Goal: Transaction & Acquisition: Purchase product/service

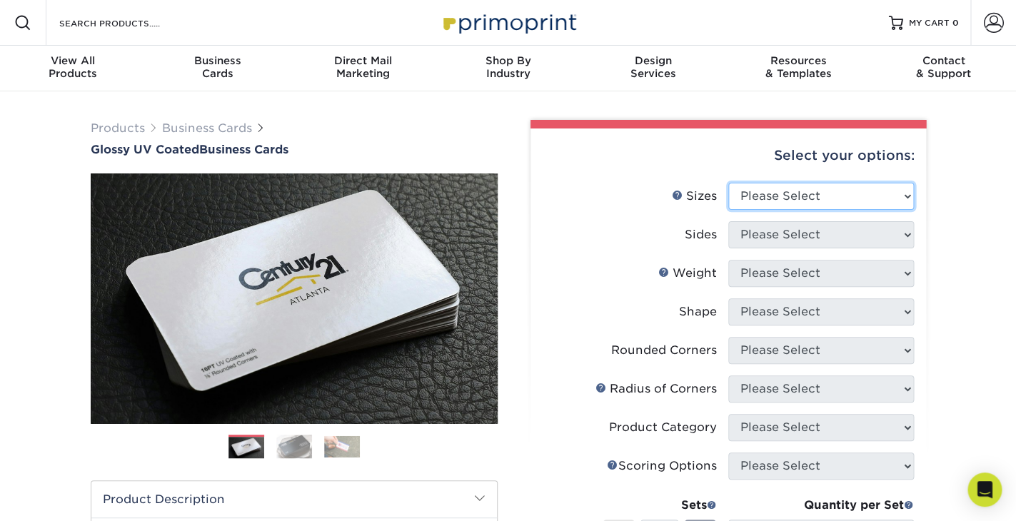
select select "2.00x3.50"
click option "2" x 3.5" - Standard" at bounding box center [0, 0] width 0 height 0
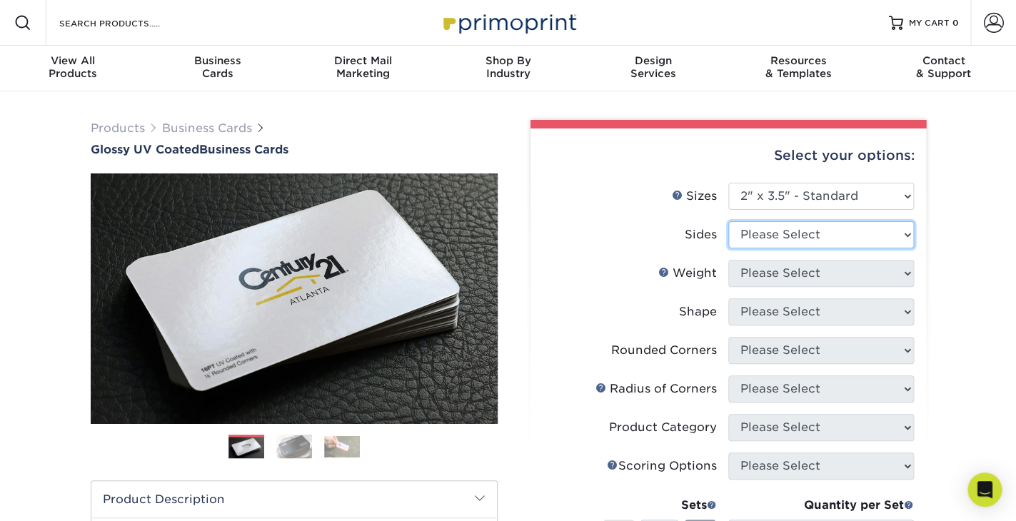
select select "13abbda7-1d64-4f25-8bb2-c179b224825d"
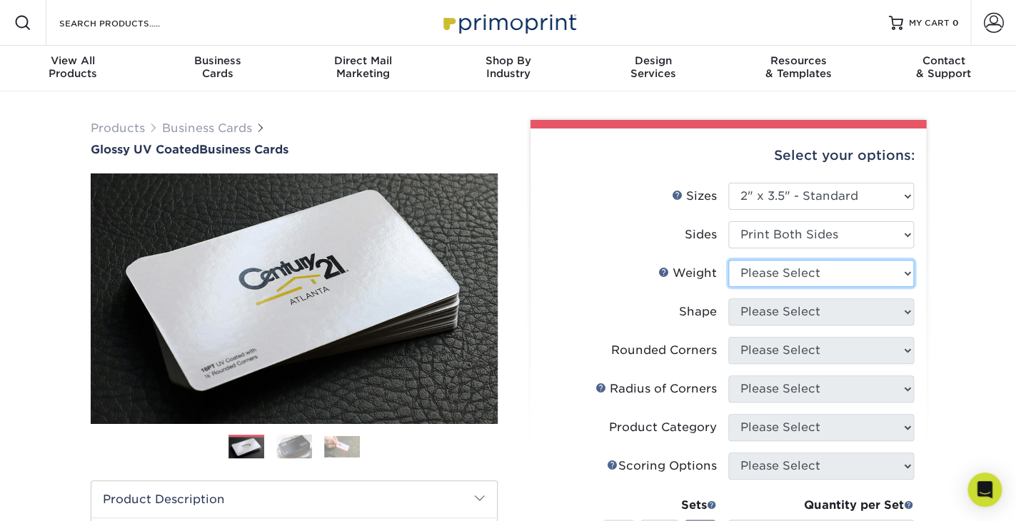
select select "16PT"
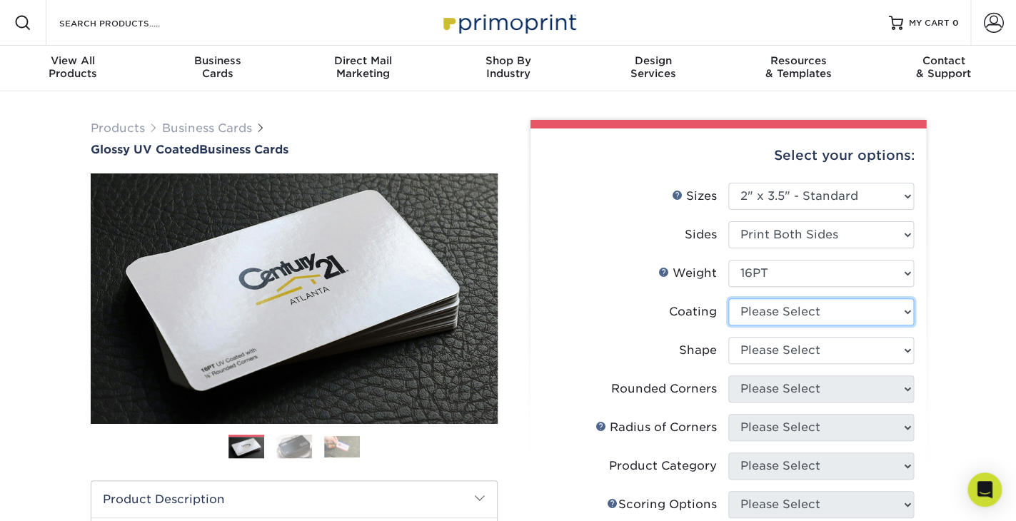
select select "ae367451-b2b8-45df-a344-0f05b6a12993"
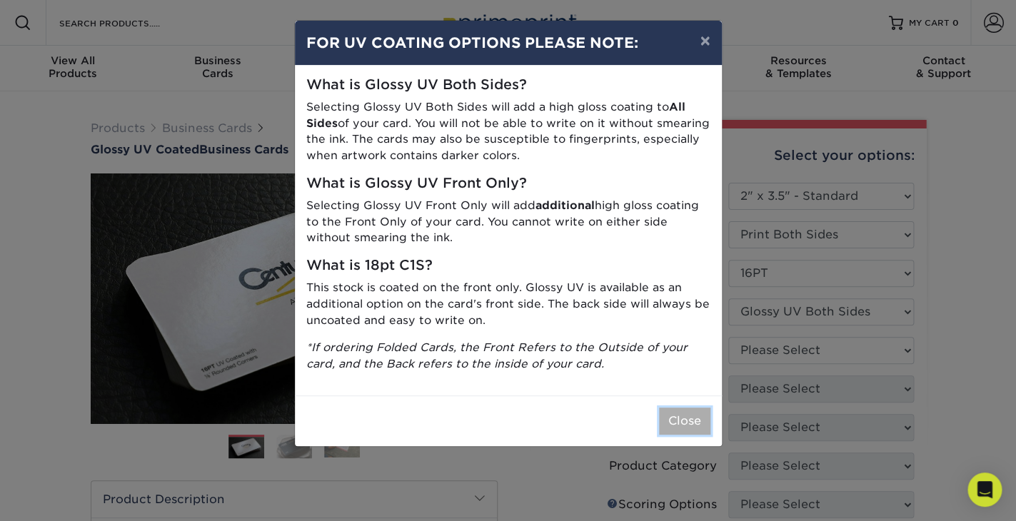
click at [679, 418] on button "Close" at bounding box center [684, 421] width 51 height 27
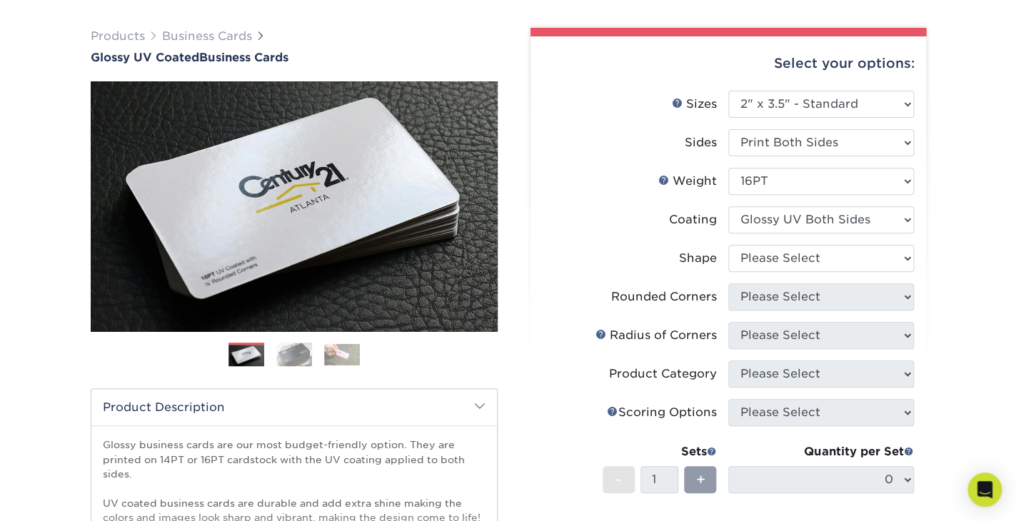
scroll to position [93, 0]
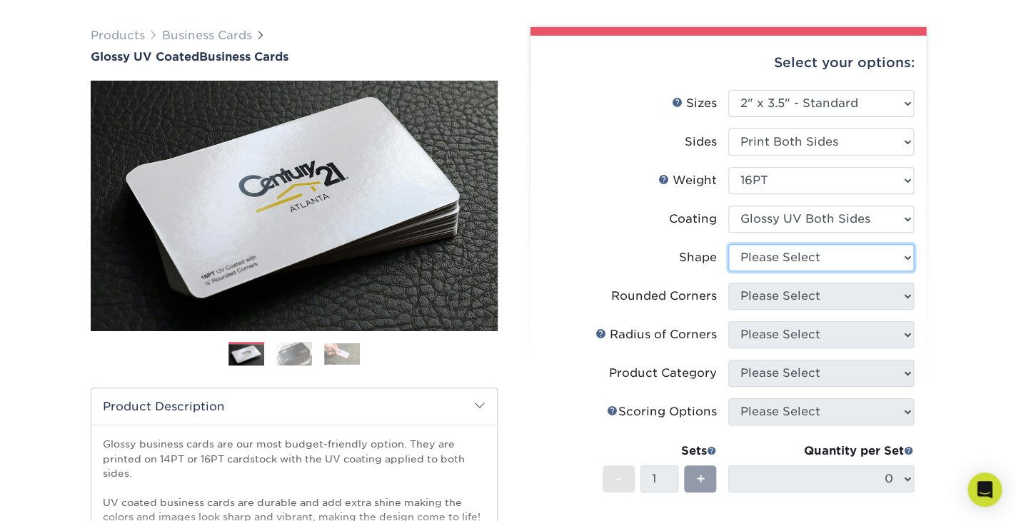
select select "standard"
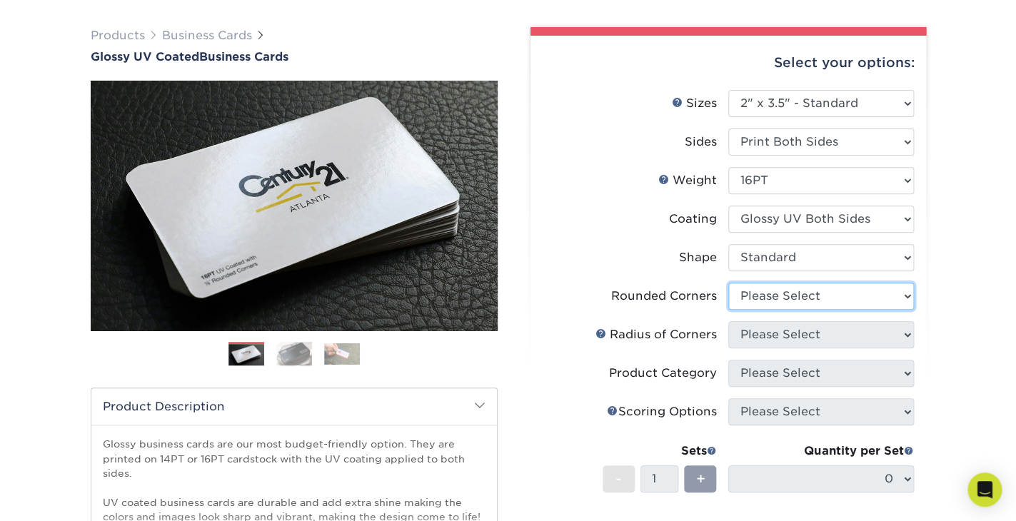
select select "0"
click option "No" at bounding box center [0, 0] width 0 height 0
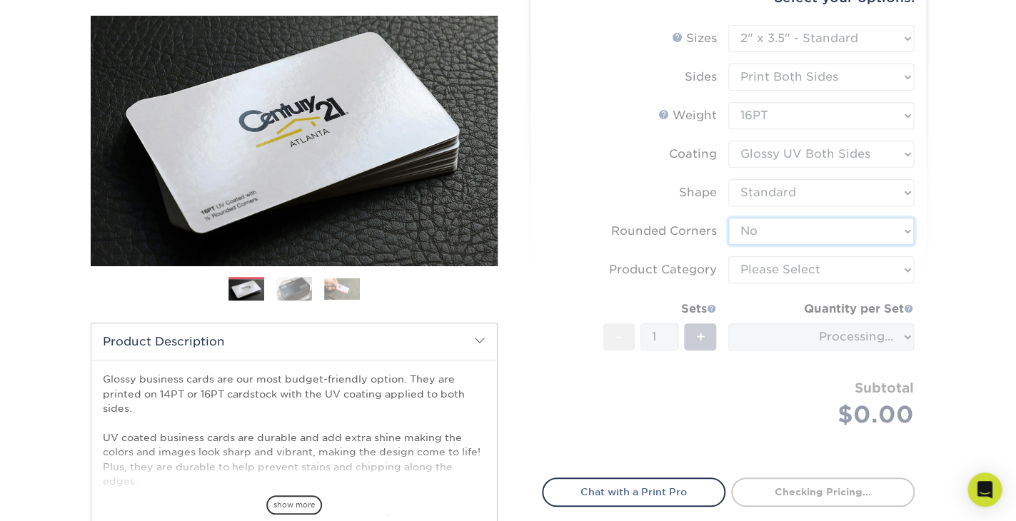
scroll to position [161, 0]
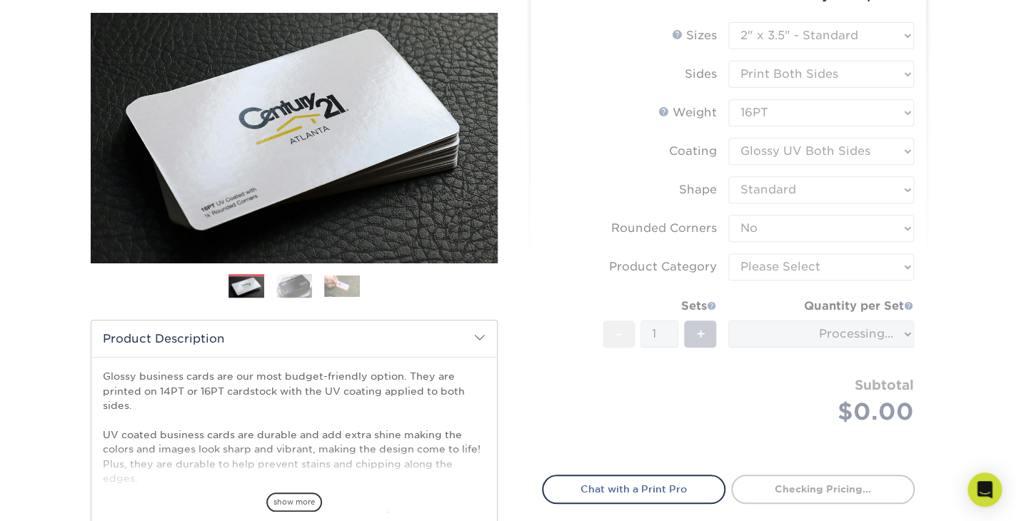
click at [705, 401] on form "Sizes Help Sizes Please Select 1.5" x 3.5" - Mini 1.75" x 3.5" - Mini 2" x 2" -…" at bounding box center [728, 240] width 373 height 436
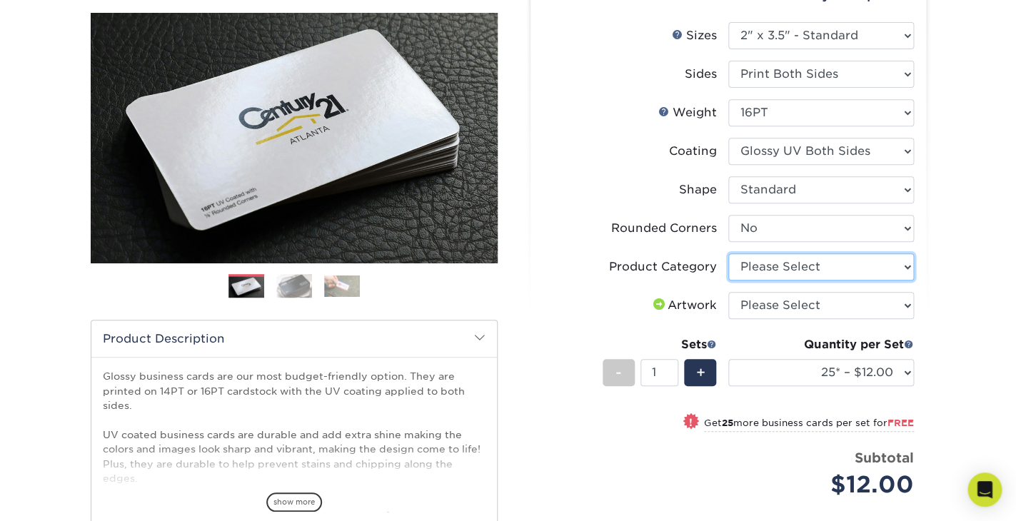
select select "3b5148f1-0588-4f88-a218-97bcfdce65c1"
click option "Business Cards" at bounding box center [0, 0] width 0 height 0
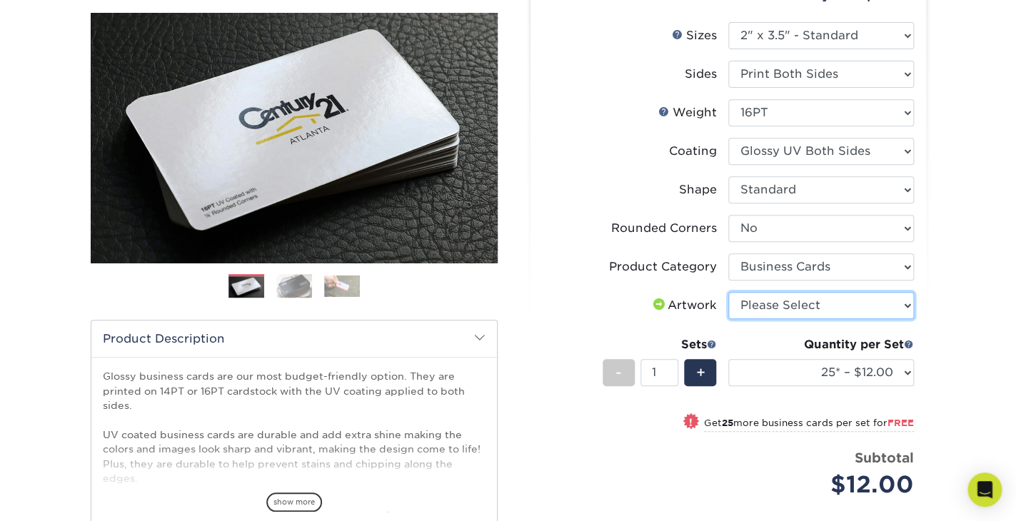
select select "upload"
click option "I will upload files" at bounding box center [0, 0] width 0 height 0
click at [744, 407] on li "Sets - 1 + Quantity per Set 25* – $12.00 50* – $12.00 100* – $12.00 250* – $21.…" at bounding box center [727, 371] width 371 height 83
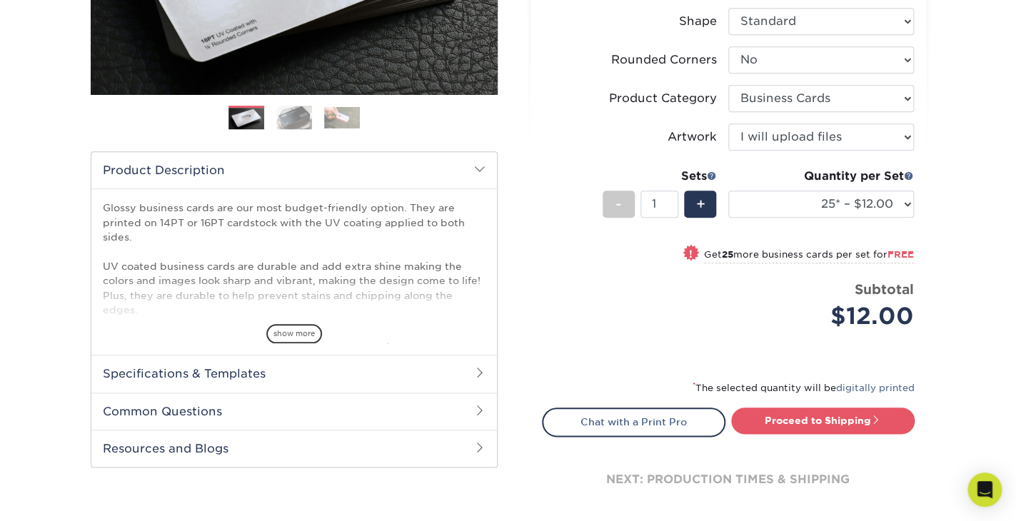
scroll to position [330, 0]
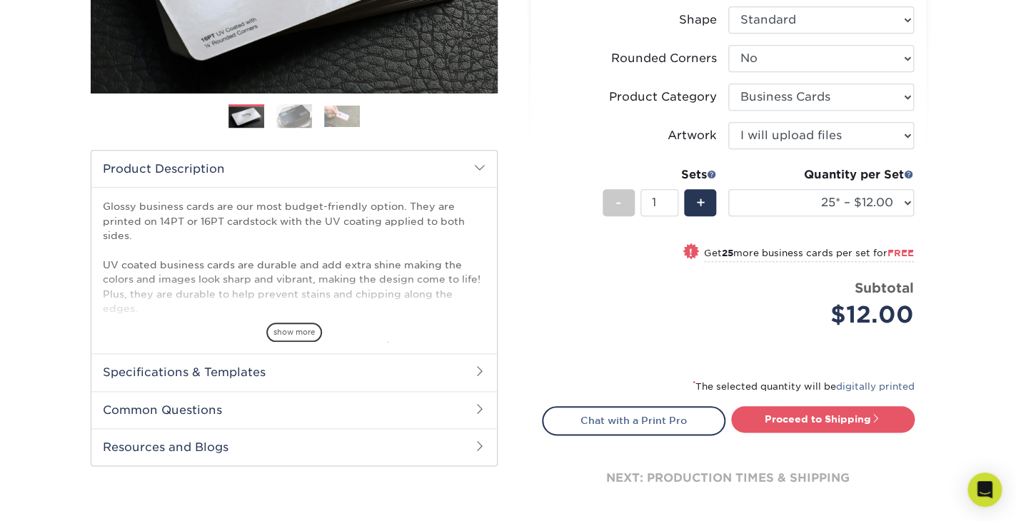
click at [897, 251] on span "FREE" at bounding box center [900, 253] width 26 height 11
select select "50* – $12.00"
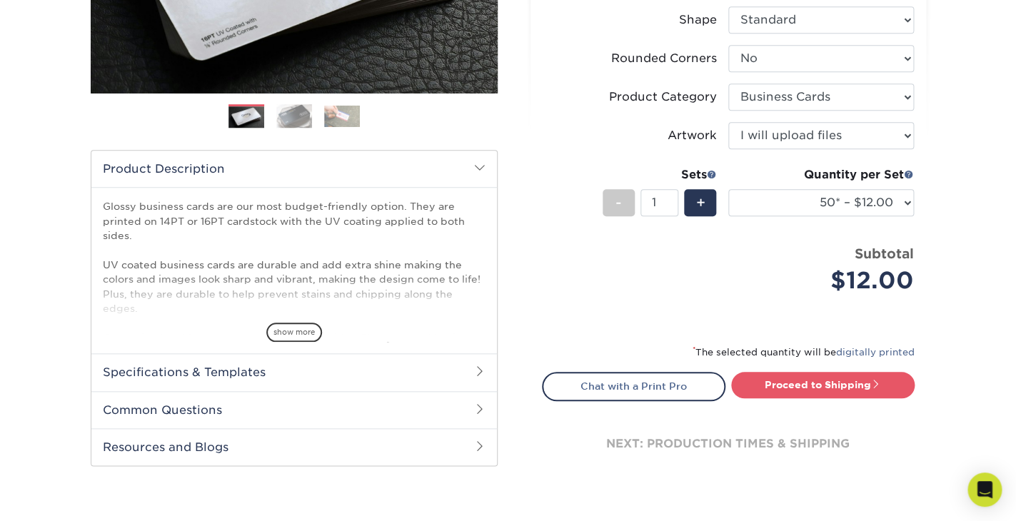
click at [897, 251] on strong "Subtotal" at bounding box center [883, 253] width 59 height 16
click at [801, 381] on link "Proceed to Shipping" at bounding box center [822, 385] width 183 height 26
type input "Set 1"
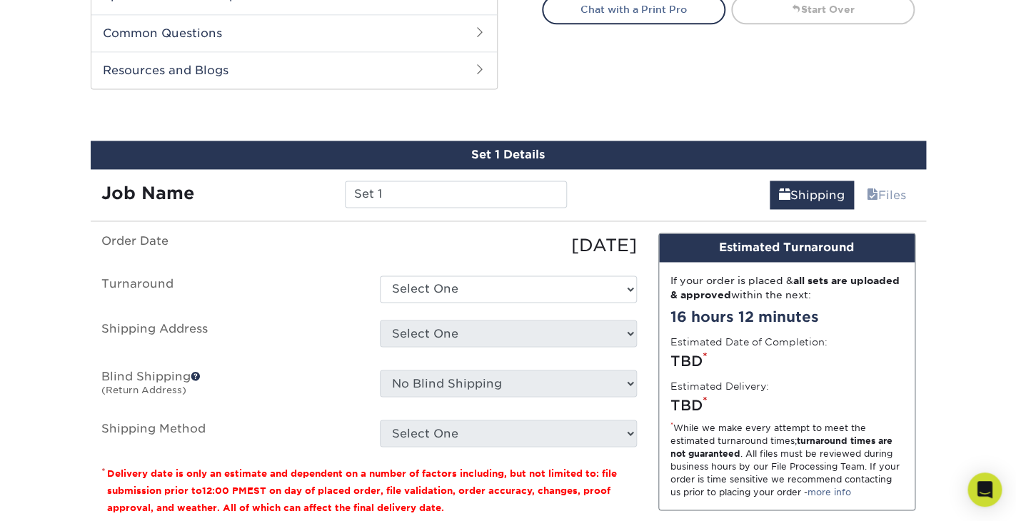
scroll to position [741, 0]
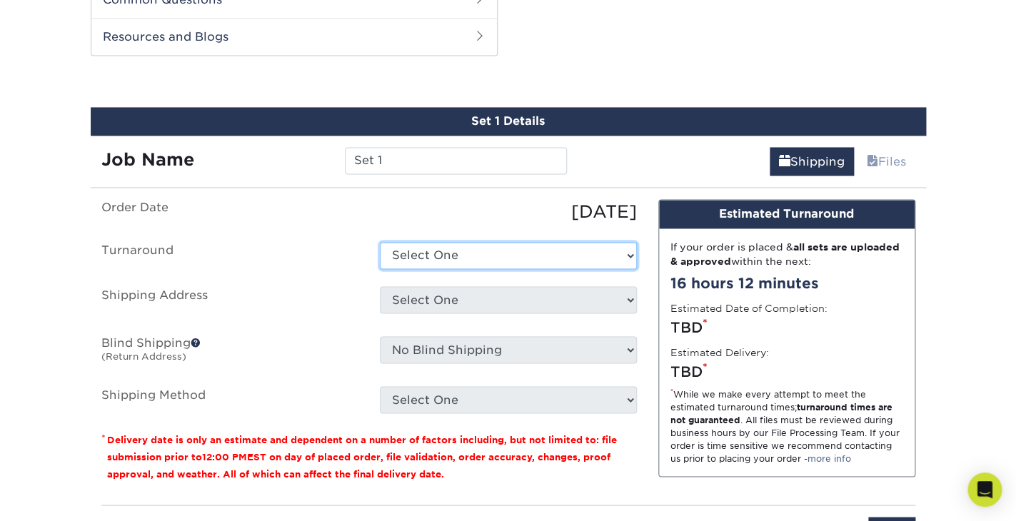
select select "2b21b86c-f0c7-4fc9-bc4e-58282af83807"
click option "2-4 Business Days" at bounding box center [0, 0] width 0 height 0
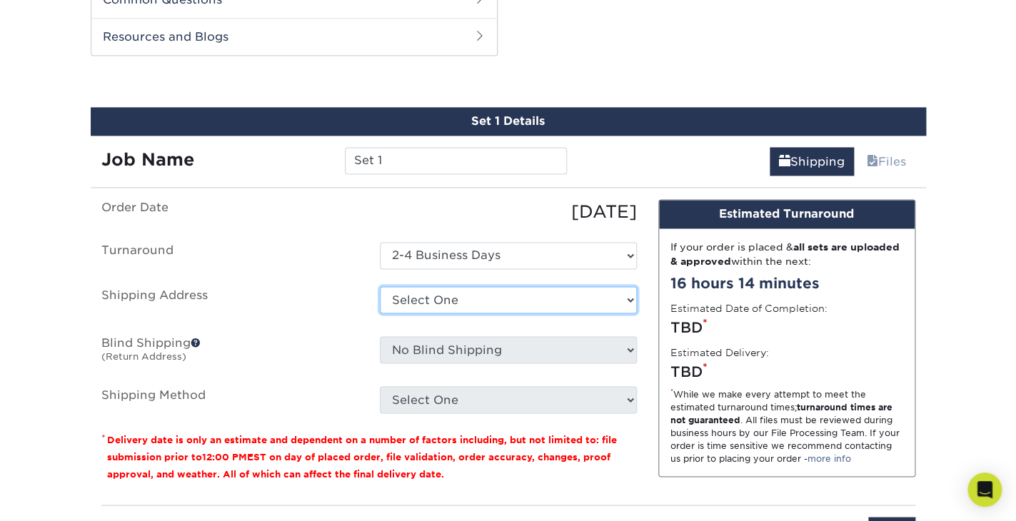
select select "newaddress"
click option "+ Add New Address" at bounding box center [0, 0] width 0 height 0
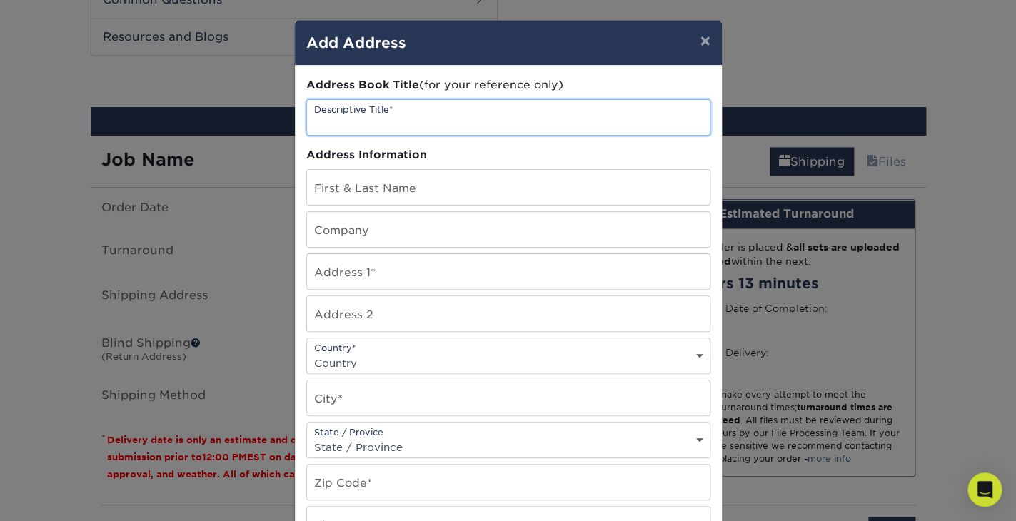
click at [482, 127] on input "text" at bounding box center [508, 117] width 403 height 35
type input "art work"
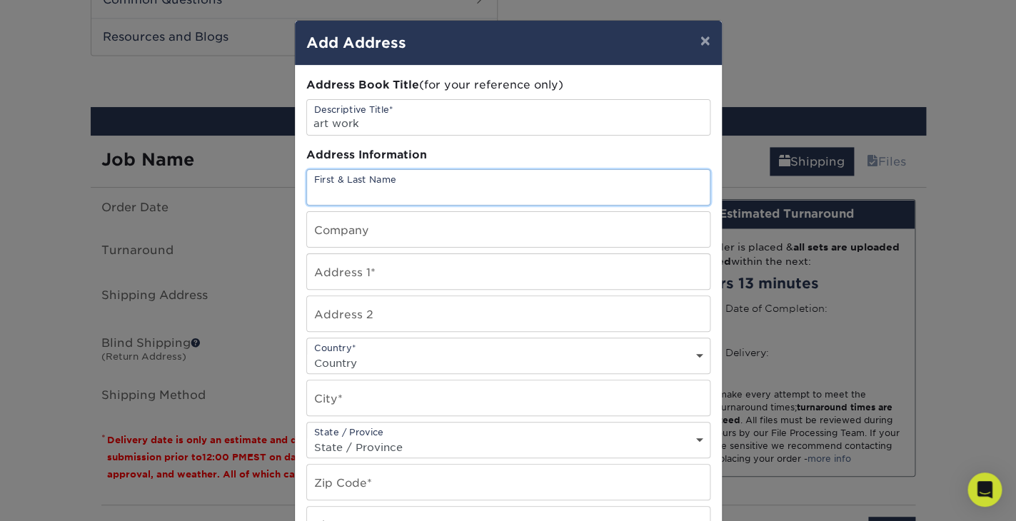
click at [485, 188] on input "text" at bounding box center [508, 187] width 403 height 35
type input "[PERSON_NAME]"
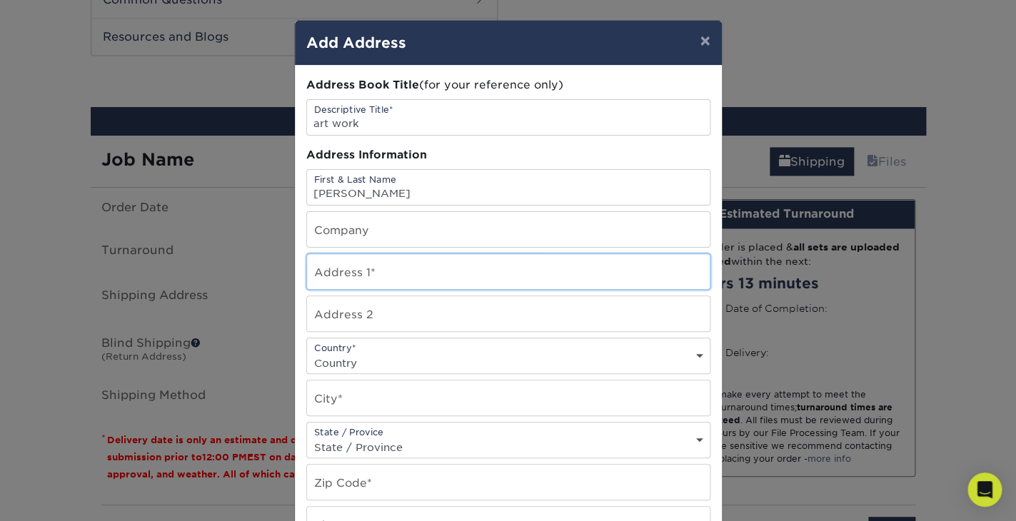
click at [450, 284] on input "text" at bounding box center [508, 271] width 403 height 35
type input "[STREET_ADDRESS][PERSON_NAME]"
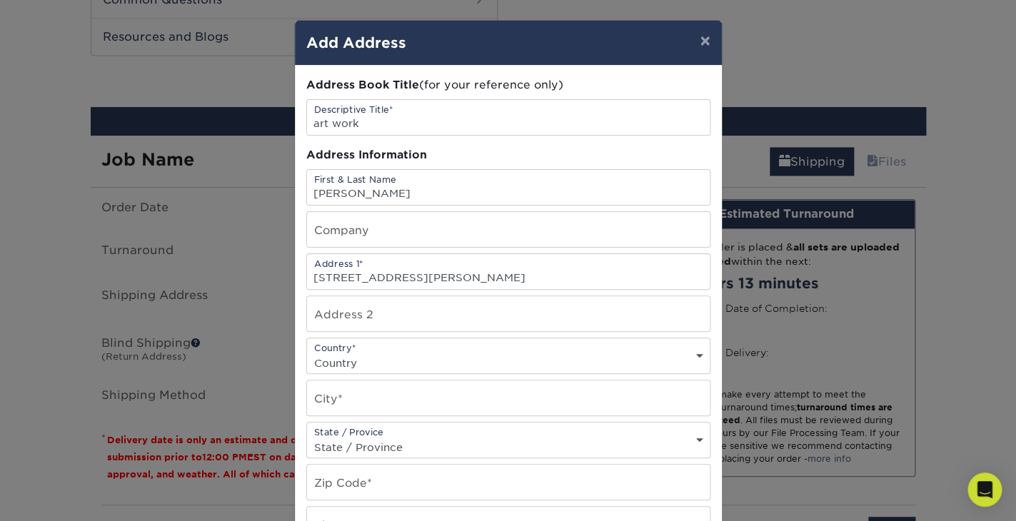
select select "US"
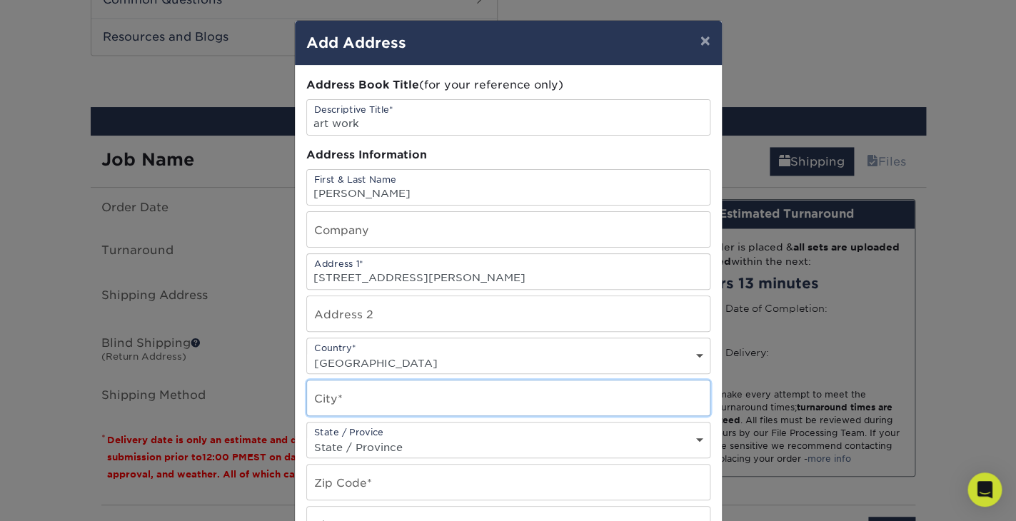
type input "Los Angeles"
select select "CA"
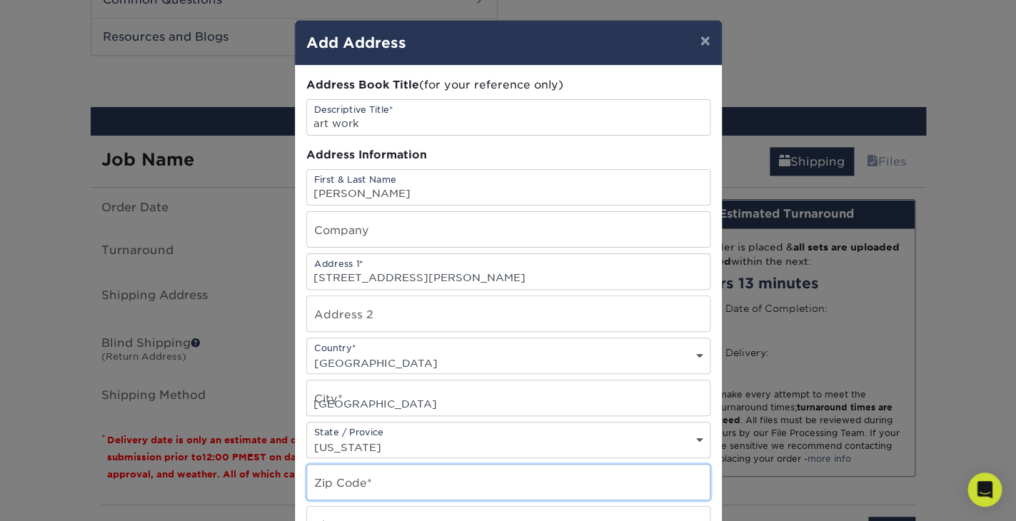
type input "90033-4327"
type input "3477312715"
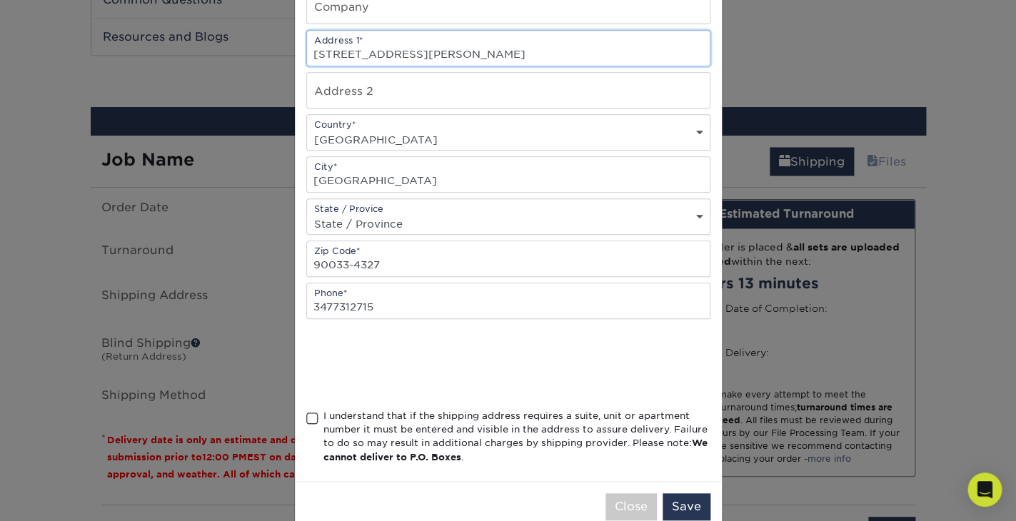
scroll to position [260, 0]
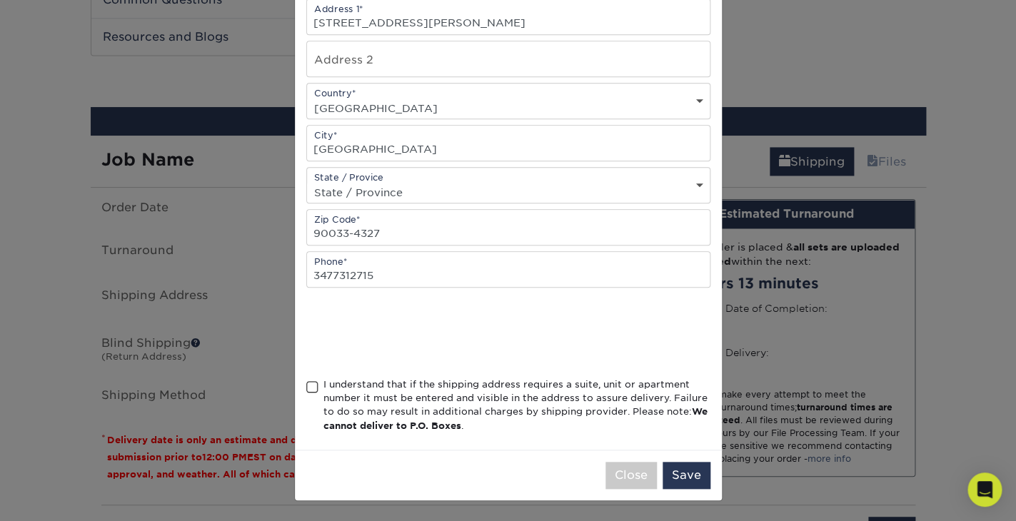
click at [314, 391] on span at bounding box center [312, 387] width 12 height 14
click at [0, 0] on input "I understand that if the shipping address requires a suite, unit or apartment n…" at bounding box center [0, 0] width 0 height 0
click at [682, 480] on button "Save" at bounding box center [686, 475] width 48 height 27
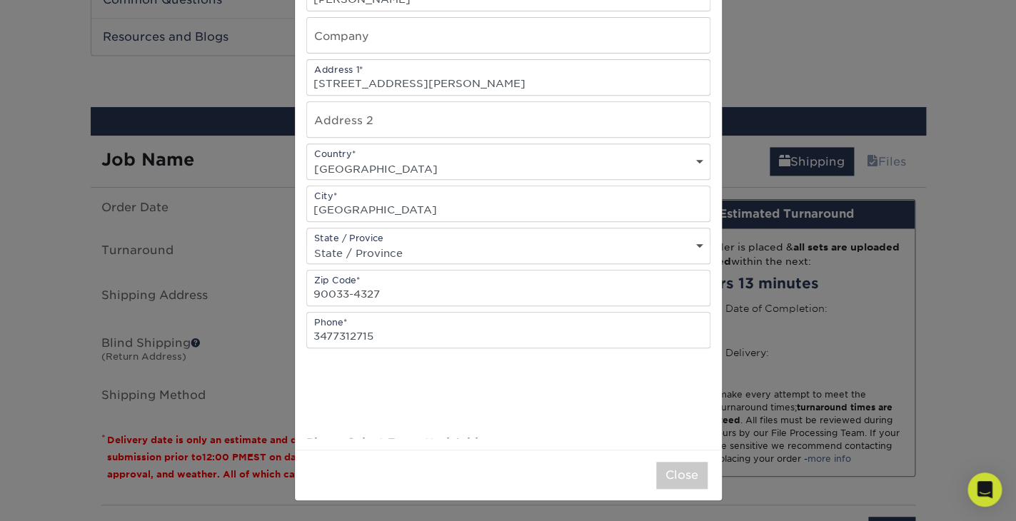
scroll to position [0, 0]
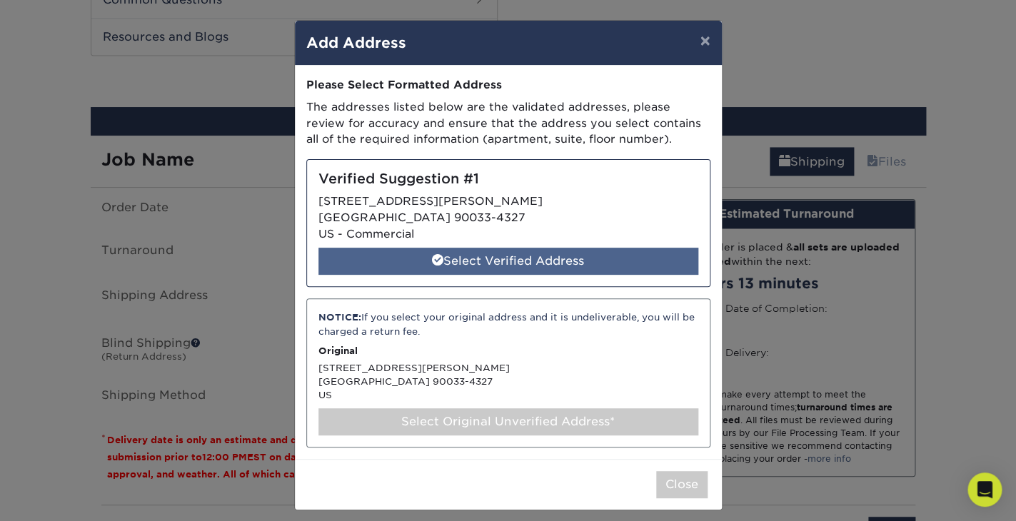
click at [537, 269] on div "Select Verified Address" at bounding box center [508, 261] width 380 height 27
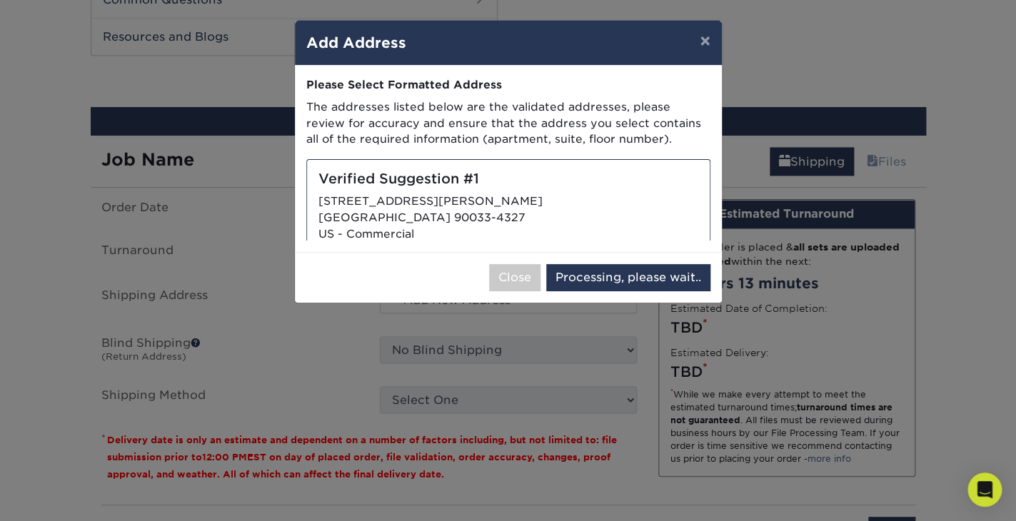
select select "286668"
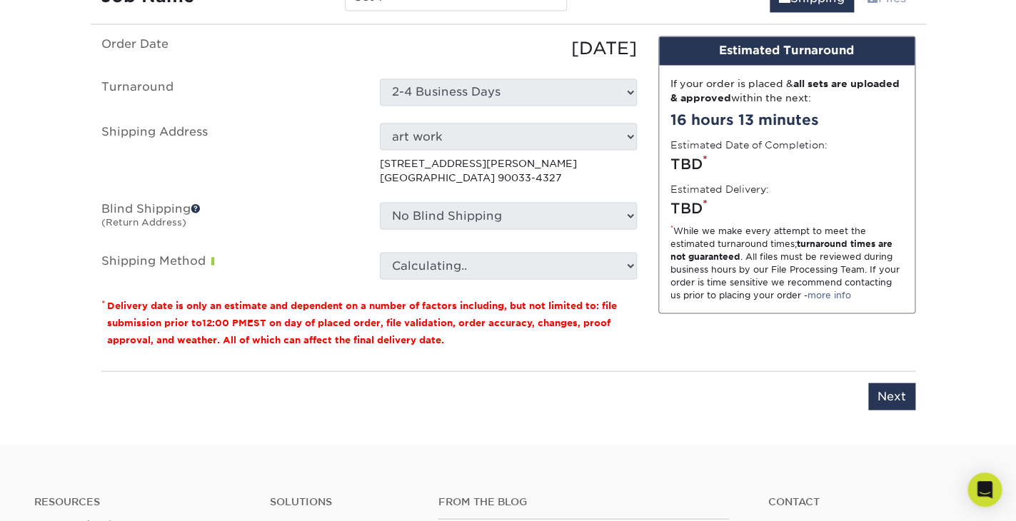
scroll to position [907, 0]
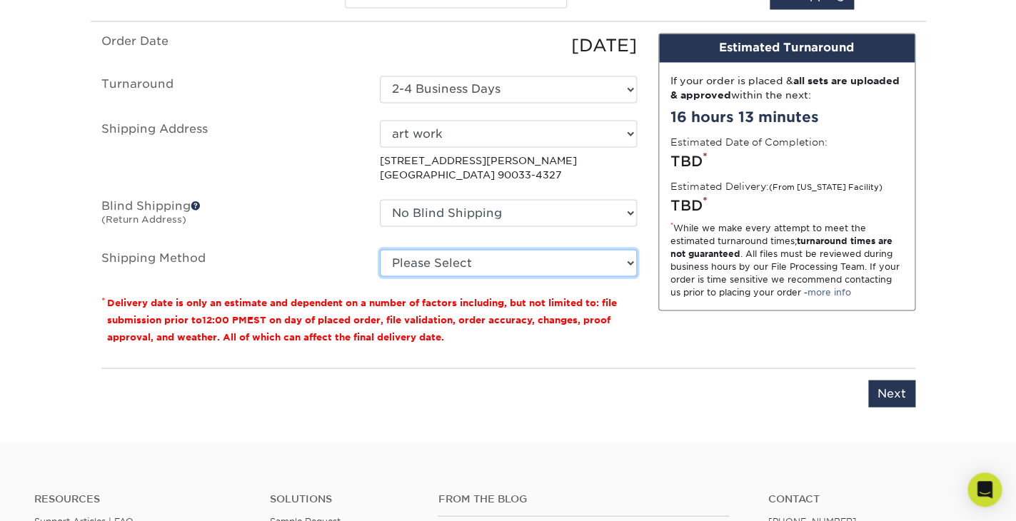
select select "03"
click option "Ground Shipping (+$7.84)" at bounding box center [0, 0] width 0 height 0
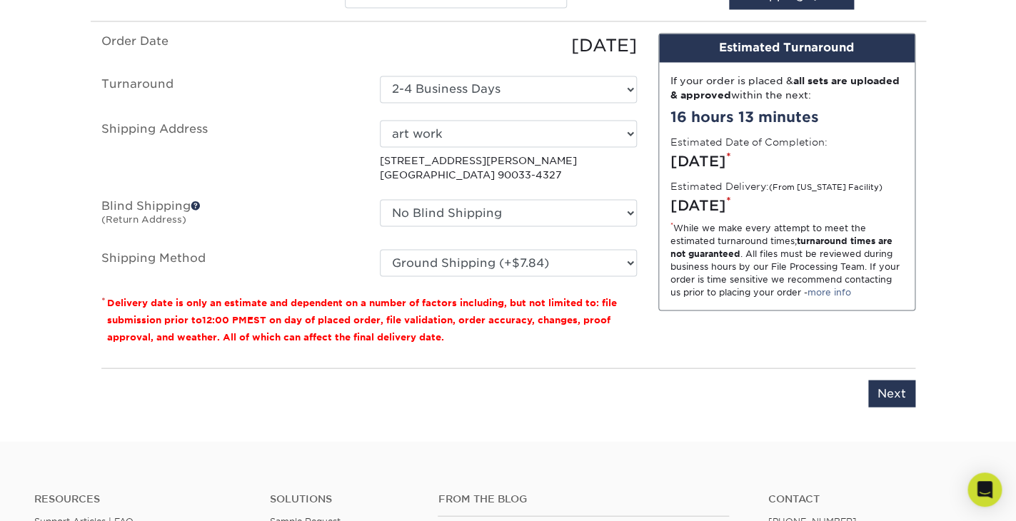
click at [515, 368] on div "Please enter job name and select desired turnaround time, shipping address and …" at bounding box center [508, 387] width 814 height 39
click at [879, 395] on input "Next" at bounding box center [891, 393] width 47 height 27
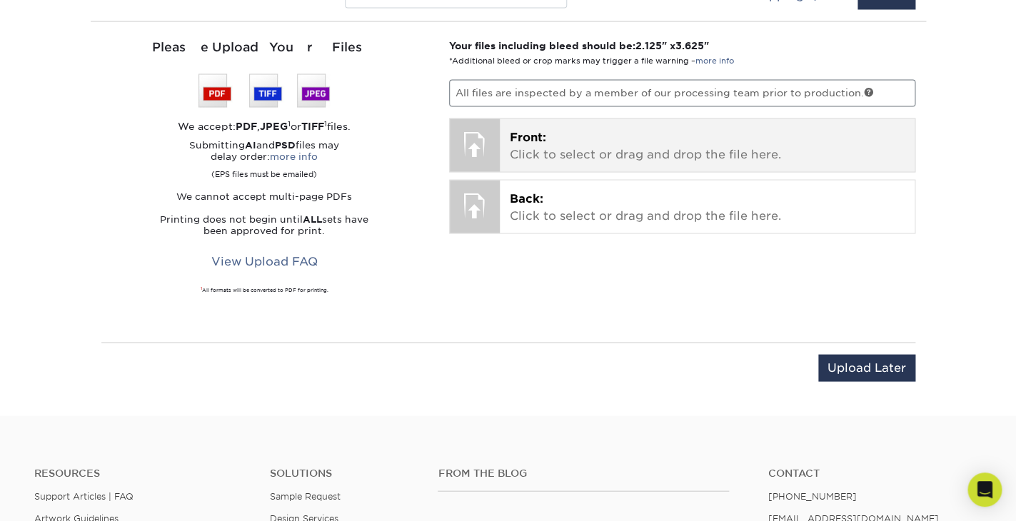
click at [495, 140] on div at bounding box center [475, 143] width 50 height 50
click at [487, 143] on div at bounding box center [475, 143] width 50 height 50
click at [576, 150] on p "Front: Click to select or drag and drop the file here." at bounding box center [707, 145] width 395 height 34
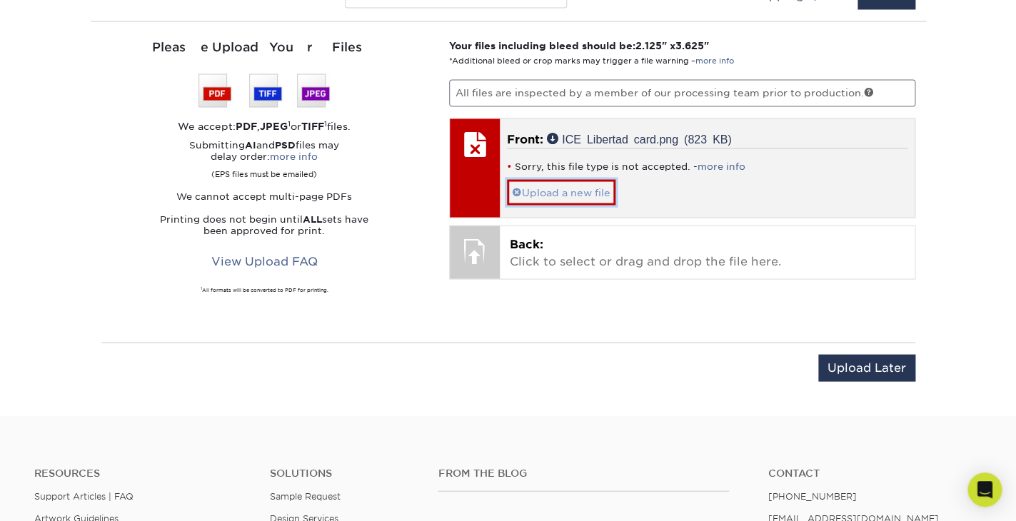
click at [517, 191] on span at bounding box center [517, 191] width 10 height 11
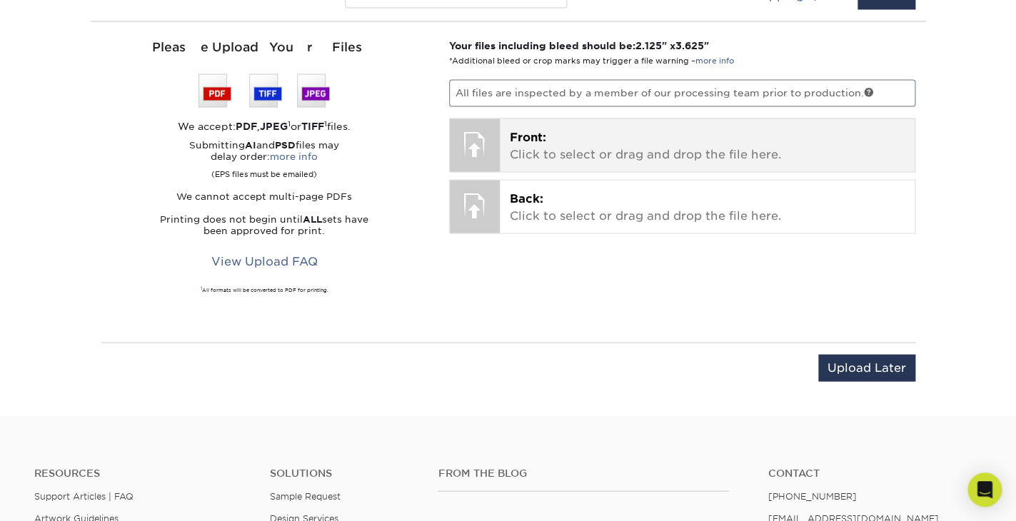
click at [535, 152] on p "Front: Click to select or drag and drop the file here." at bounding box center [707, 145] width 395 height 34
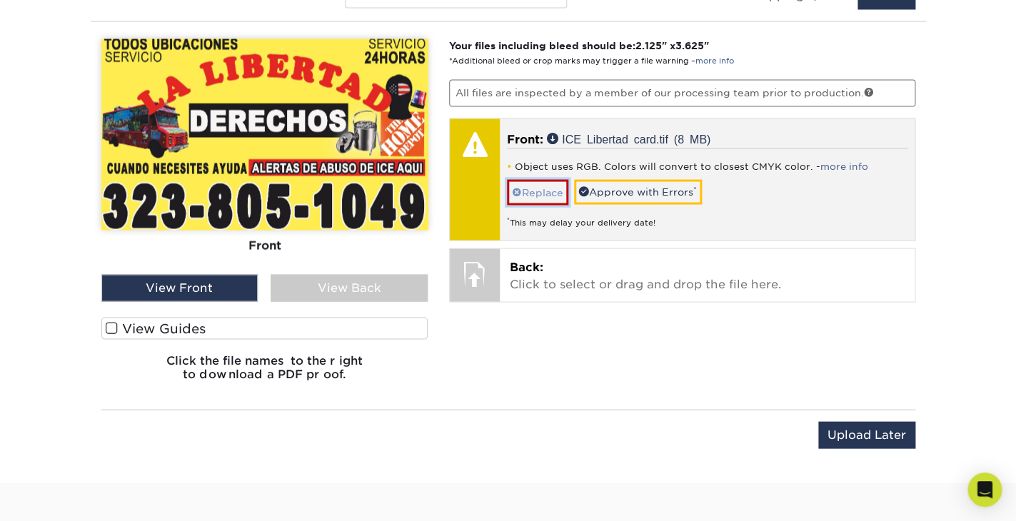
click at [545, 196] on link "Replace" at bounding box center [537, 191] width 61 height 25
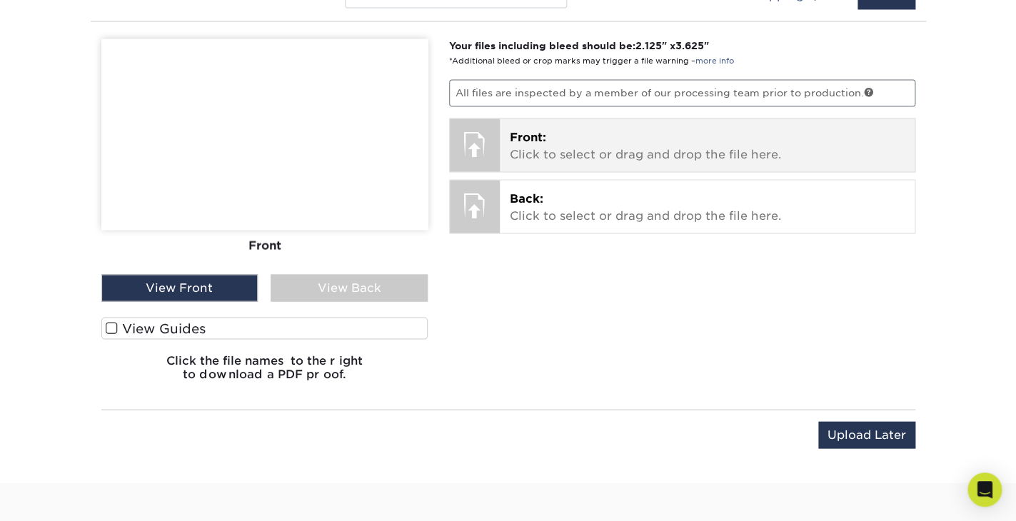
click at [482, 141] on div at bounding box center [475, 143] width 50 height 50
click at [480, 142] on div at bounding box center [475, 143] width 50 height 50
click at [597, 147] on p "Front: Click to select or drag and drop the file here." at bounding box center [707, 145] width 395 height 34
click at [540, 165] on div "Front: Click to select or drag and drop the file here. Choose file ICE Libertad…" at bounding box center [707, 144] width 415 height 53
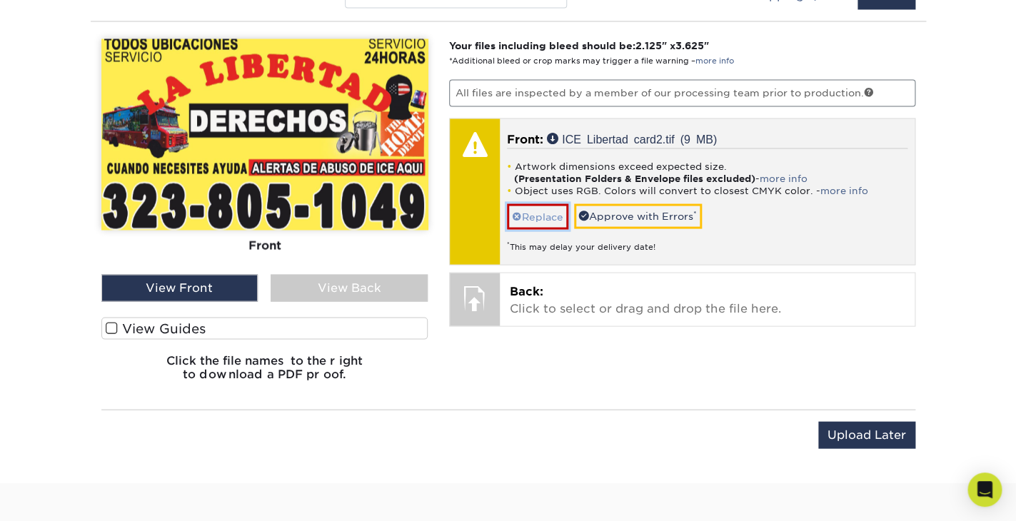
click at [533, 218] on link "Replace" at bounding box center [537, 215] width 61 height 25
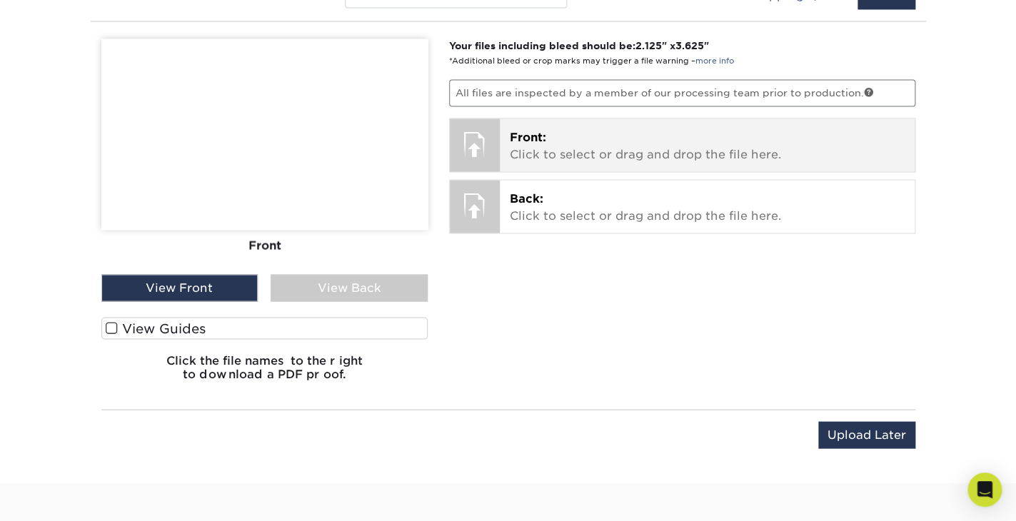
click at [508, 148] on div "Front: Click to select or drag and drop the file here. Choose file ICE Libertad…" at bounding box center [707, 144] width 415 height 53
click at [493, 151] on div at bounding box center [475, 143] width 50 height 50
click at [532, 141] on span "Front:" at bounding box center [528, 137] width 36 height 14
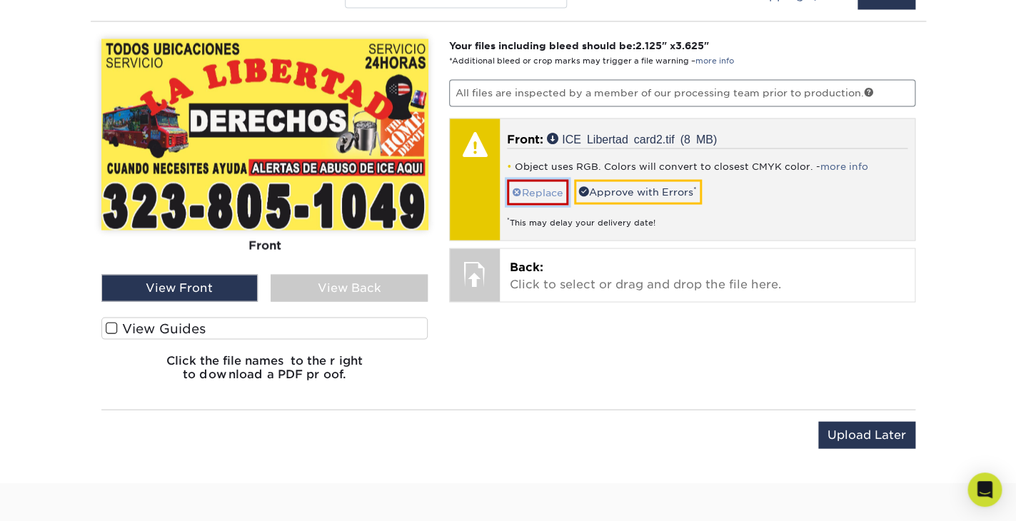
click at [545, 194] on link "Replace" at bounding box center [537, 191] width 61 height 25
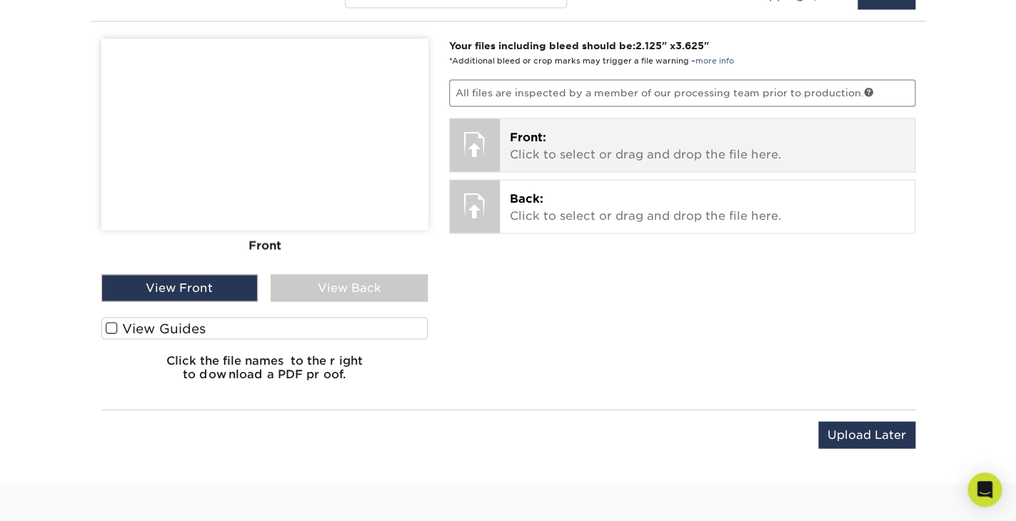
click at [479, 149] on div at bounding box center [475, 143] width 50 height 50
click at [572, 129] on p "Front: Click to select or drag and drop the file here." at bounding box center [707, 145] width 395 height 34
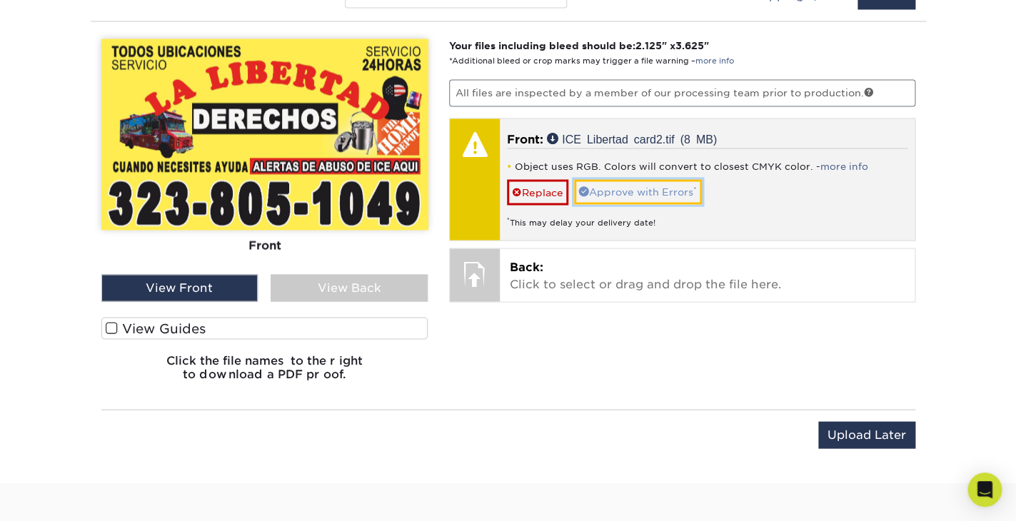
click at [642, 198] on link "Approve with Errors *" at bounding box center [638, 191] width 128 height 24
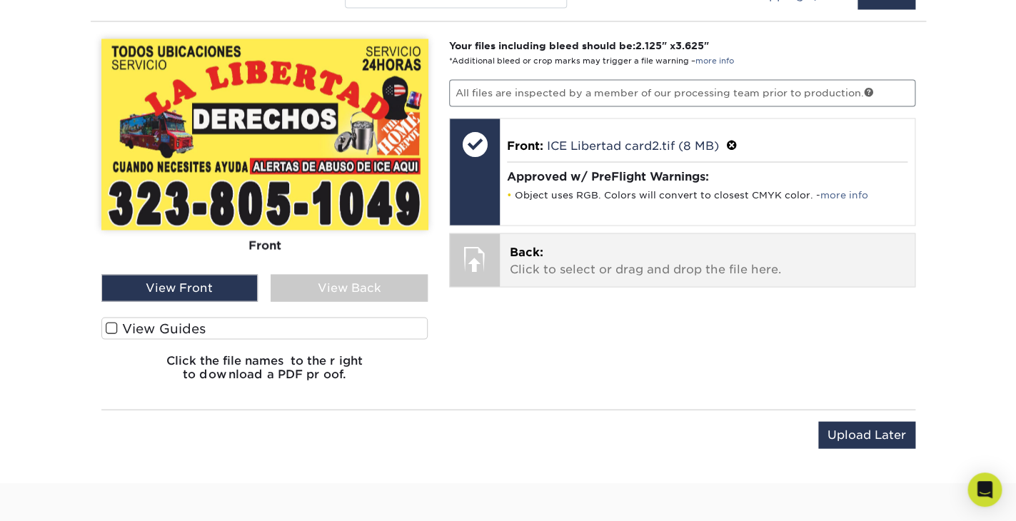
click at [473, 255] on div at bounding box center [475, 258] width 50 height 50
click at [550, 268] on p "Back: Click to select or drag and drop the file here." at bounding box center [707, 260] width 395 height 34
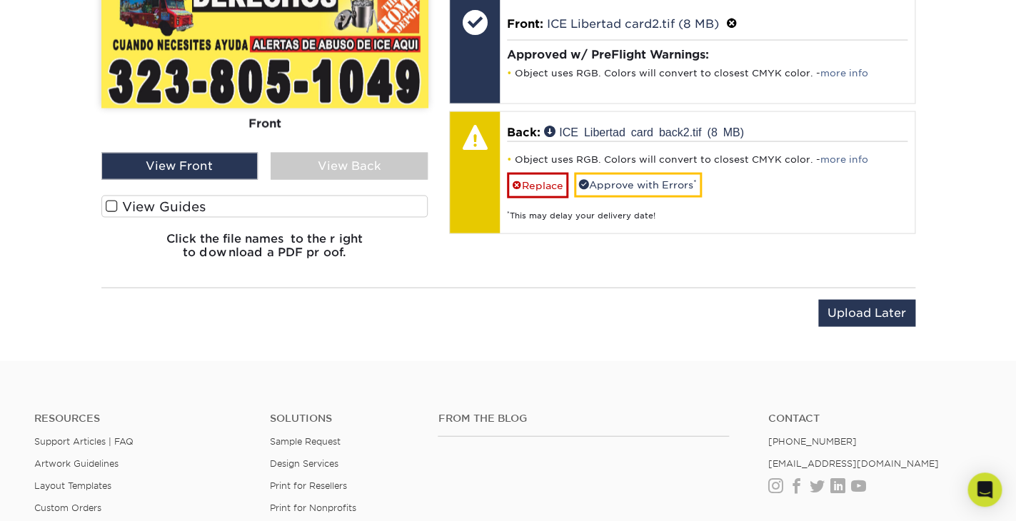
scroll to position [1029, 0]
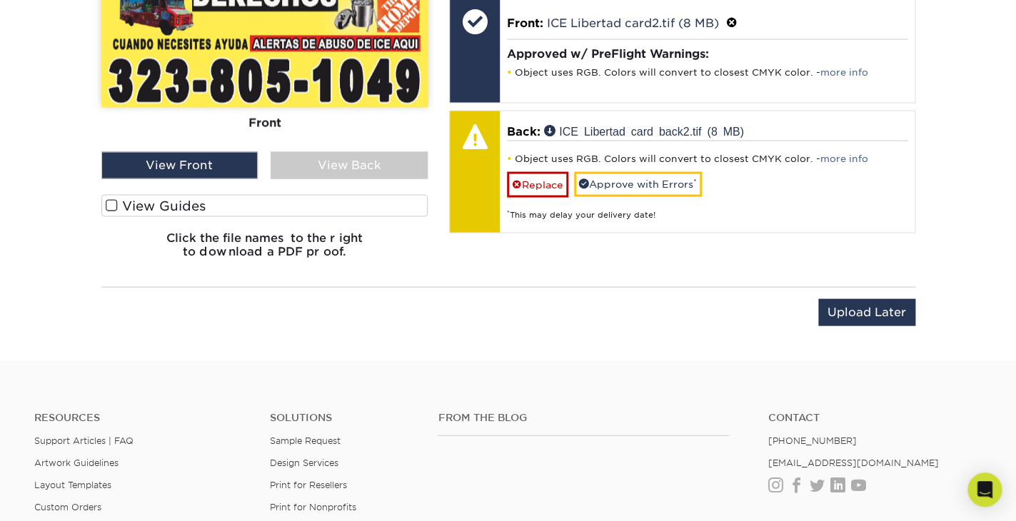
click at [328, 156] on div "View Back" at bounding box center [348, 165] width 157 height 27
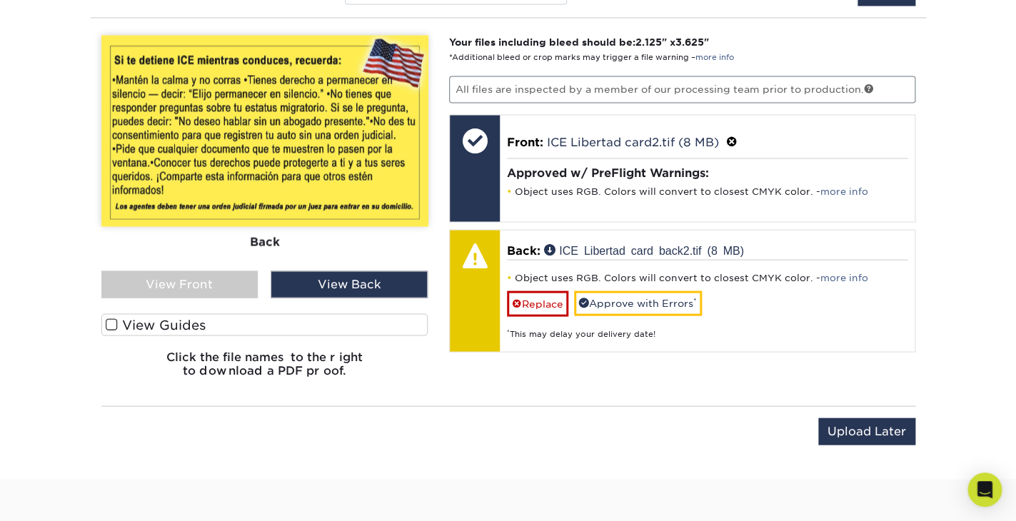
scroll to position [900, 0]
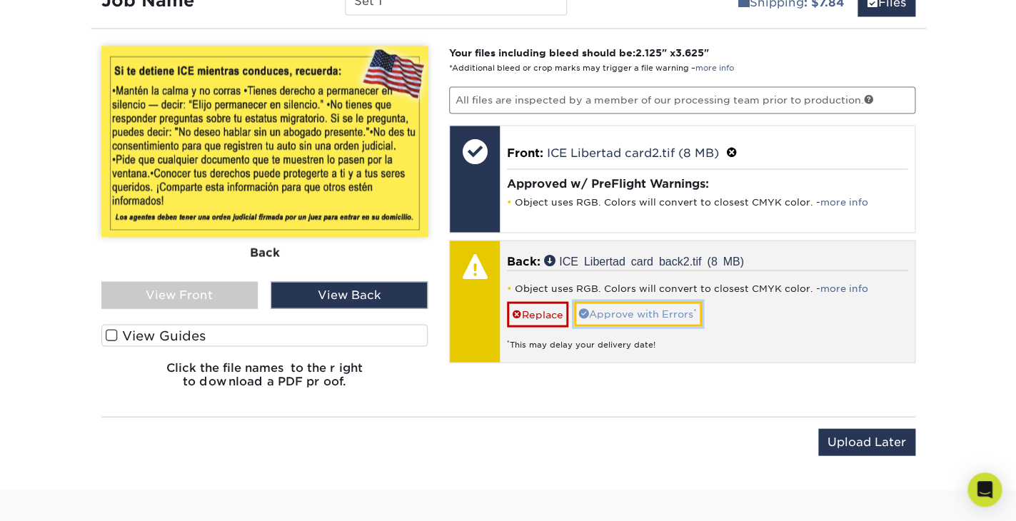
click at [616, 312] on link "Approve with Errors *" at bounding box center [638, 313] width 128 height 24
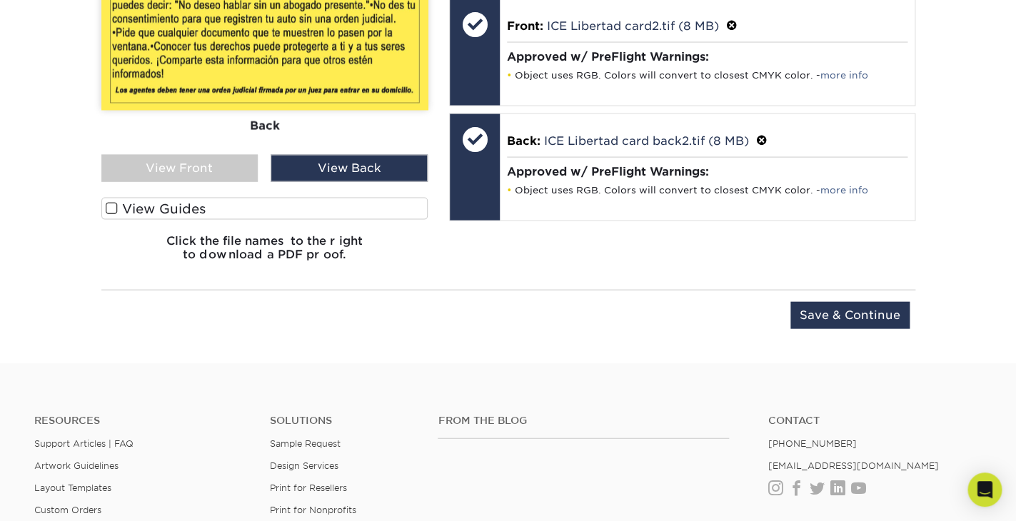
scroll to position [1034, 0]
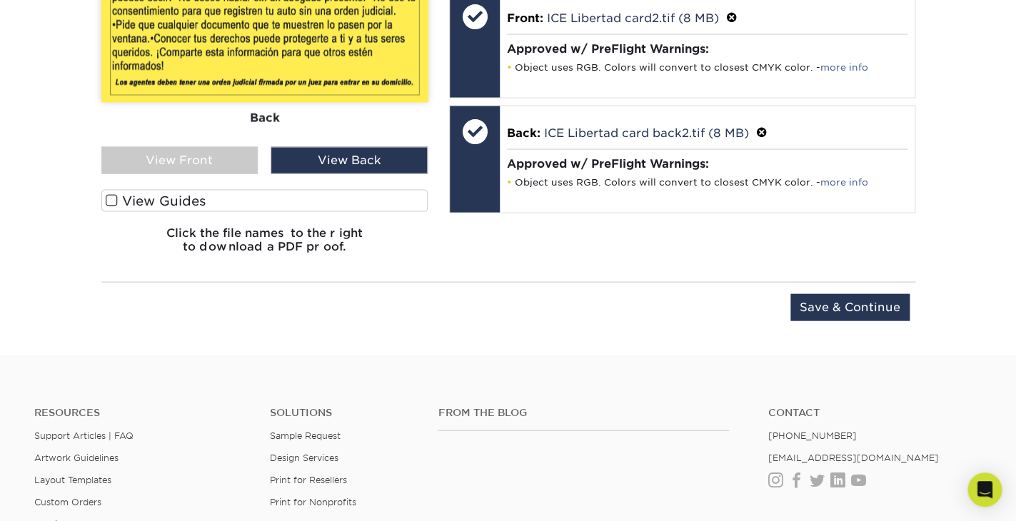
click at [110, 198] on span at bounding box center [112, 201] width 12 height 14
click at [0, 0] on input "View Guides" at bounding box center [0, 0] width 0 height 0
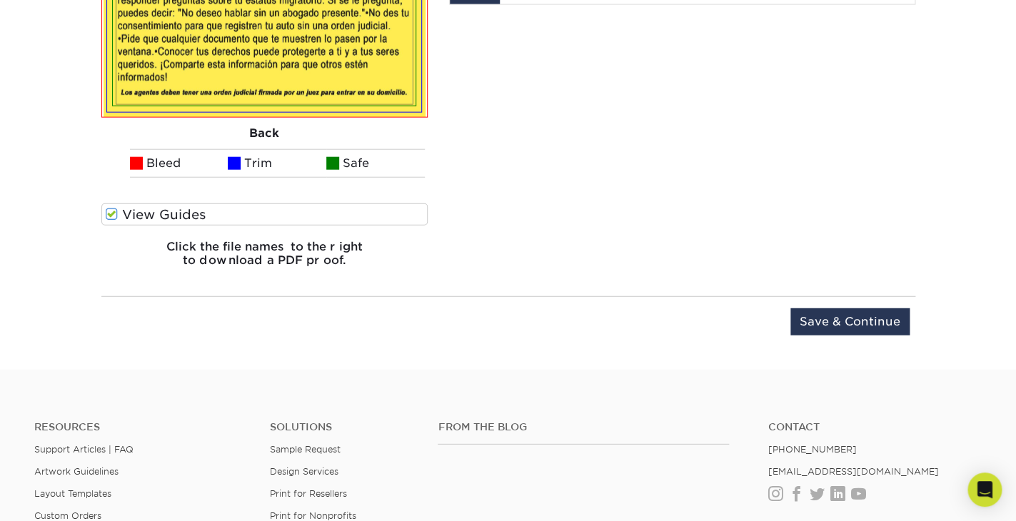
scroll to position [1273, 0]
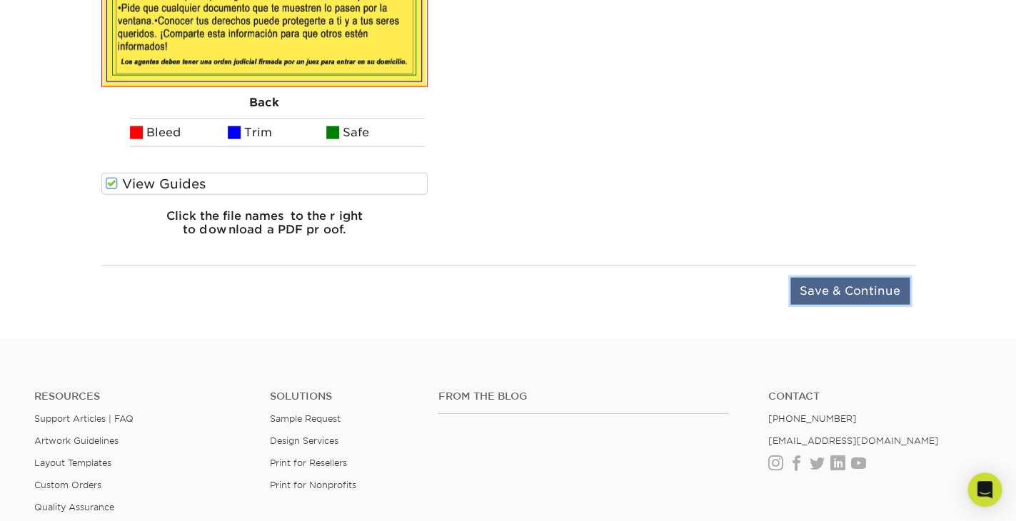
click at [846, 283] on input "Save & Continue" at bounding box center [849, 291] width 119 height 27
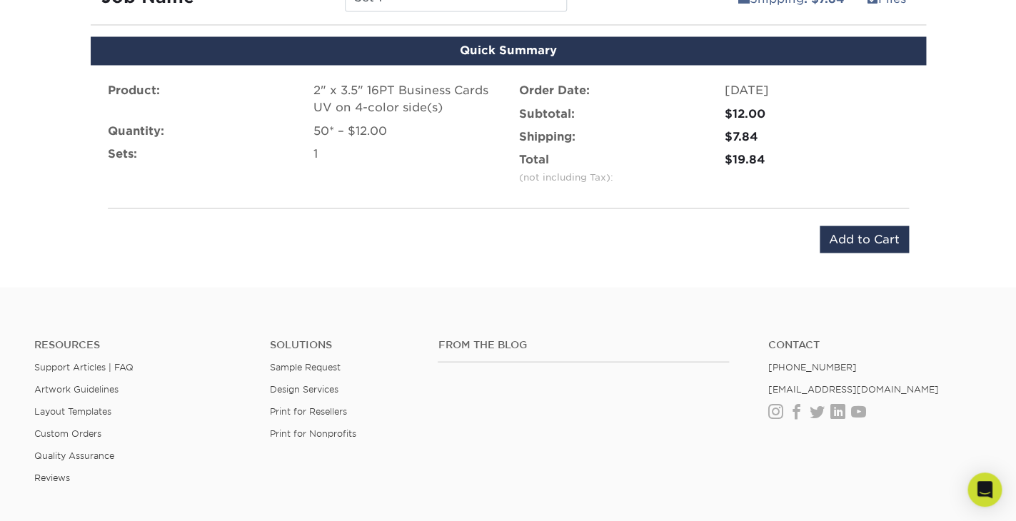
scroll to position [901, 0]
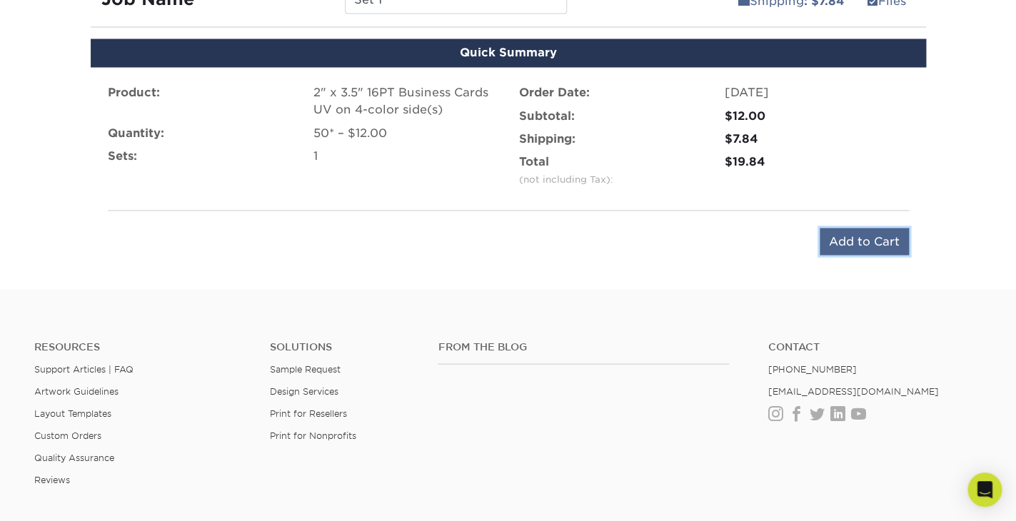
click at [854, 240] on input "Add to Cart" at bounding box center [863, 241] width 89 height 27
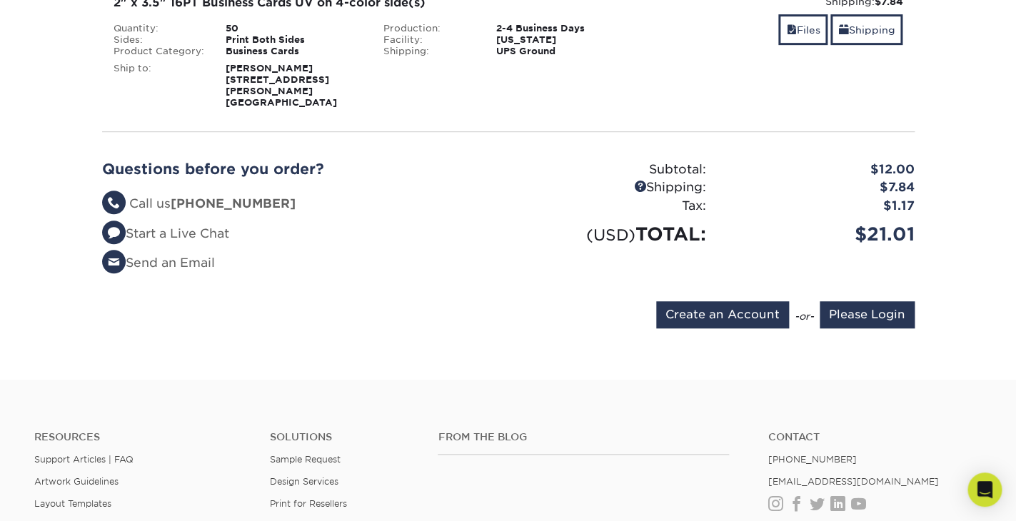
scroll to position [299, 0]
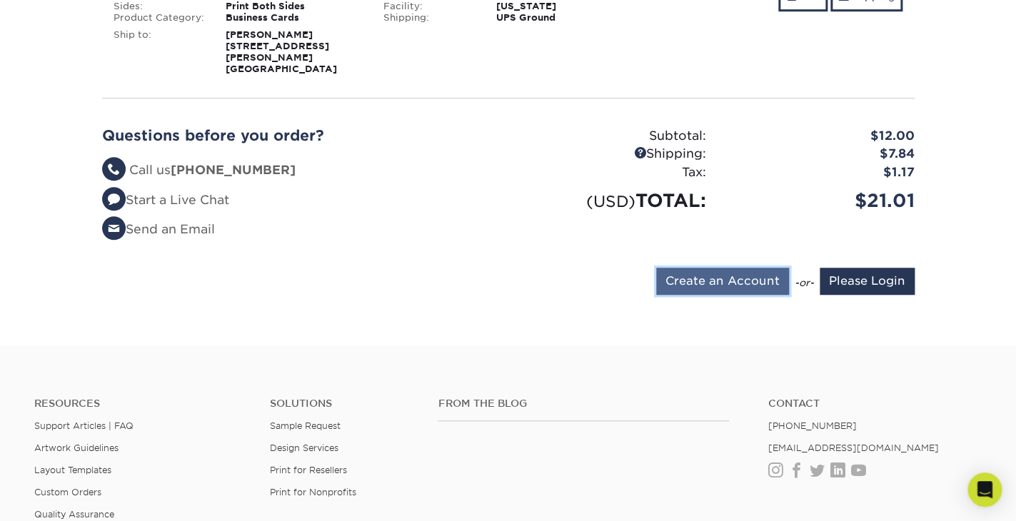
click at [697, 268] on input "Create an Account" at bounding box center [722, 281] width 133 height 27
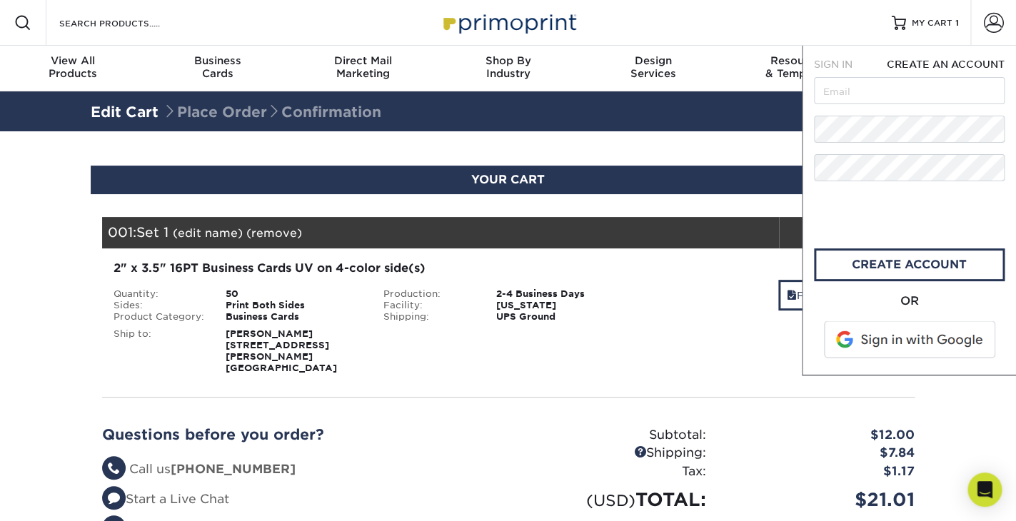
scroll to position [0, 0]
click at [816, 93] on input "text" at bounding box center [909, 90] width 191 height 27
type input "[EMAIL_ADDRESS][DOMAIN_NAME]"
click at [862, 260] on link "create account" at bounding box center [909, 264] width 191 height 33
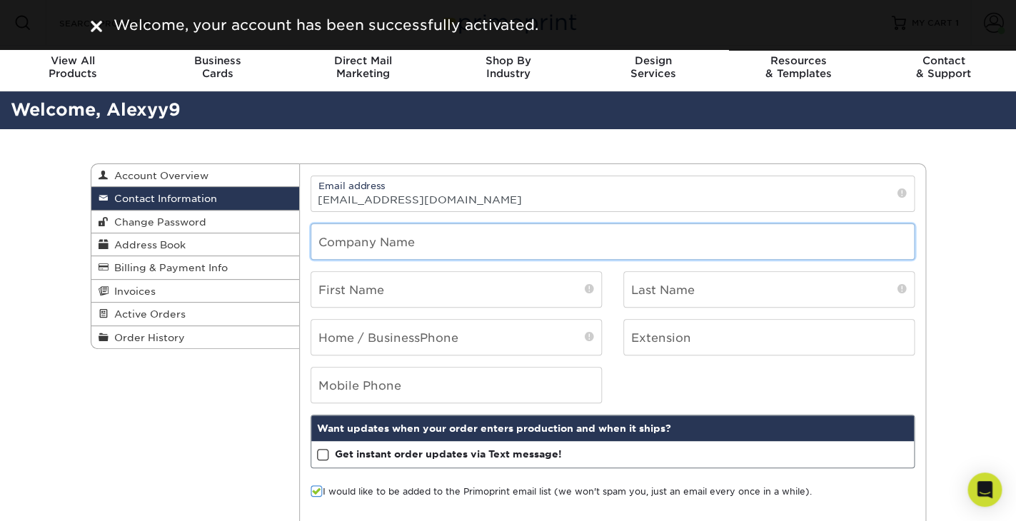
click at [363, 242] on input "text" at bounding box center [612, 241] width 602 height 35
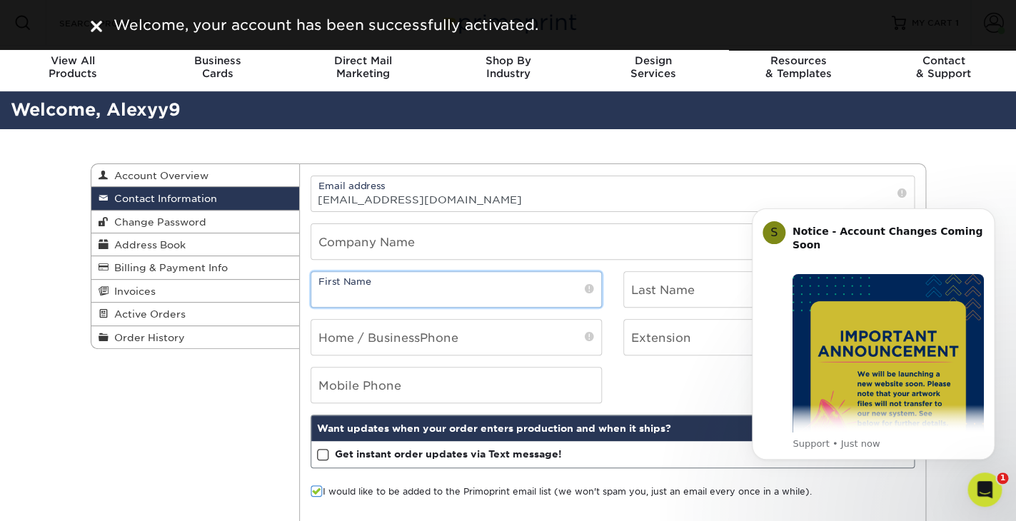
click at [348, 291] on input "text" at bounding box center [456, 289] width 290 height 35
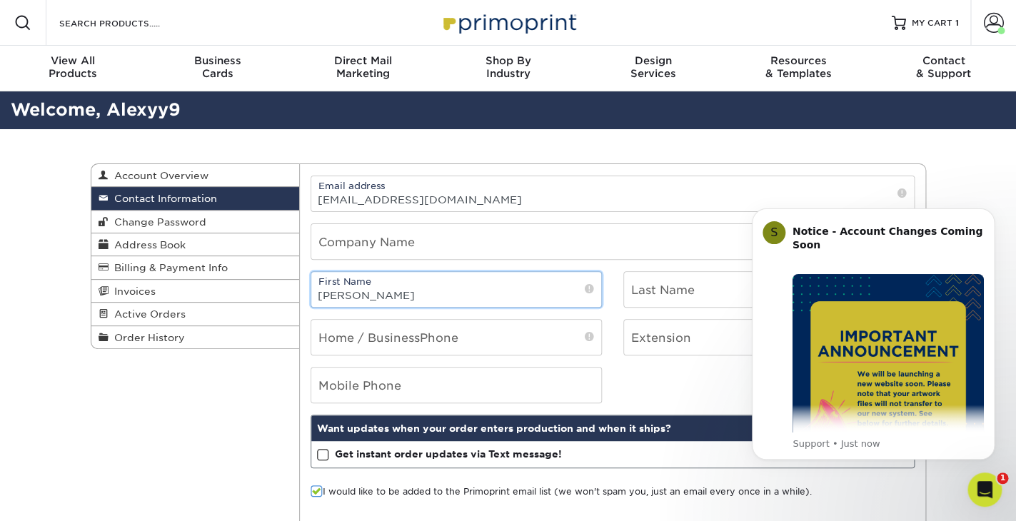
click at [427, 293] on input "Lorena" at bounding box center [456, 289] width 290 height 35
type input "[PERSON_NAME]"
click at [682, 296] on input "text" at bounding box center [769, 289] width 290 height 35
type input "[PERSON_NAME]"
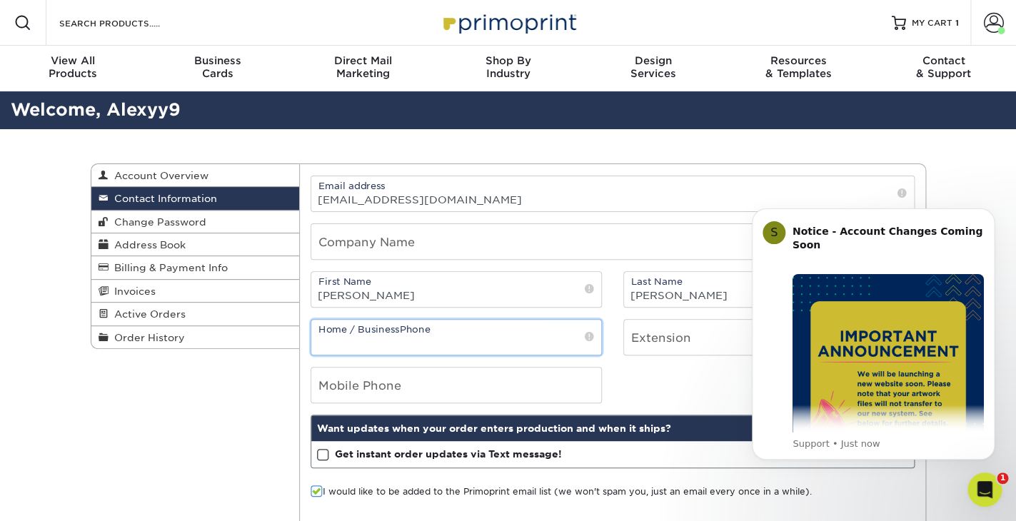
click at [377, 344] on input "tel" at bounding box center [456, 337] width 290 height 35
type input "347-731-2175"
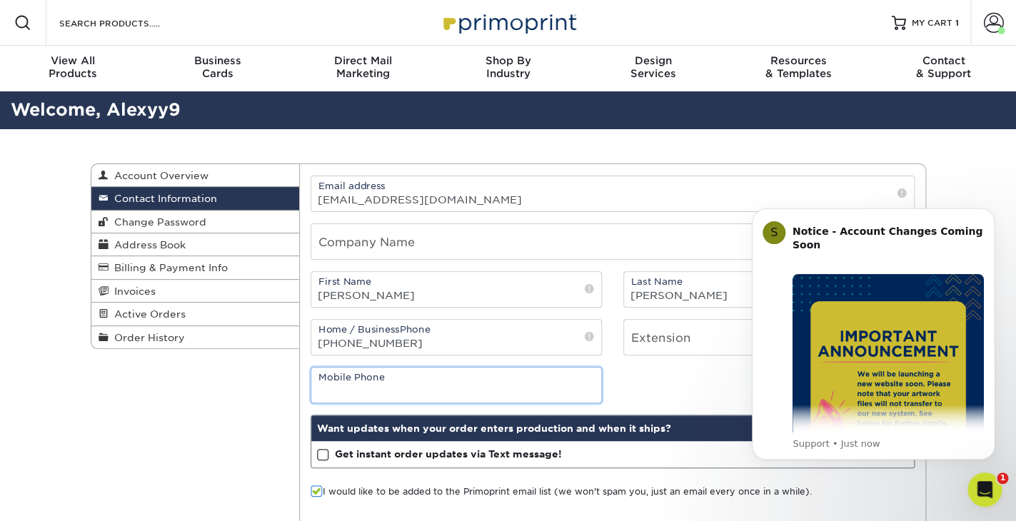
click at [373, 389] on input "tel" at bounding box center [456, 385] width 290 height 35
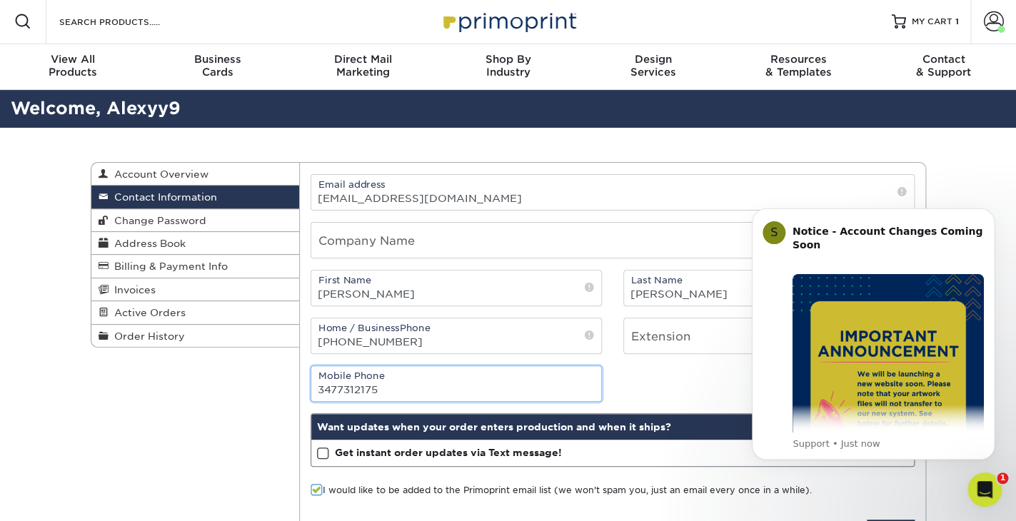
type input "3477312175"
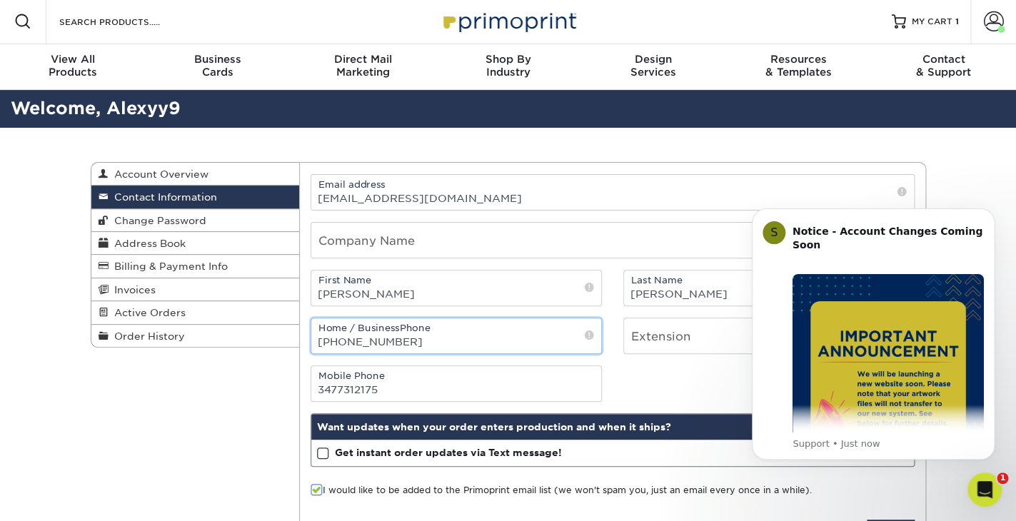
drag, startPoint x: 522, startPoint y: 353, endPoint x: 517, endPoint y: 208, distance: 144.9
click at [517, 318] on input "347-731-2175" at bounding box center [456, 335] width 290 height 35
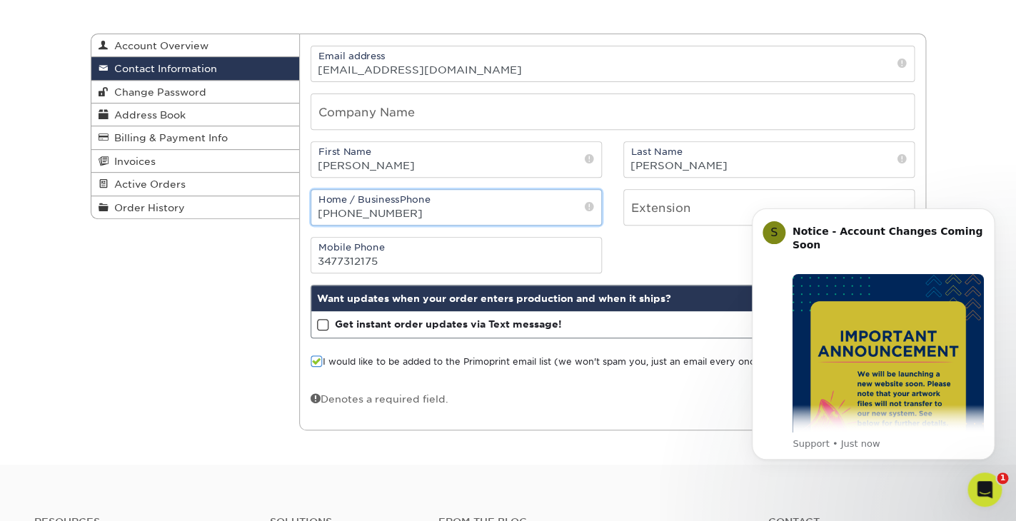
scroll to position [232, 0]
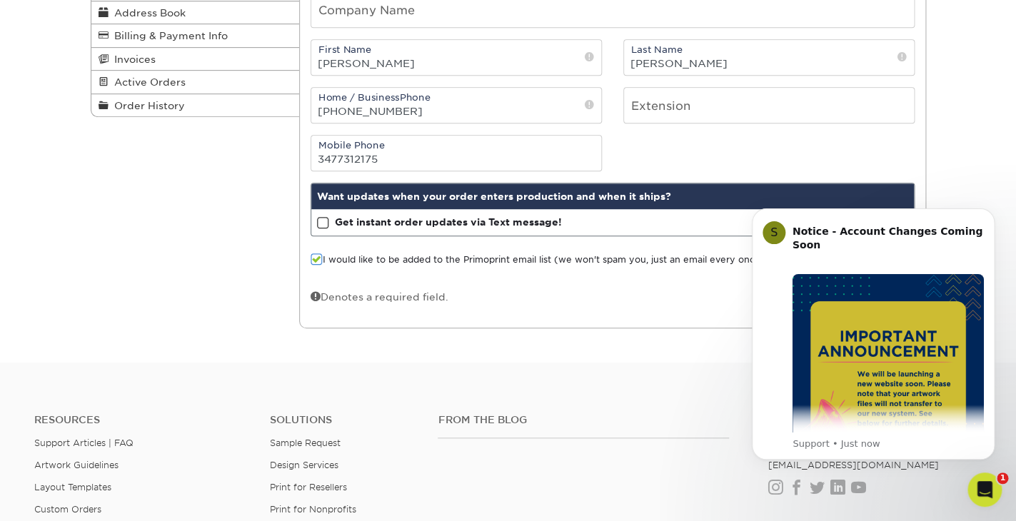
click at [319, 228] on span at bounding box center [323, 223] width 12 height 14
click at [0, 0] on input "Get instant order updates via Text message!" at bounding box center [0, 0] width 0 height 0
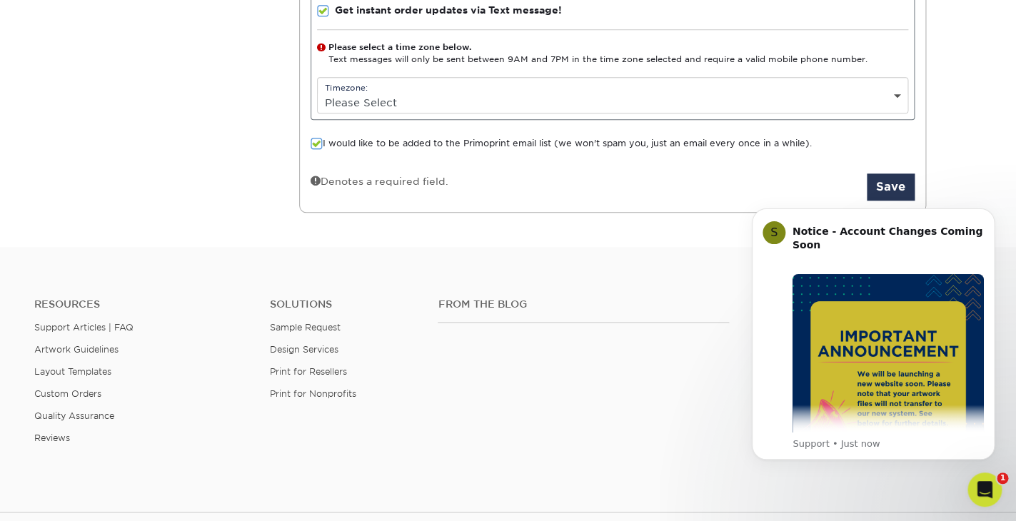
scroll to position [449, 0]
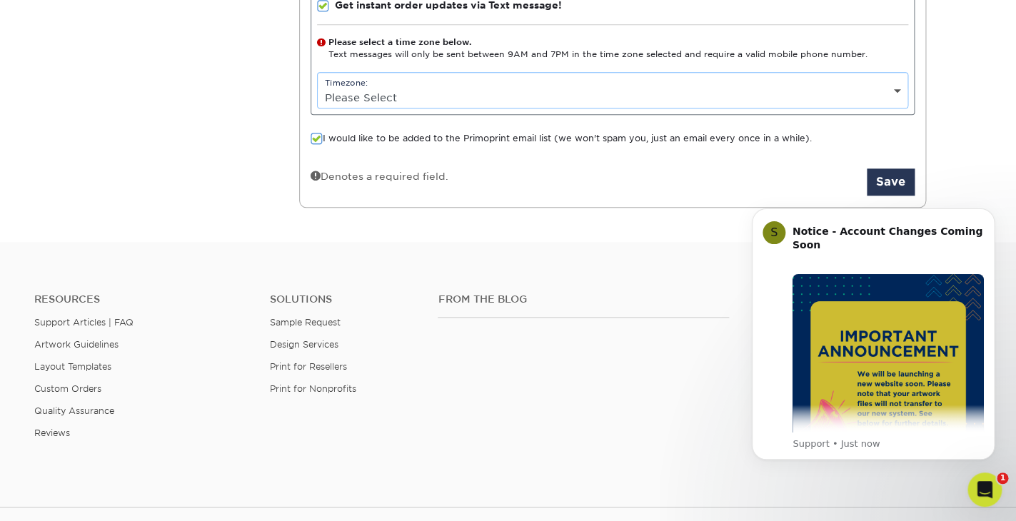
click at [318, 87] on select "Please Select (GMT -12:00) Eniwetok, Kwajalein (GMT -11:00) Midway Island, Samo…" at bounding box center [612, 97] width 589 height 21
select select "-5.0"
click option "(GMT -5:00) Eastern Time ([GEOGRAPHIC_DATA] & [GEOGRAPHIC_DATA]), [GEOGRAPHIC_D…" at bounding box center [0, 0] width 0 height 0
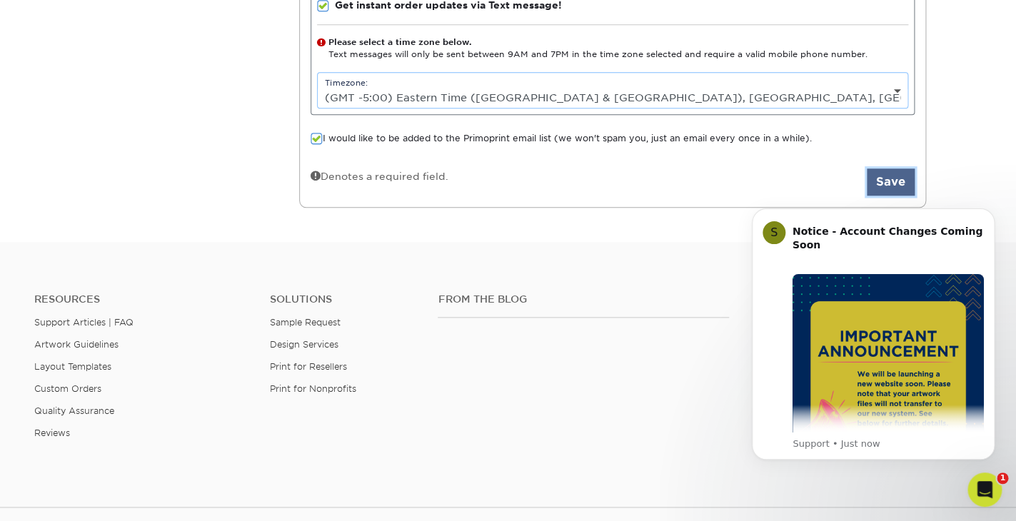
click at [884, 189] on button "Save" at bounding box center [890, 181] width 48 height 27
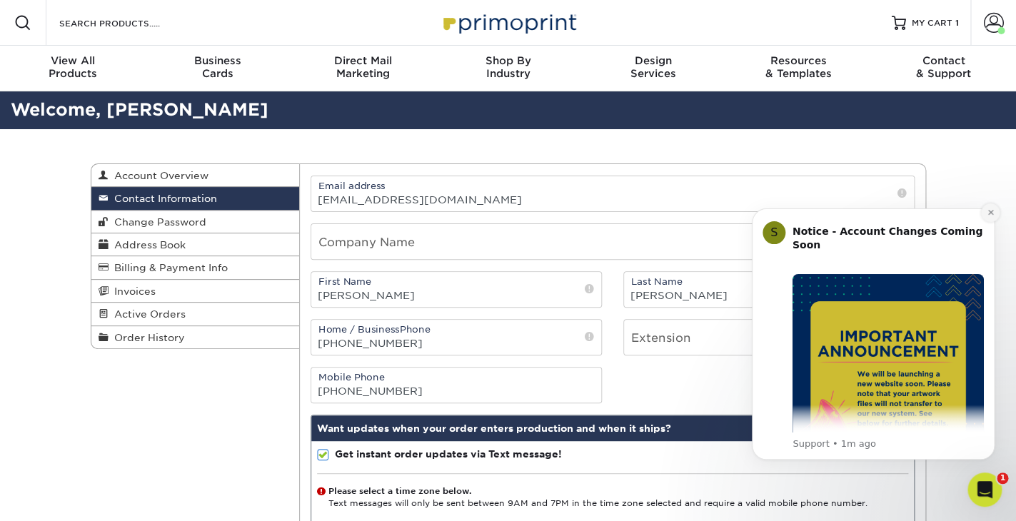
click at [993, 213] on icon "Dismiss notification" at bounding box center [990, 212] width 8 height 8
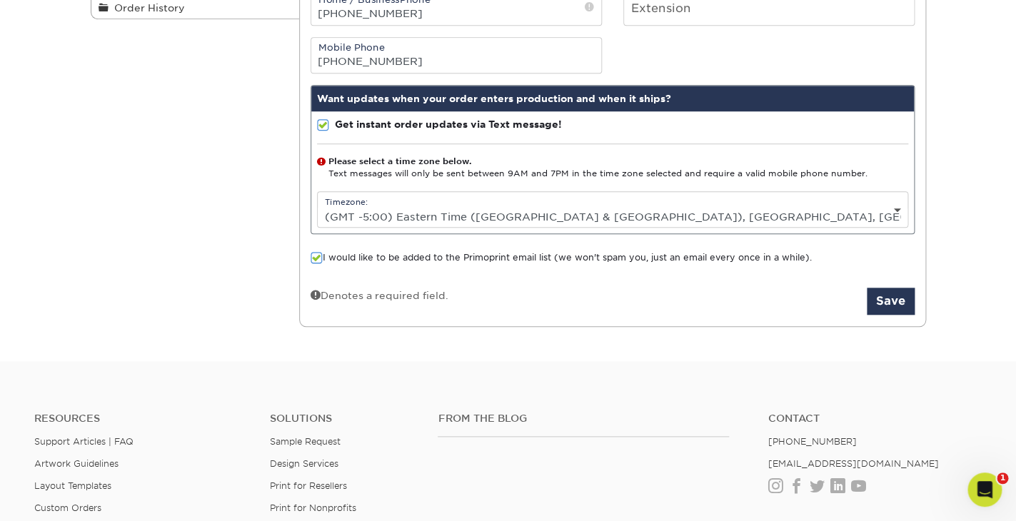
scroll to position [370, 0]
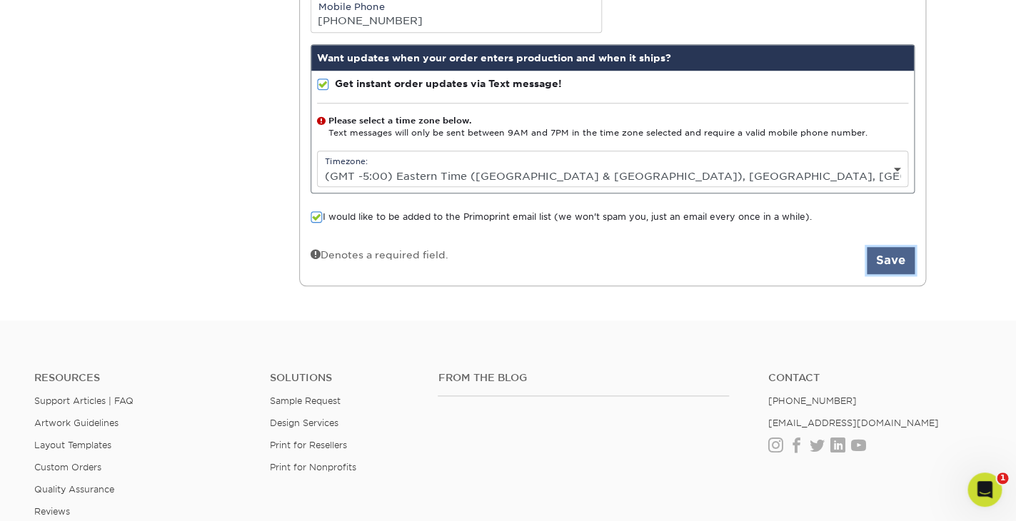
click at [893, 273] on button "Save" at bounding box center [890, 260] width 48 height 27
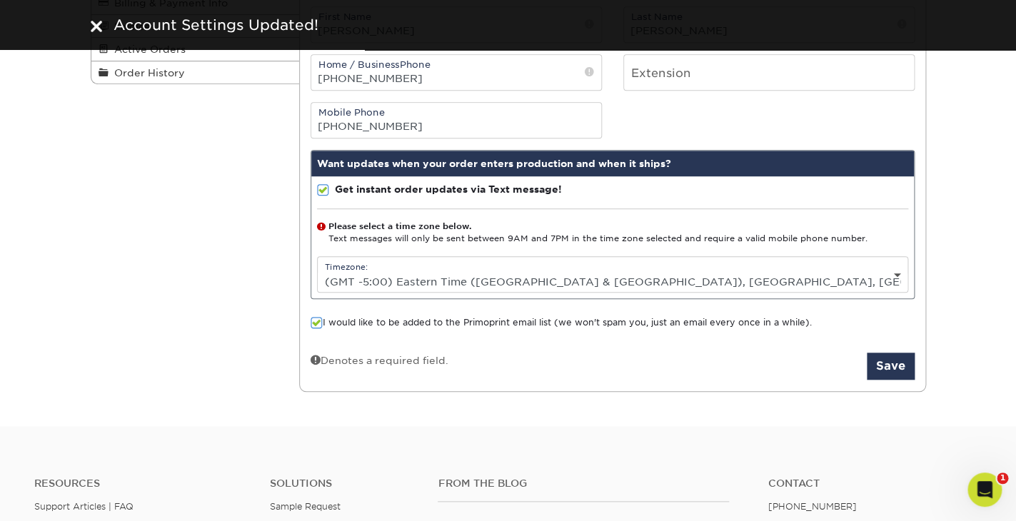
scroll to position [267, 0]
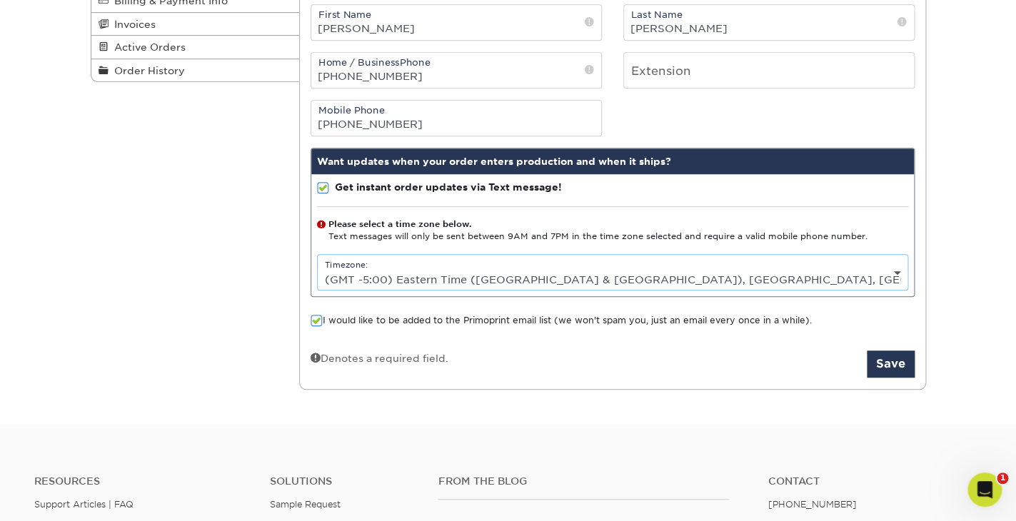
click at [318, 269] on select "Please Select (GMT -12:00) [GEOGRAPHIC_DATA], [GEOGRAPHIC_DATA] (GMT -11:00) [G…" at bounding box center [612, 279] width 589 height 21
select select "-8.0"
click option "(GMT -8:00) Pacific Time ([GEOGRAPHIC_DATA] & [GEOGRAPHIC_DATA])" at bounding box center [0, 0] width 0 height 0
click at [884, 368] on button "Save" at bounding box center [890, 363] width 48 height 27
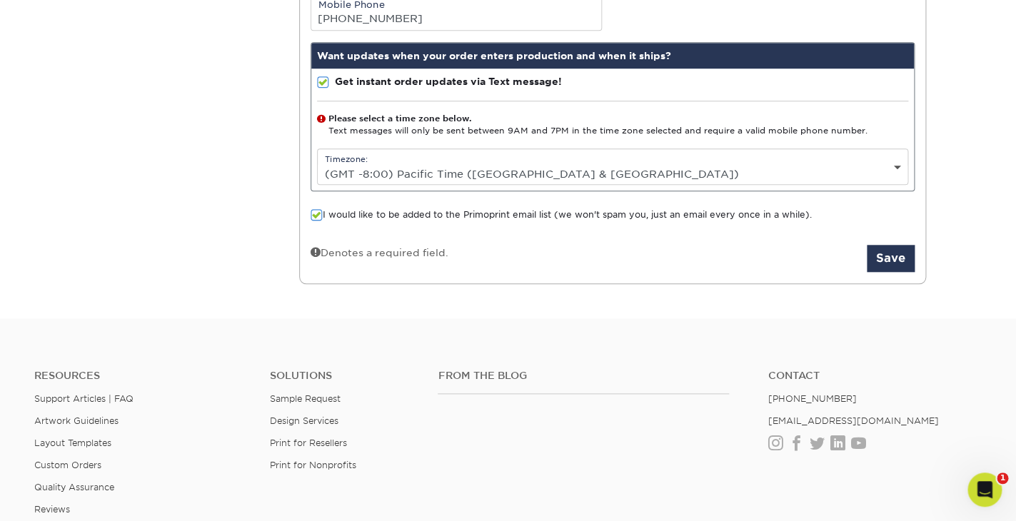
scroll to position [374, 0]
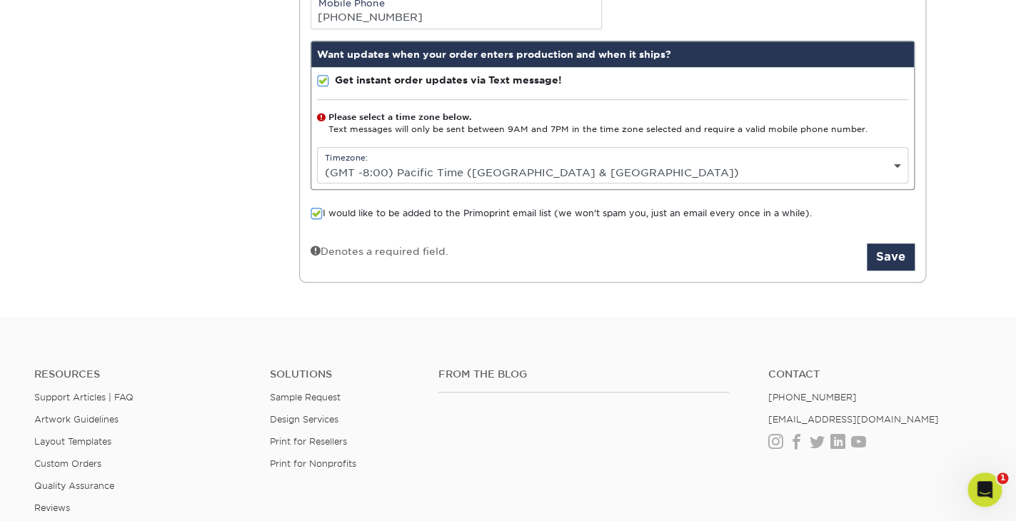
click at [322, 85] on span at bounding box center [323, 81] width 12 height 14
click at [0, 0] on input "Get instant order updates via Text message!" at bounding box center [0, 0] width 0 height 0
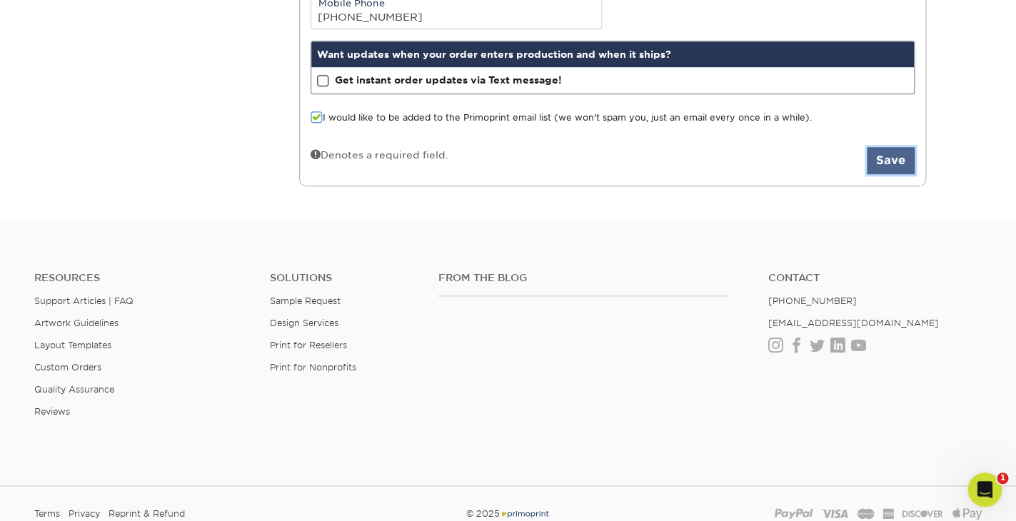
click at [894, 169] on button "Save" at bounding box center [890, 160] width 48 height 27
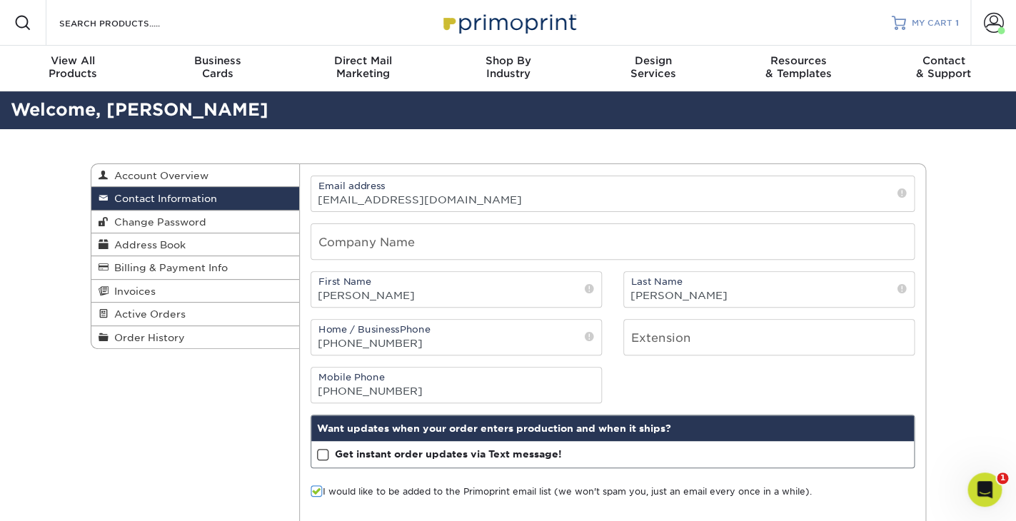
click at [928, 21] on span "MY CART" at bounding box center [931, 23] width 41 height 12
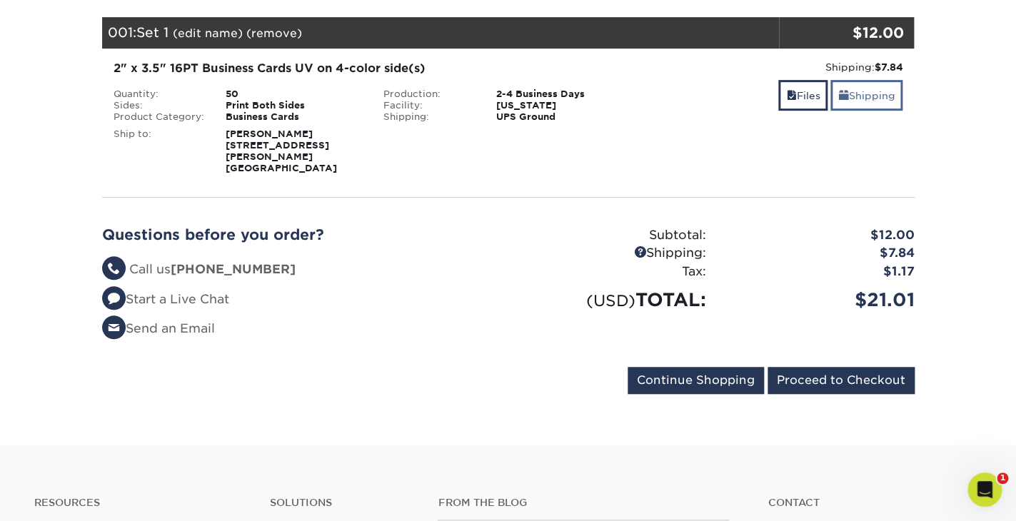
scroll to position [203, 0]
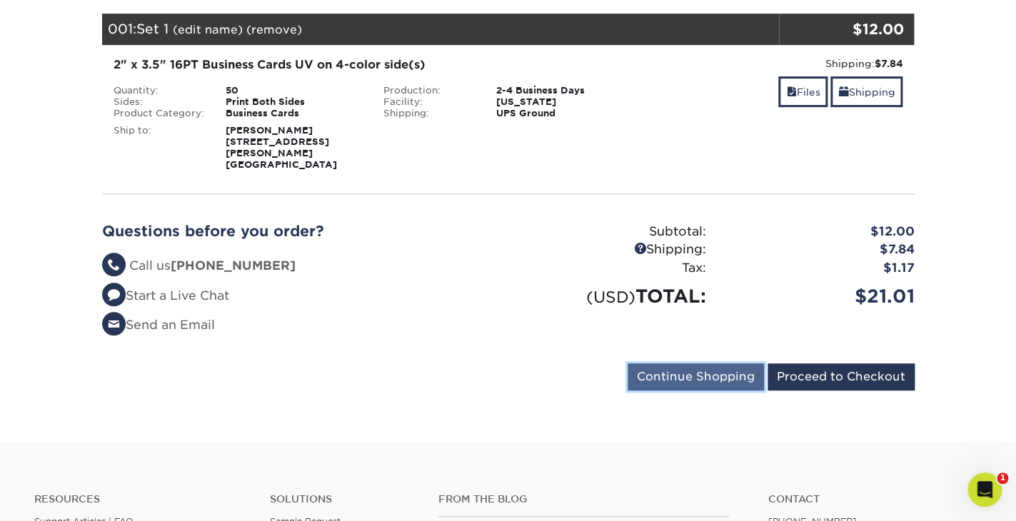
click at [719, 365] on input "Continue Shopping" at bounding box center [695, 376] width 136 height 27
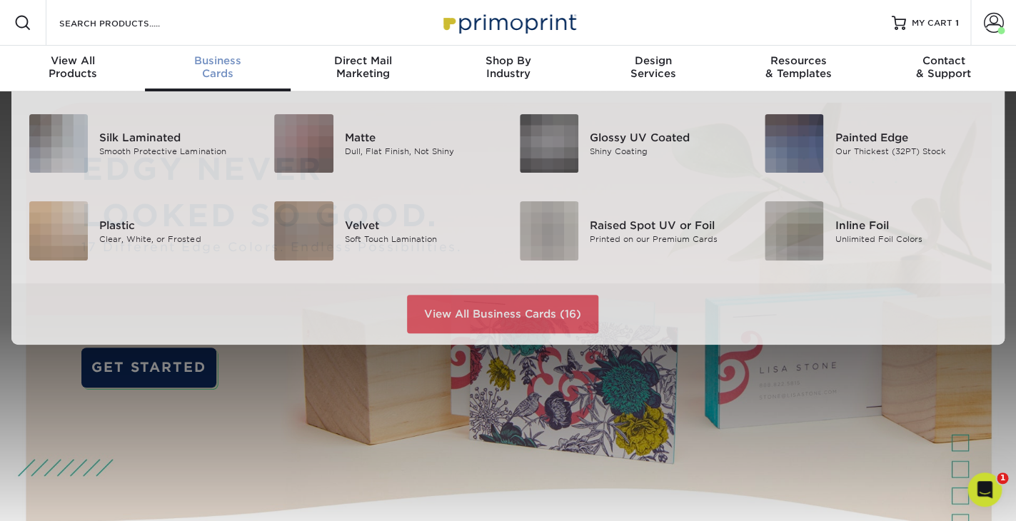
click at [218, 69] on div "Business Cards" at bounding box center [217, 67] width 145 height 26
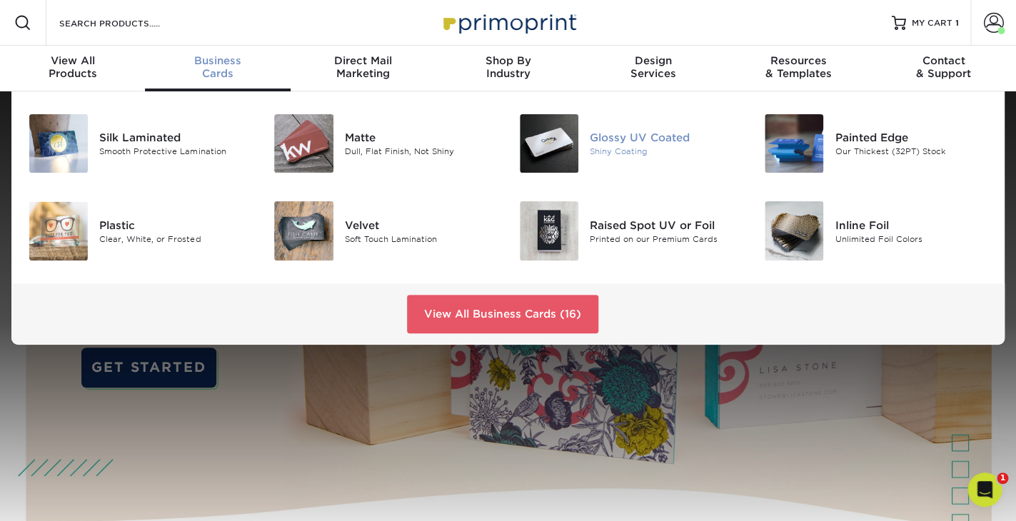
click at [557, 146] on img at bounding box center [549, 143] width 59 height 59
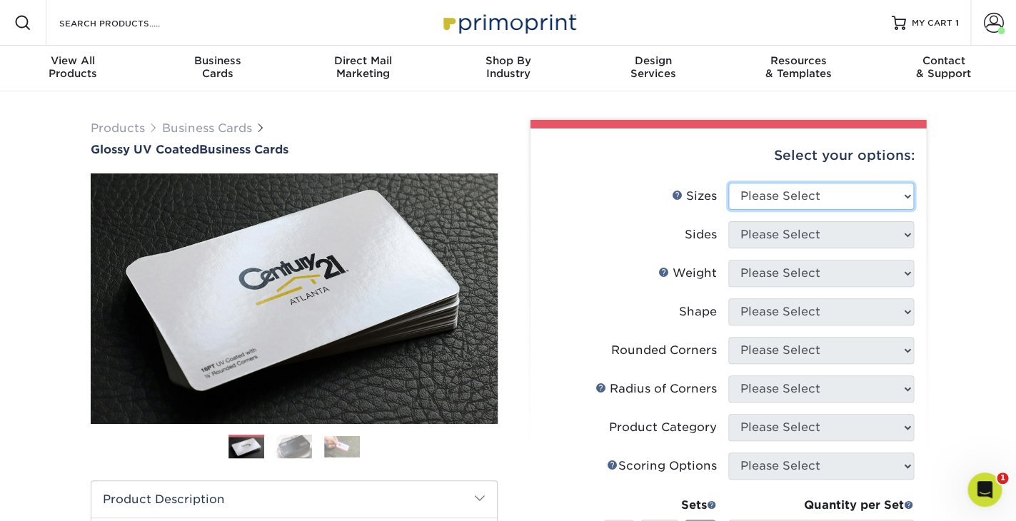
select select "2.00x3.50"
click option "2" x 3.5" - Standard" at bounding box center [0, 0] width 0 height 0
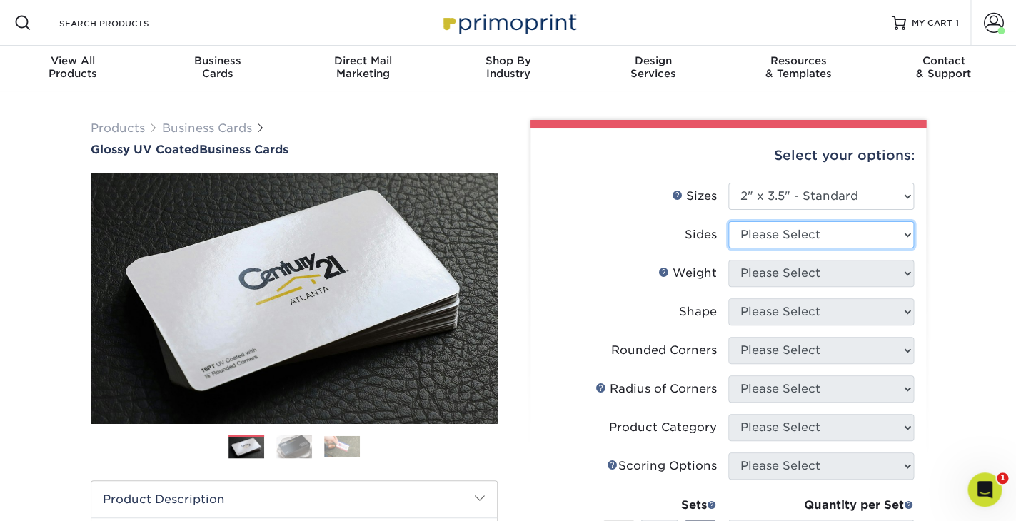
select select "13abbda7-1d64-4f25-8bb2-c179b224825d"
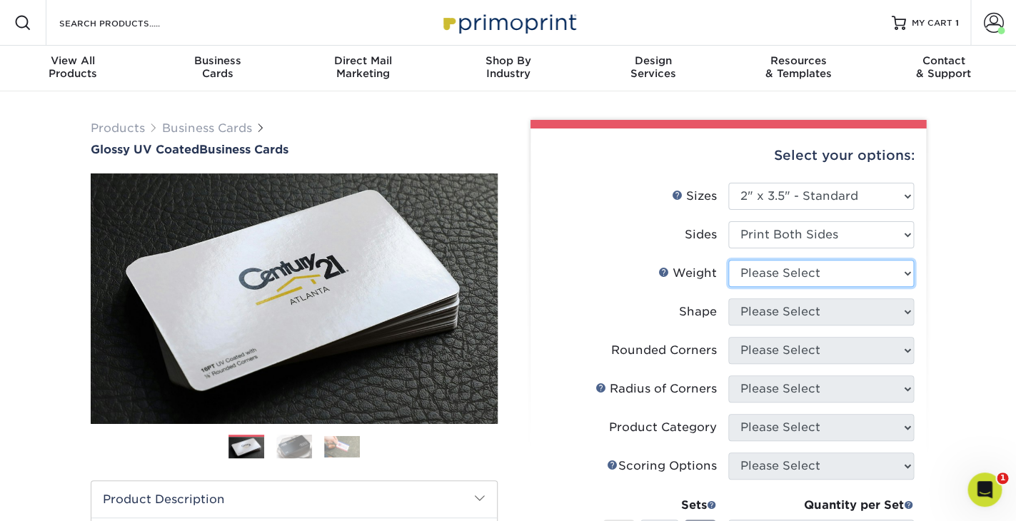
select select "16PT"
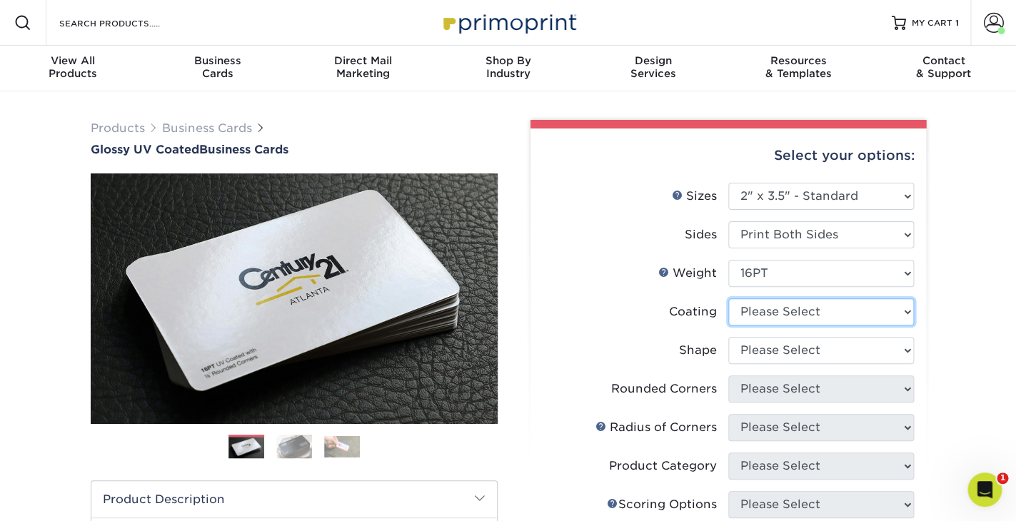
select select "ae367451-b2b8-45df-a344-0f05b6a12993"
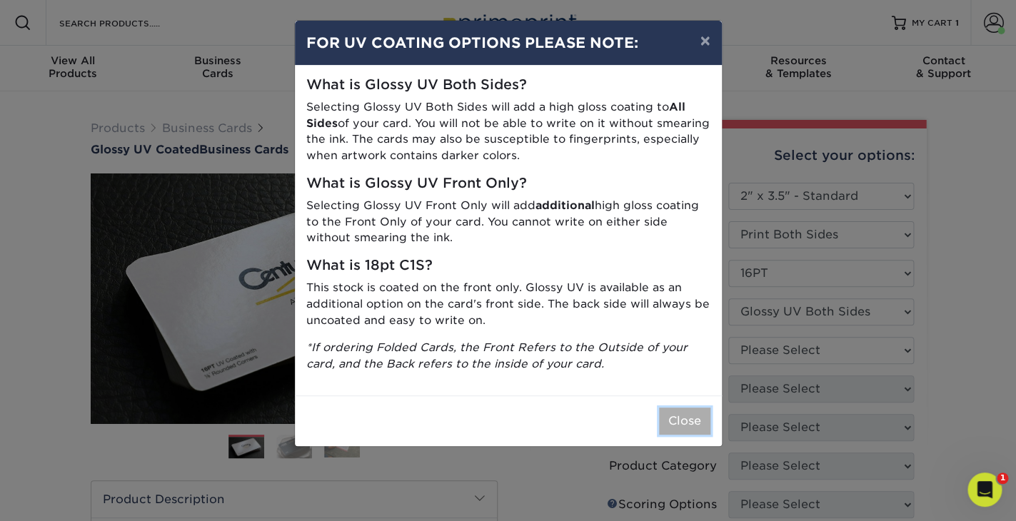
click at [683, 422] on button "Close" at bounding box center [684, 421] width 51 height 27
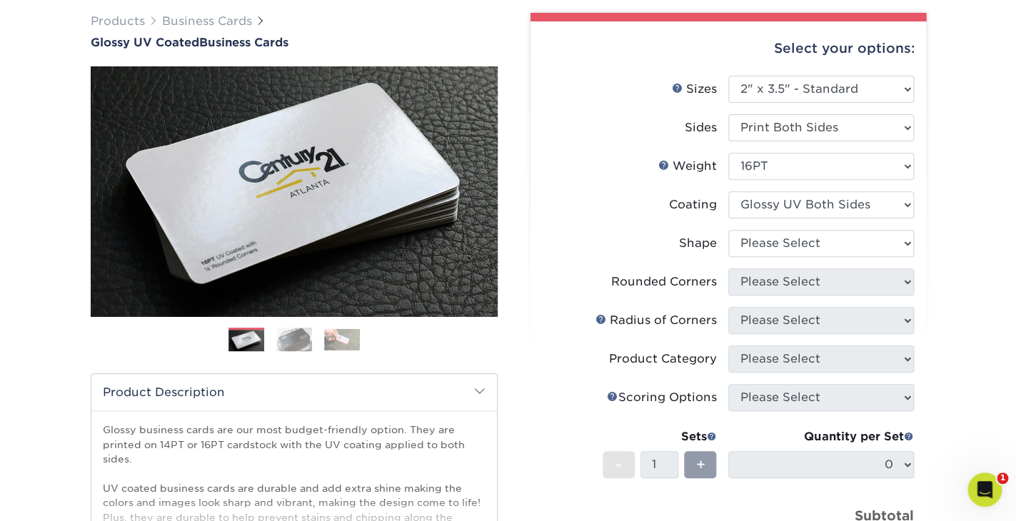
scroll to position [111, 0]
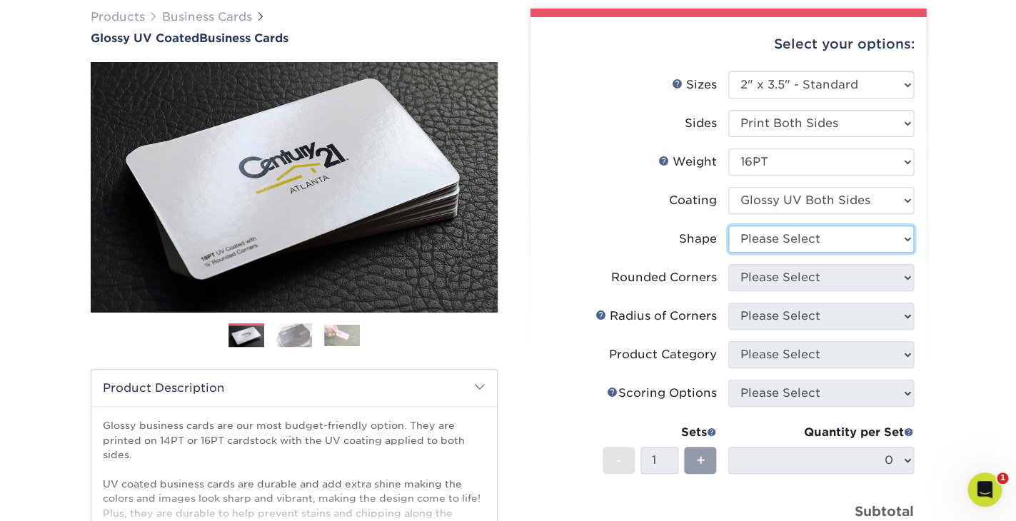
select select "standard"
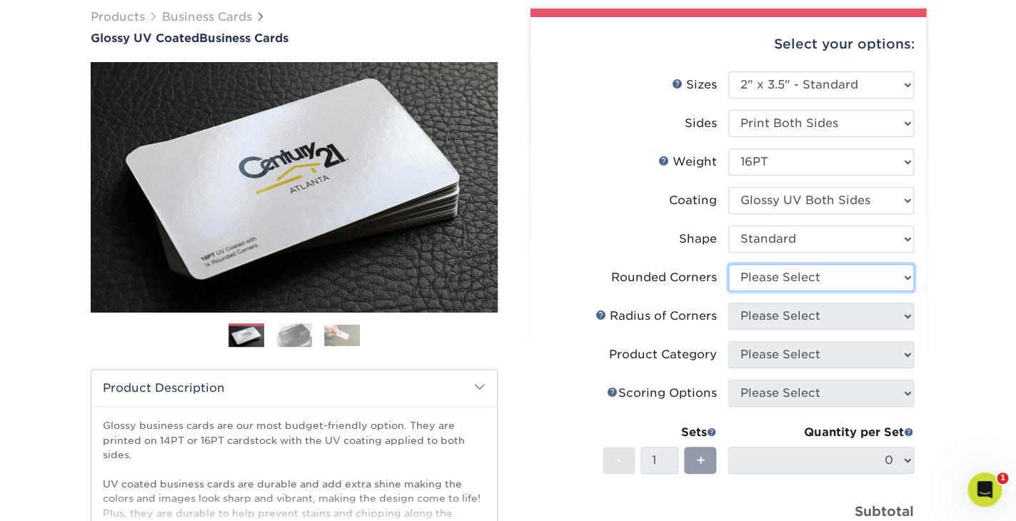
select select "0"
click option "No" at bounding box center [0, 0] width 0 height 0
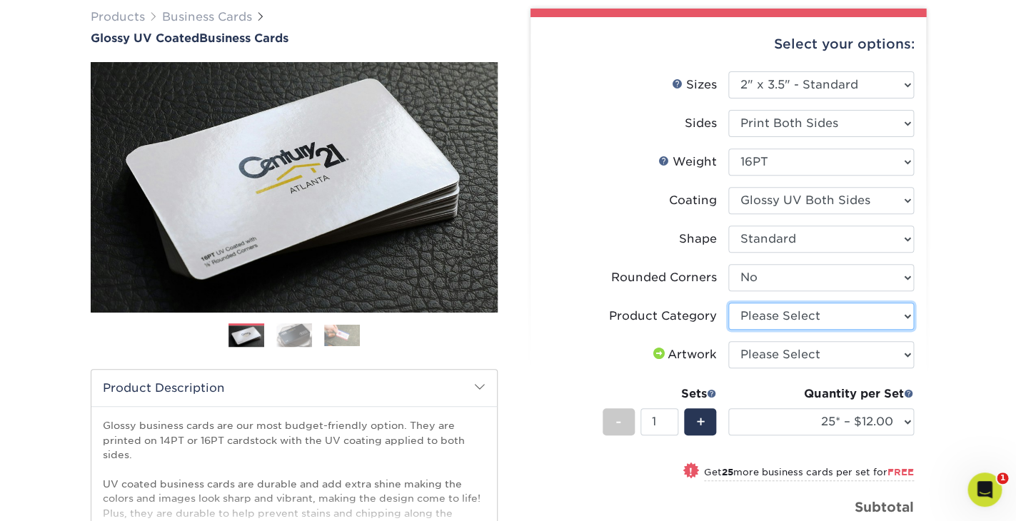
select select "3b5148f1-0588-4f88-a218-97bcfdce65c1"
click option "Business Cards" at bounding box center [0, 0] width 0 height 0
select select "upload"
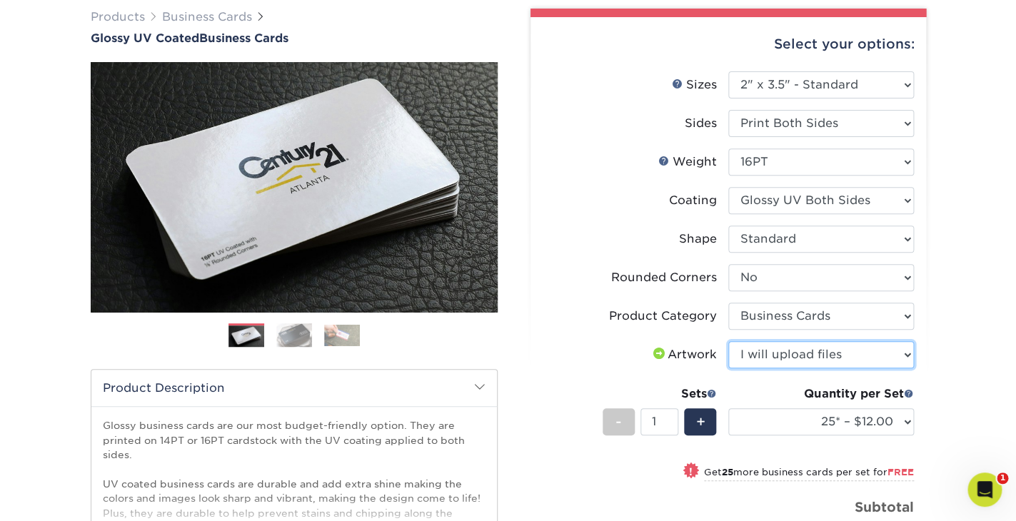
click option "I will upload files" at bounding box center [0, 0] width 0 height 0
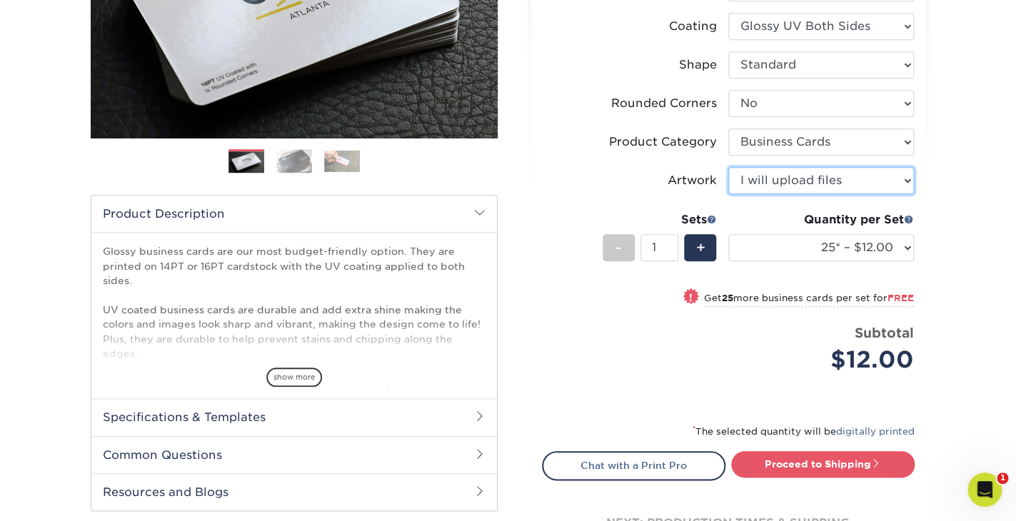
scroll to position [290, 0]
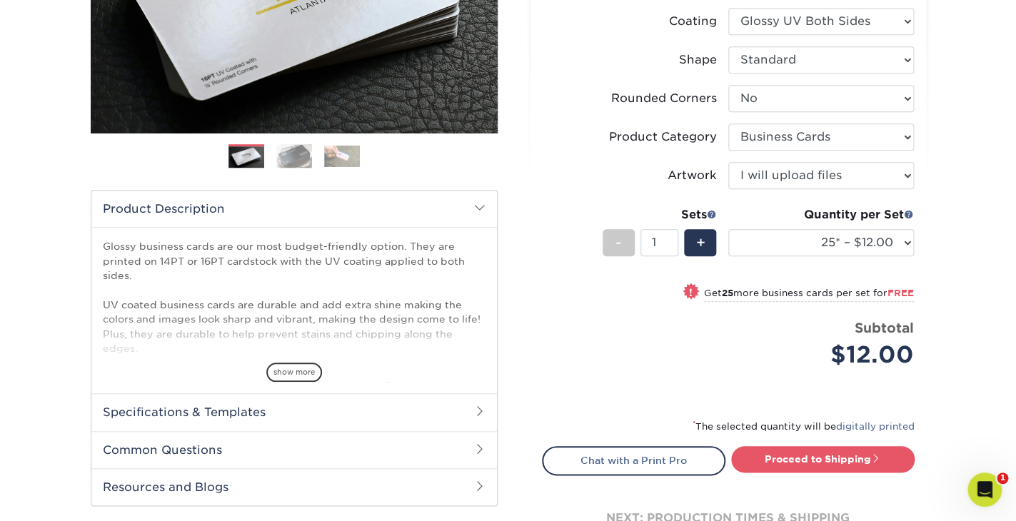
click at [894, 289] on span "FREE" at bounding box center [900, 293] width 26 height 11
select select "50* – $12.00"
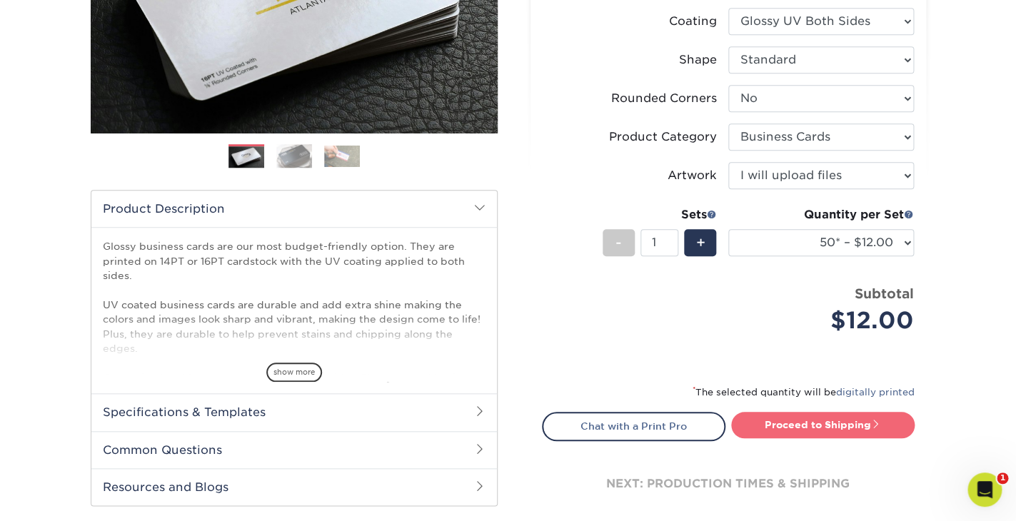
click at [814, 426] on link "Proceed to Shipping" at bounding box center [822, 425] width 183 height 26
type input "Set 1"
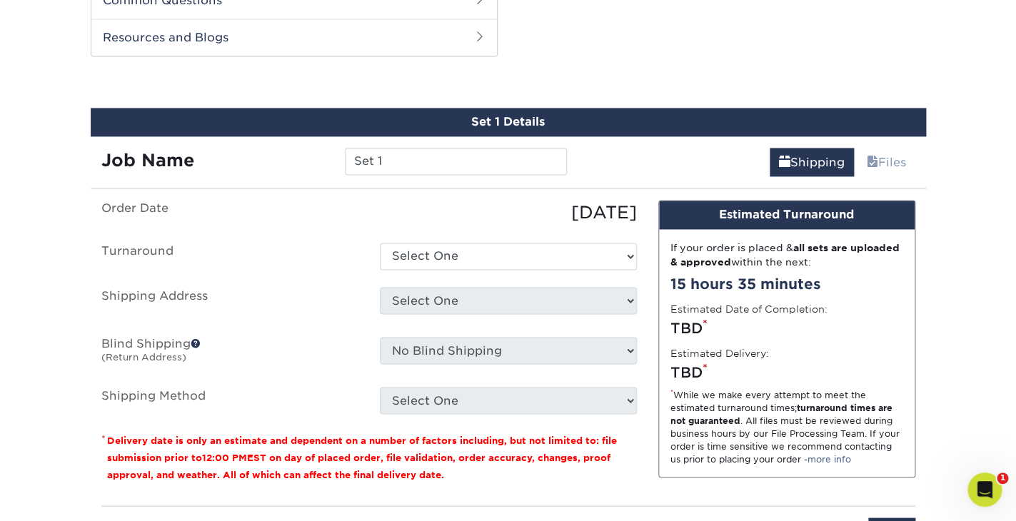
scroll to position [741, 0]
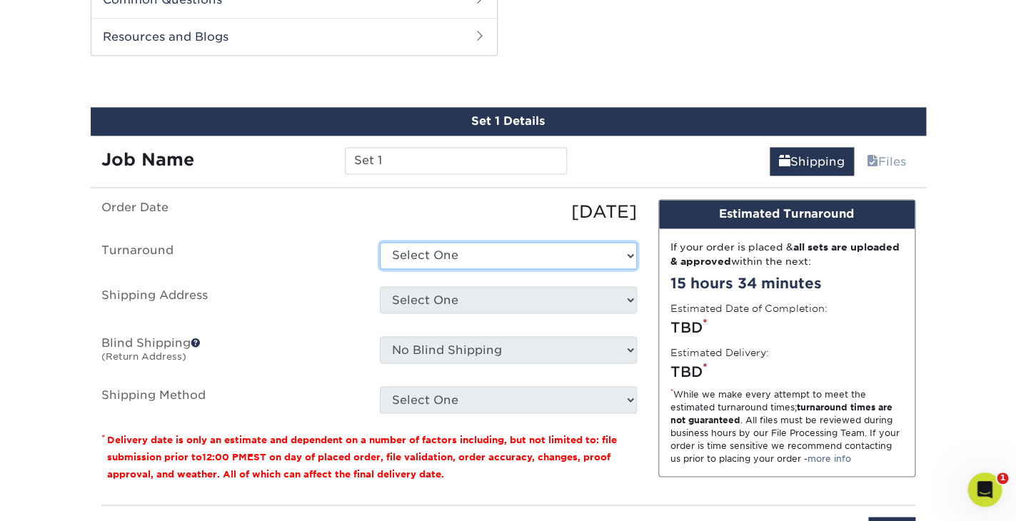
select select "2b21b86c-f0c7-4fc9-bc4e-58282af83807"
click option "2-4 Business Days" at bounding box center [0, 0] width 0 height 0
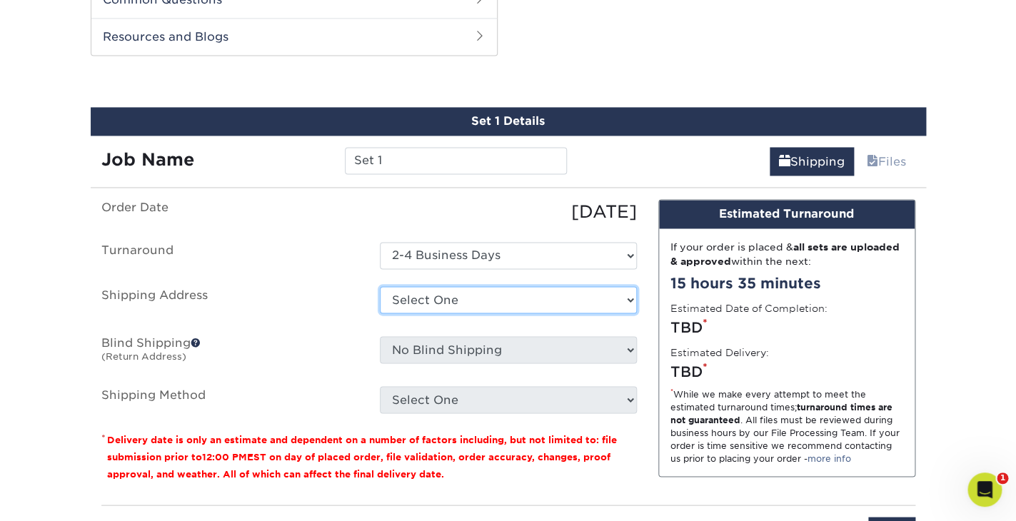
select select "286668"
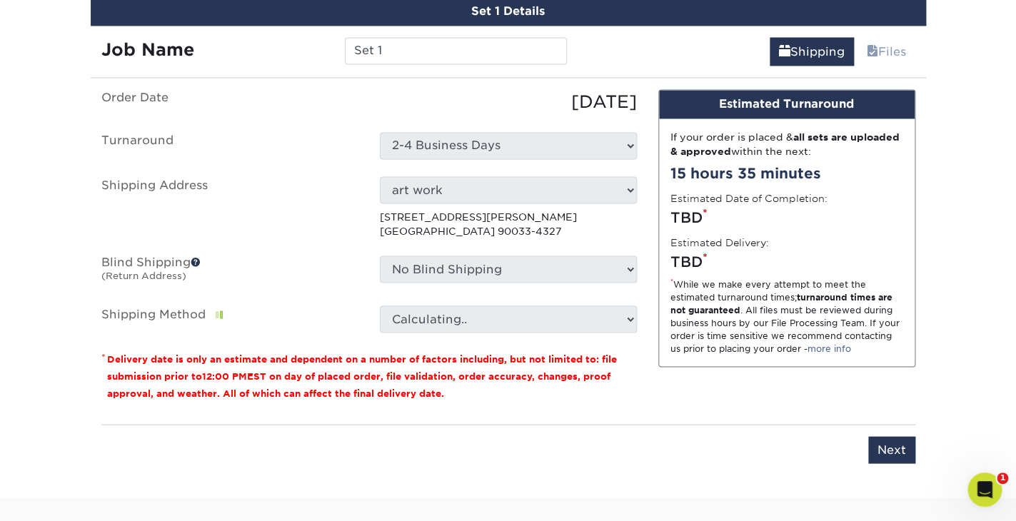
scroll to position [863, 0]
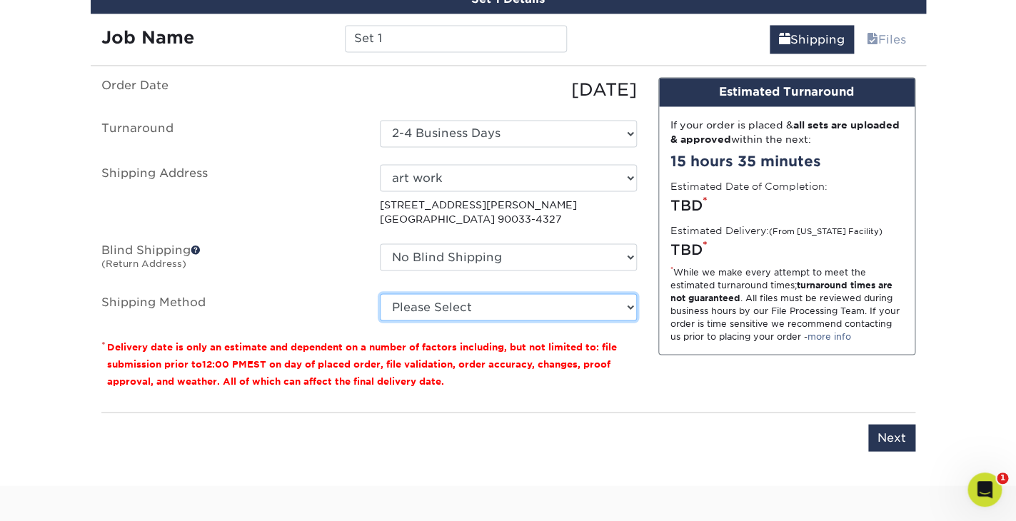
select select "03"
click option "Ground Shipping (+$7.84)" at bounding box center [0, 0] width 0 height 0
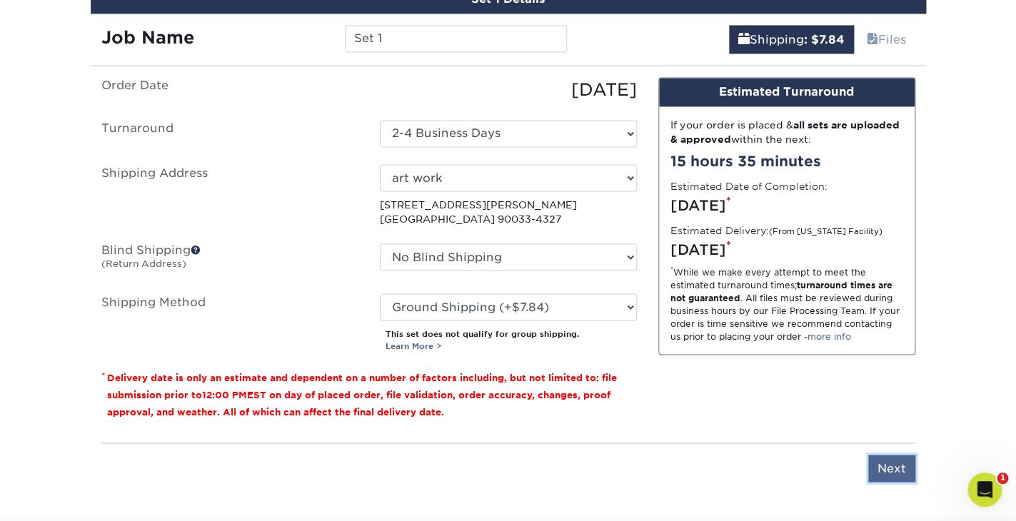
click at [891, 465] on input "Next" at bounding box center [891, 468] width 47 height 27
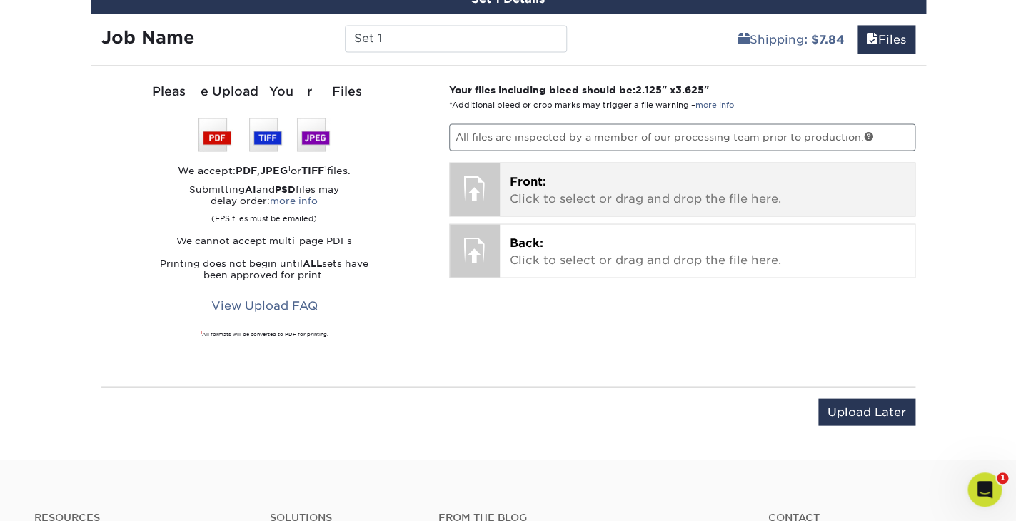
click at [480, 188] on div at bounding box center [475, 188] width 50 height 50
click at [585, 186] on p "Front: Click to select or drag and drop the file here." at bounding box center [707, 190] width 395 height 34
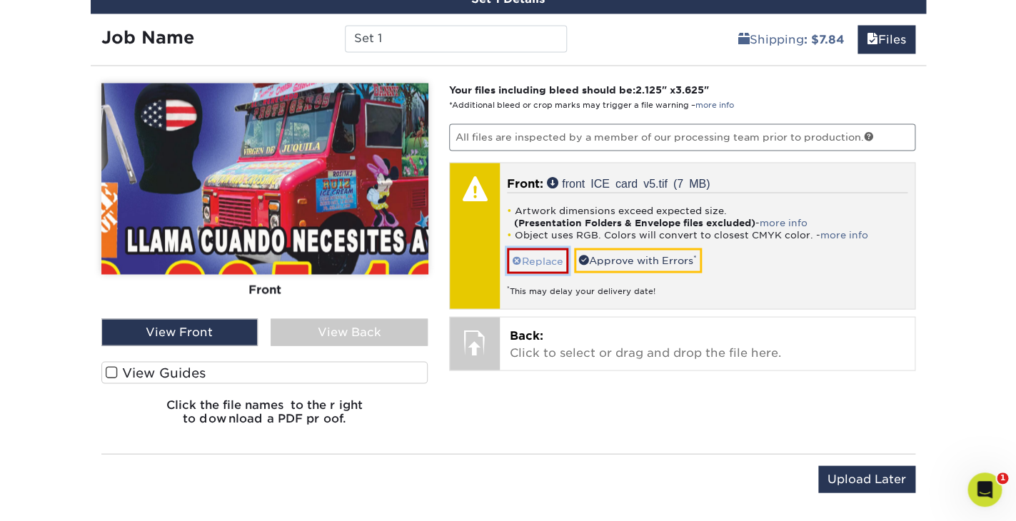
click at [548, 261] on link "Replace" at bounding box center [537, 260] width 61 height 25
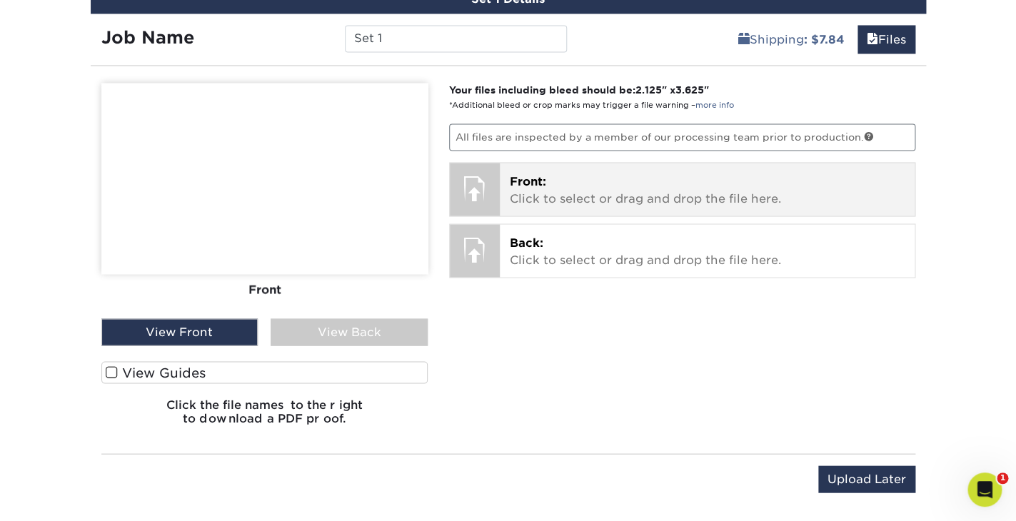
click at [500, 196] on div "Front: Click to select or drag and drop the file here. Choose file front ICE ca…" at bounding box center [707, 189] width 415 height 53
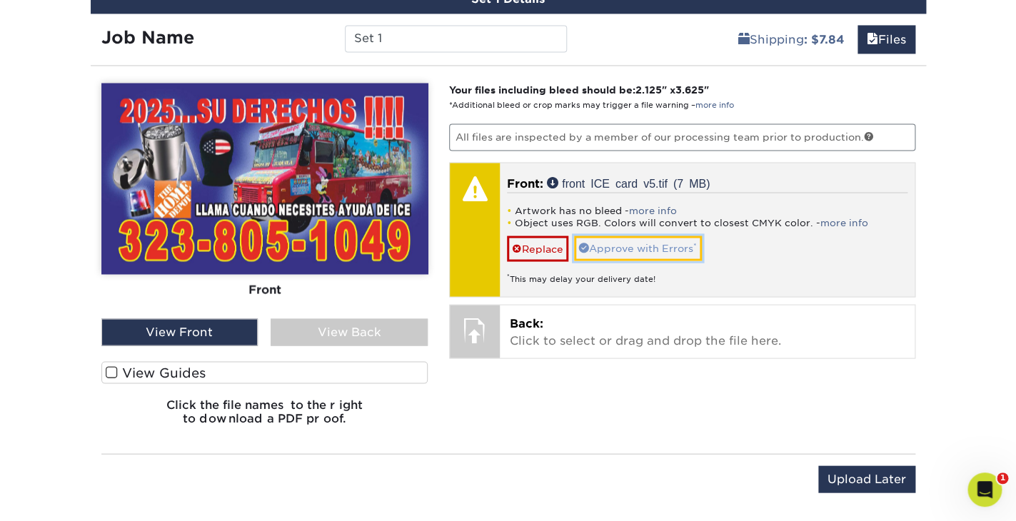
click at [623, 248] on link "Approve with Errors *" at bounding box center [638, 248] width 128 height 24
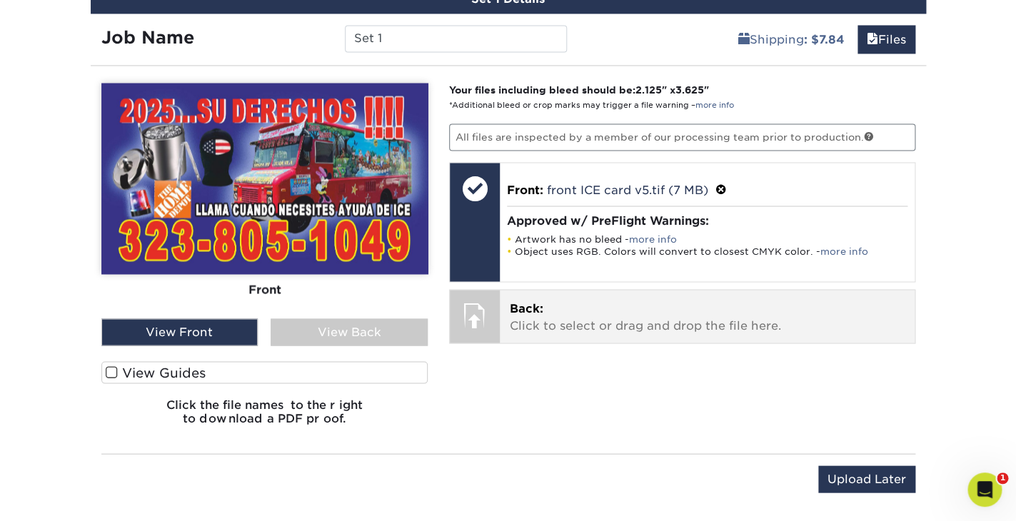
click at [555, 318] on p "Back: Click to select or drag and drop the file here." at bounding box center [707, 317] width 395 height 34
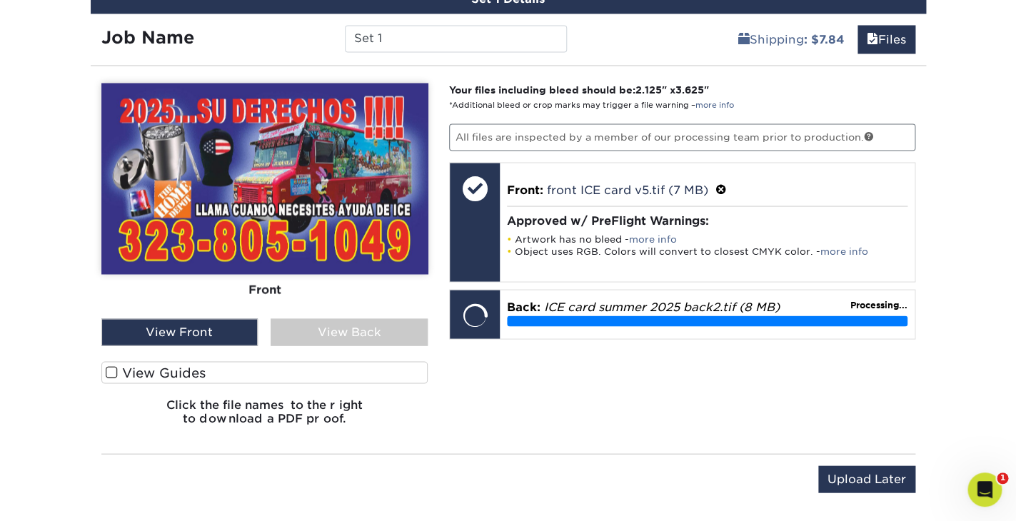
click at [111, 371] on span at bounding box center [112, 372] width 12 height 14
click at [0, 0] on input "View Guides" at bounding box center [0, 0] width 0 height 0
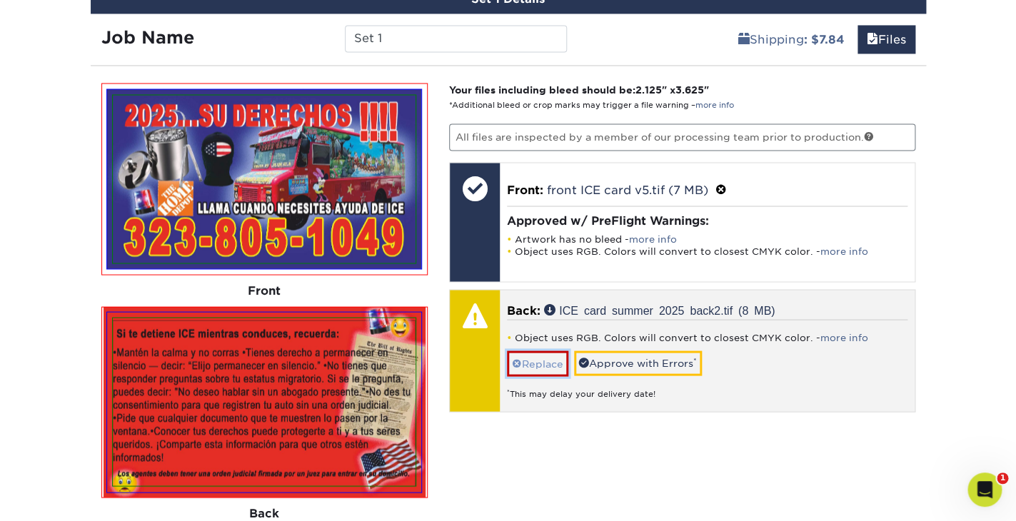
click at [550, 357] on link "Replace" at bounding box center [537, 362] width 61 height 25
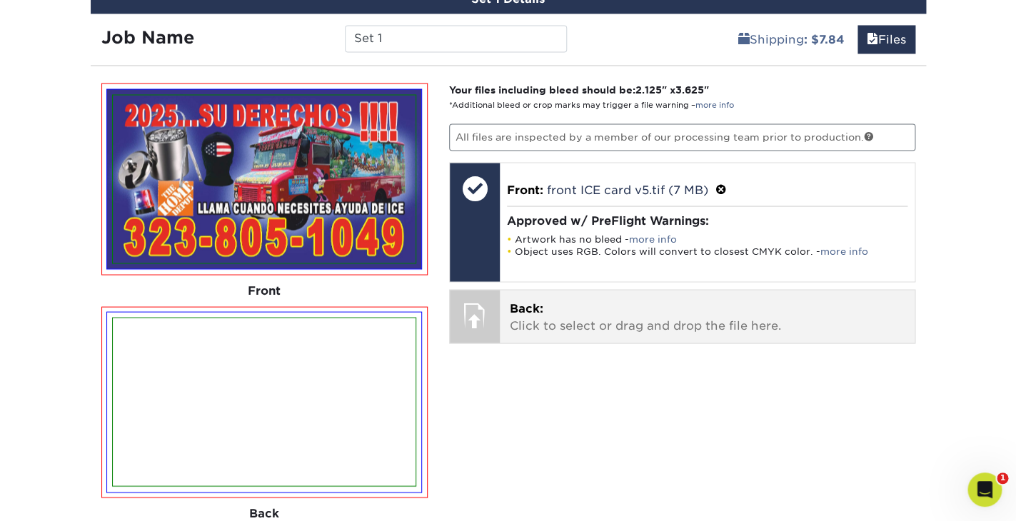
click at [551, 327] on p "Back: Click to select or drag and drop the file here." at bounding box center [707, 317] width 395 height 34
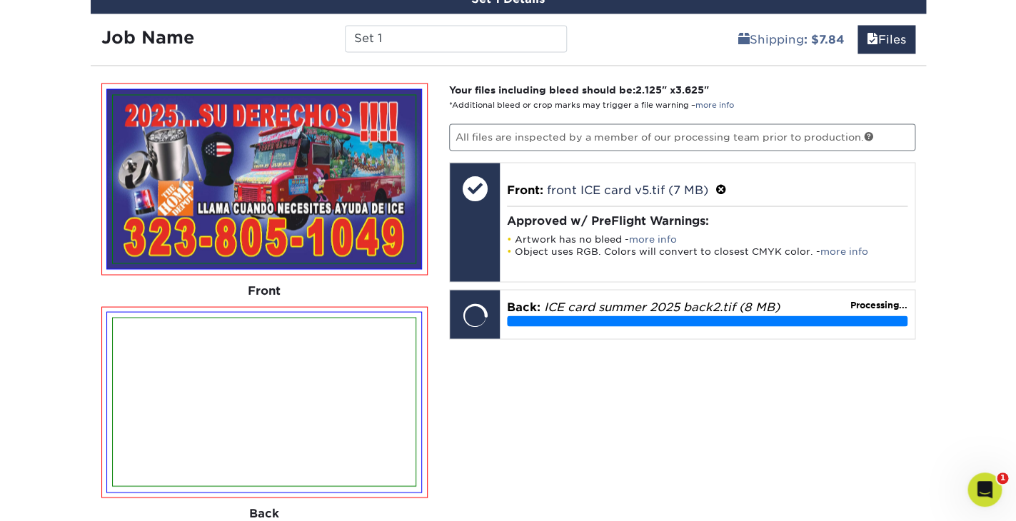
click at [320, 138] on img at bounding box center [264, 179] width 303 height 168
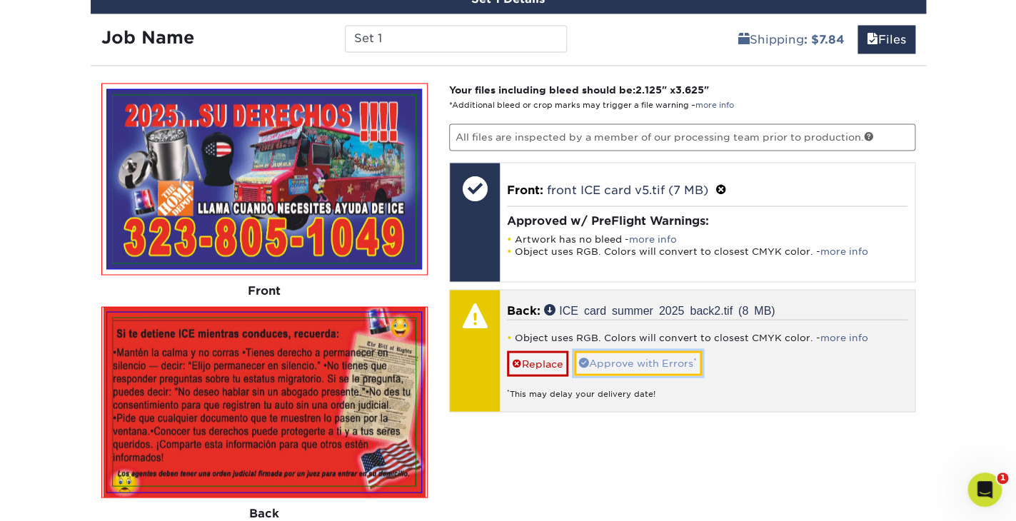
click at [638, 363] on link "Approve with Errors *" at bounding box center [638, 362] width 128 height 24
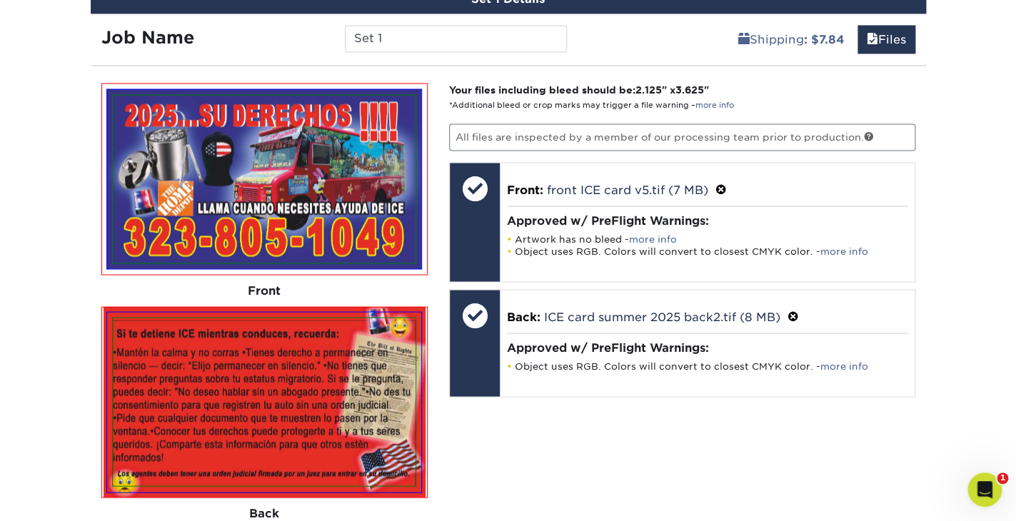
click at [581, 457] on div "Your files including bleed should be: 2.125 " x 3.625 " *Additional bleed or cr…" at bounding box center [681, 371] width 487 height 576
click at [574, 467] on div "Your files including bleed should be: 2.125 " x 3.625 " *Additional bleed or cr…" at bounding box center [681, 371] width 487 height 576
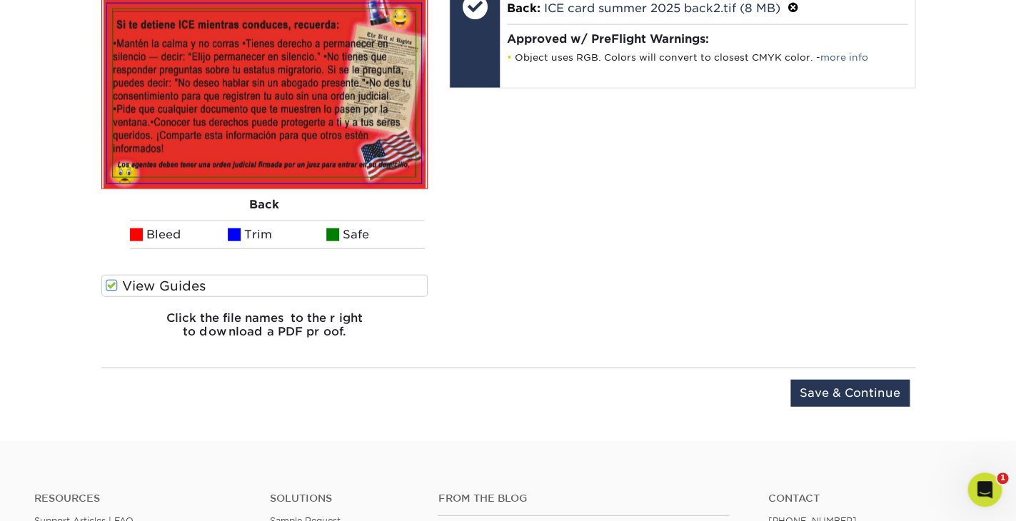
scroll to position [1170, 0]
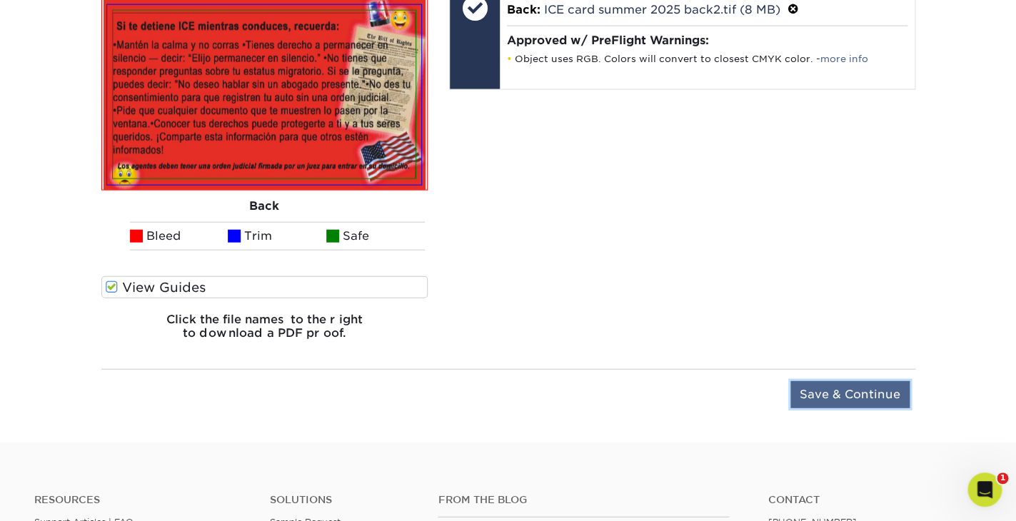
click at [845, 398] on input "Save & Continue" at bounding box center [849, 394] width 119 height 27
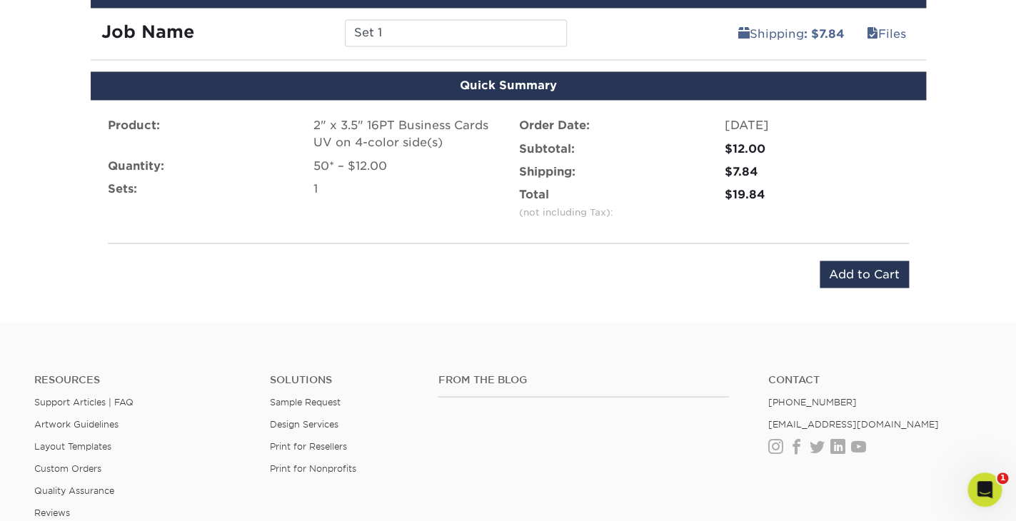
scroll to position [864, 0]
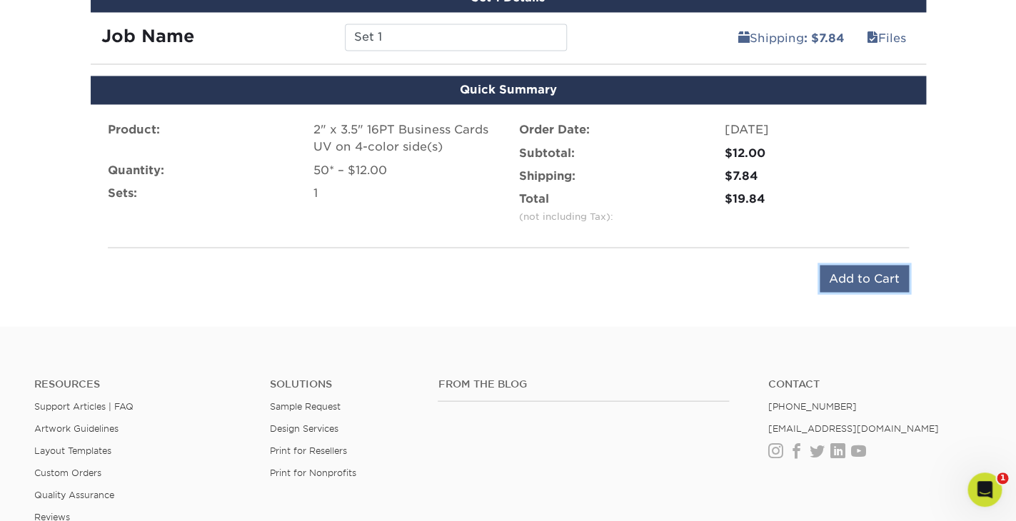
click at [871, 268] on input "Add to Cart" at bounding box center [863, 278] width 89 height 27
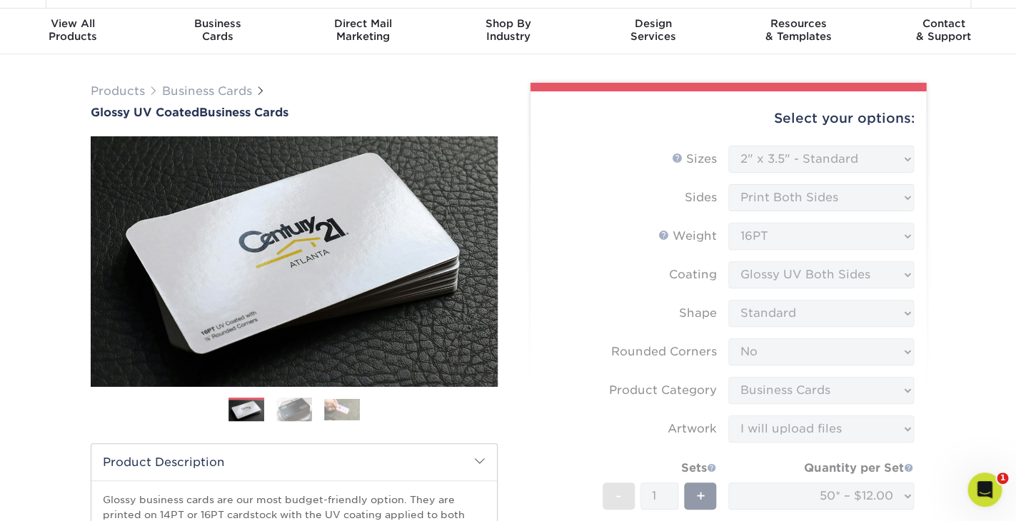
scroll to position [18, 0]
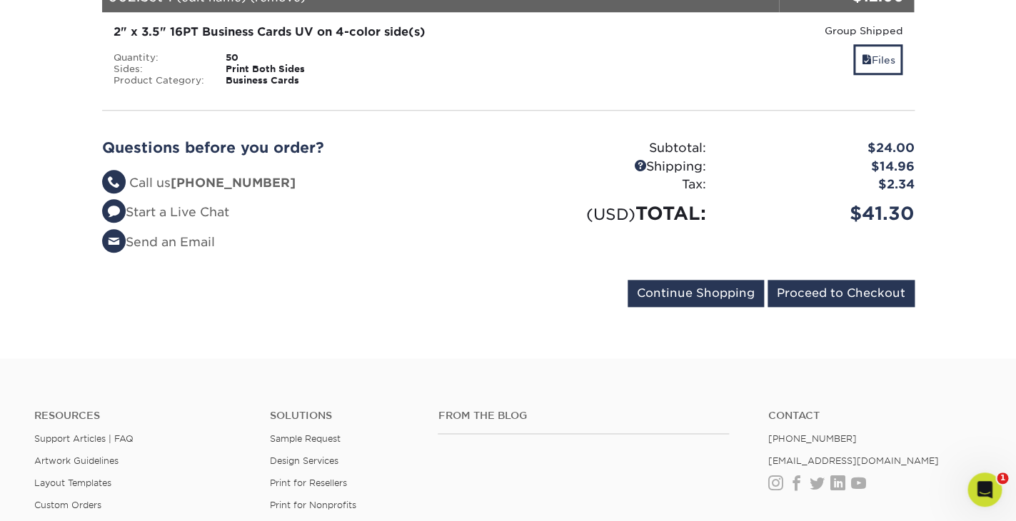
scroll to position [477, 0]
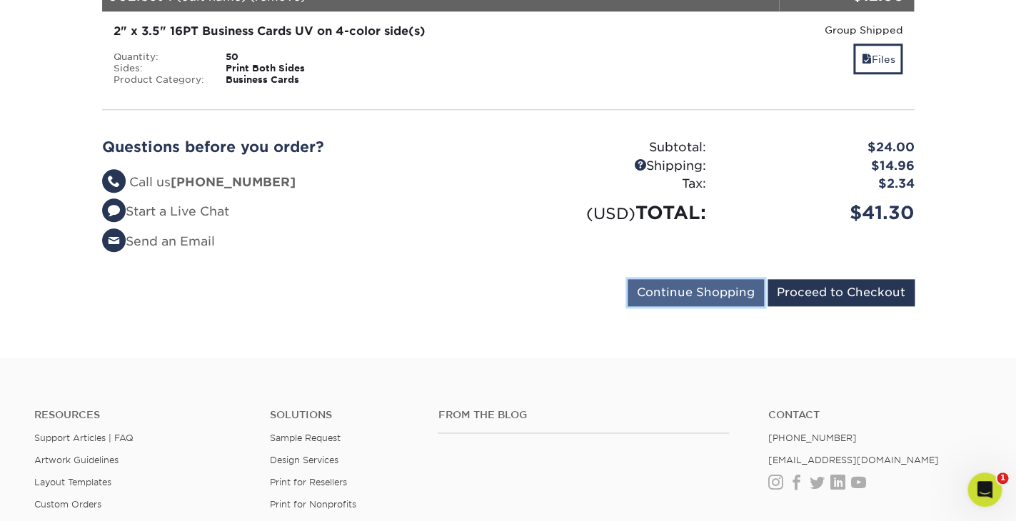
click at [706, 280] on input "Continue Shopping" at bounding box center [695, 292] width 136 height 27
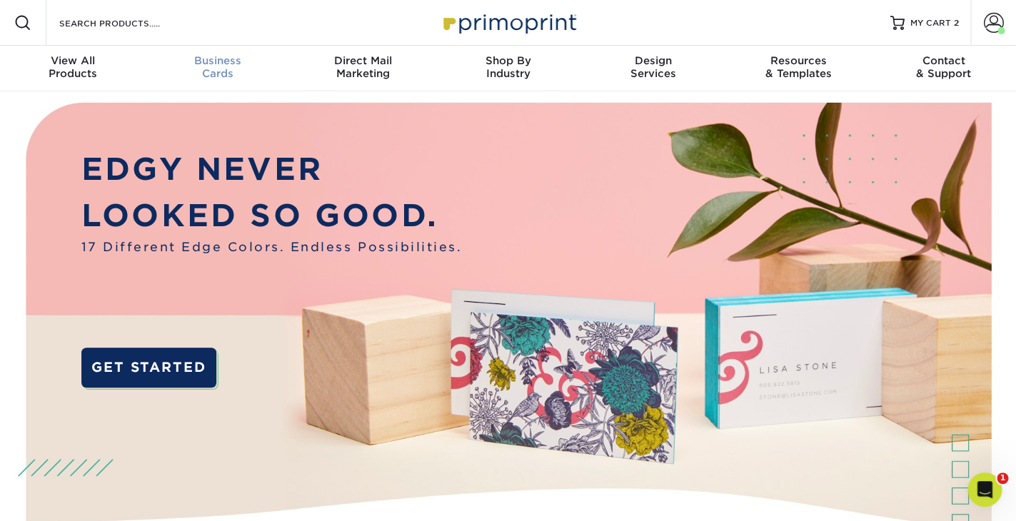
click at [216, 60] on span "Business" at bounding box center [217, 60] width 145 height 13
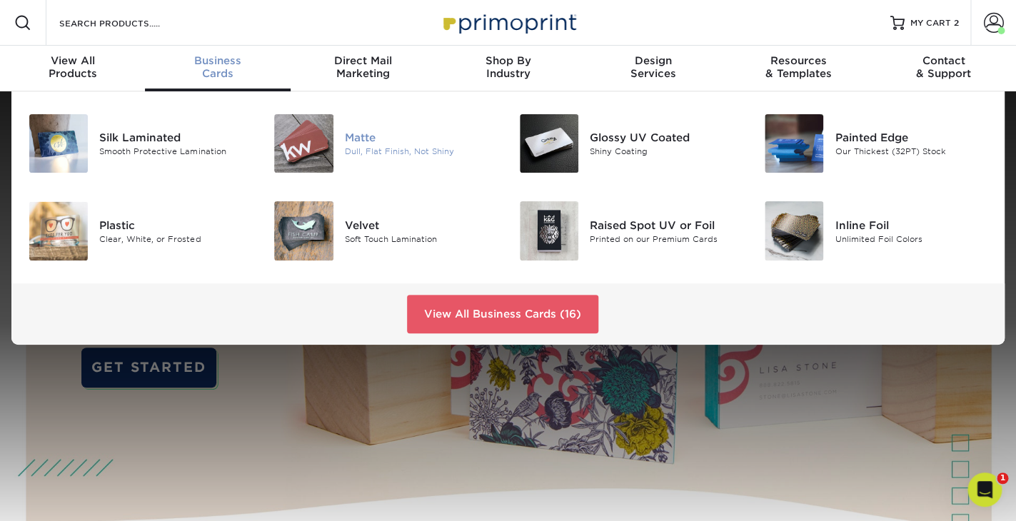
click at [391, 147] on div "Dull, Flat Finish, Not Shiny" at bounding box center [421, 152] width 153 height 12
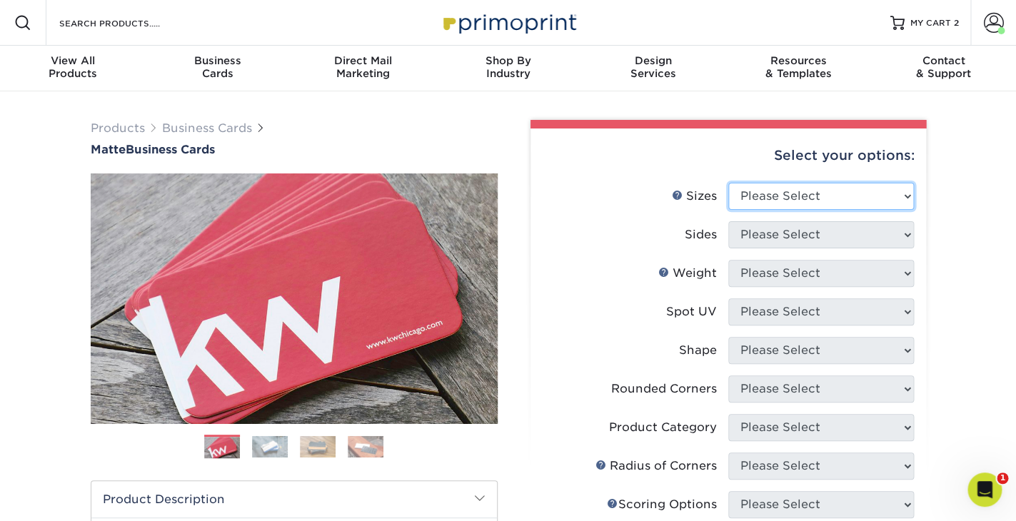
select select "2.00x3.50"
click option "2" x 3.5" - Standard" at bounding box center [0, 0] width 0 height 0
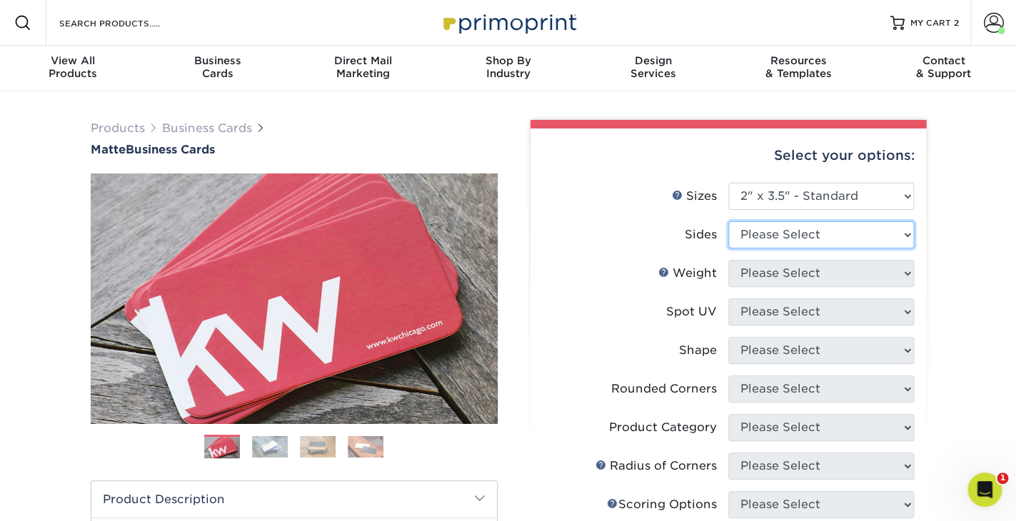
select select "32d3c223-f82c-492b-b915-ba065a00862f"
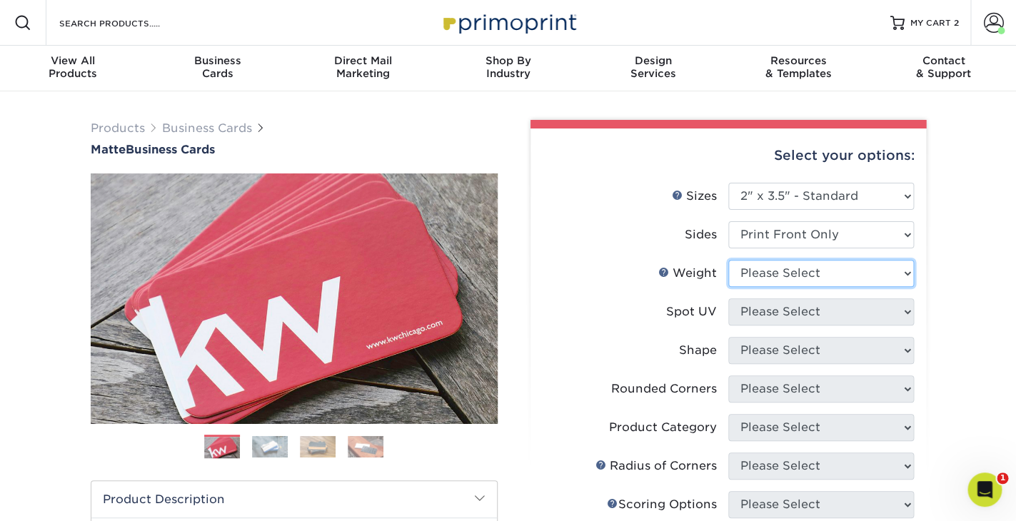
select select "16PT"
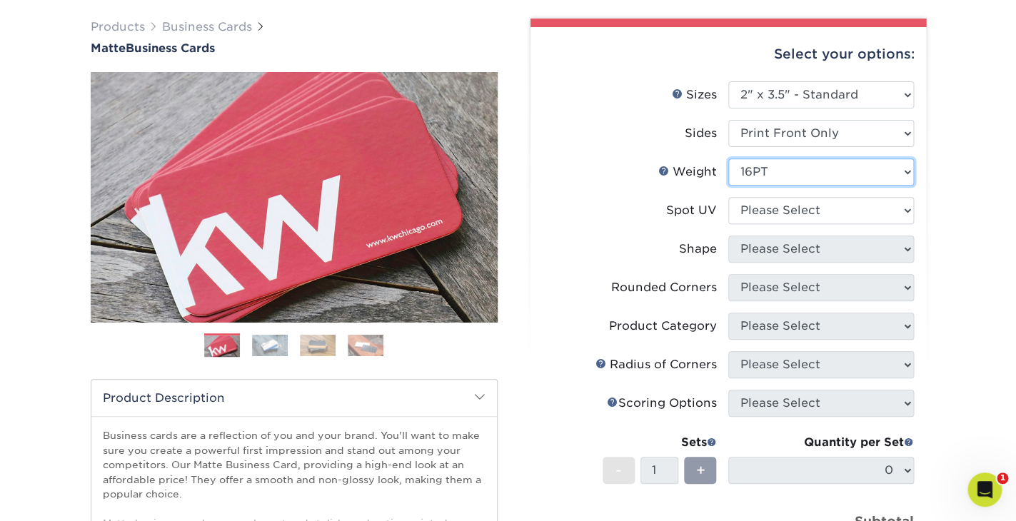
scroll to position [116, 0]
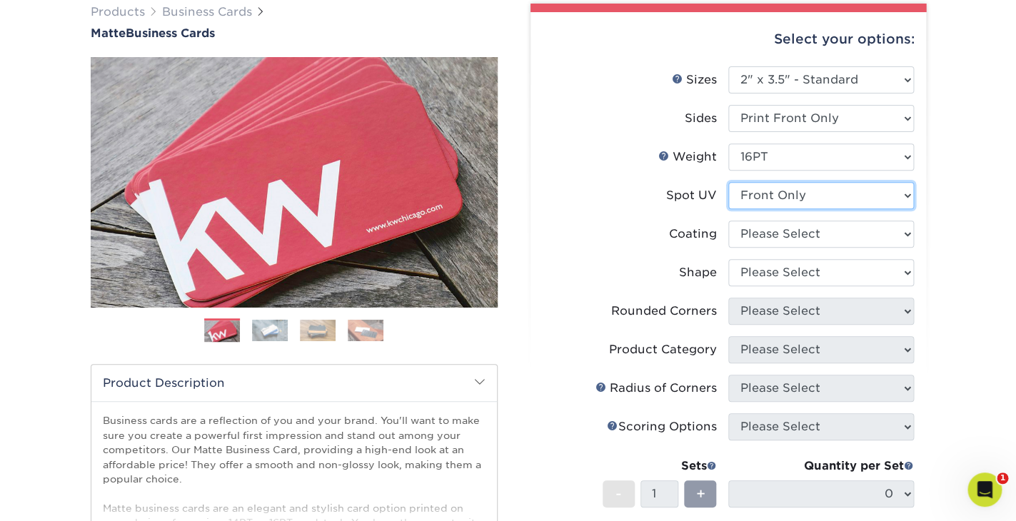
select select "3"
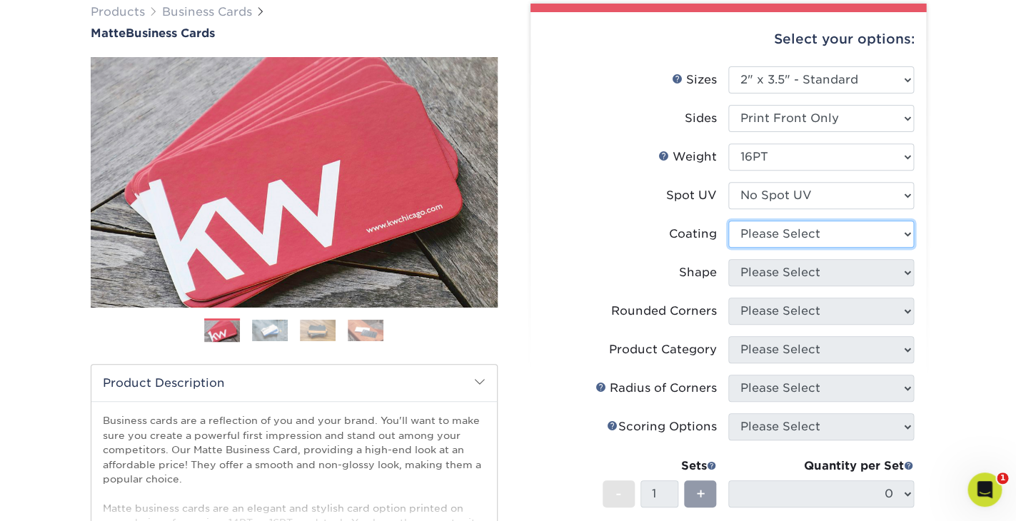
select select "121bb7b5-3b4d-429f-bd8d-bbf80e953313"
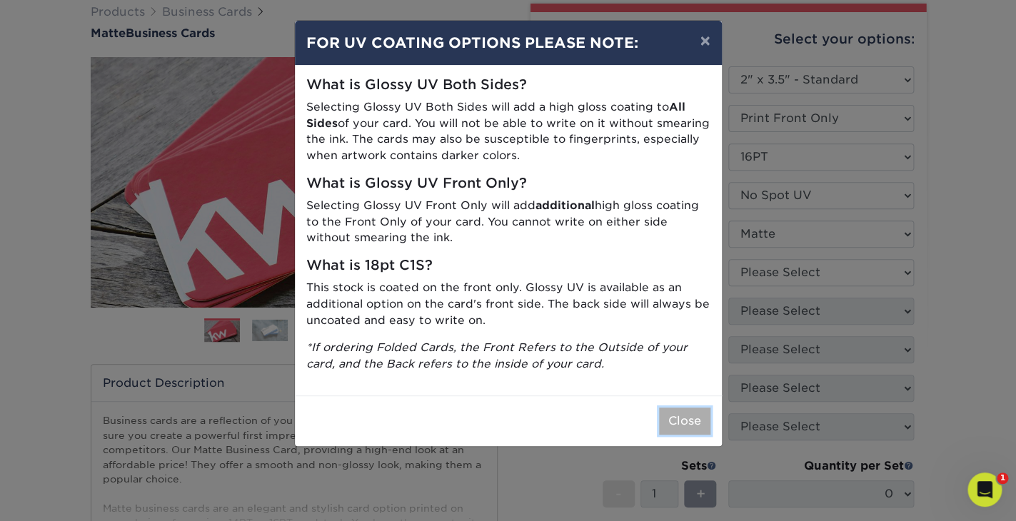
click at [690, 425] on button "Close" at bounding box center [684, 421] width 51 height 27
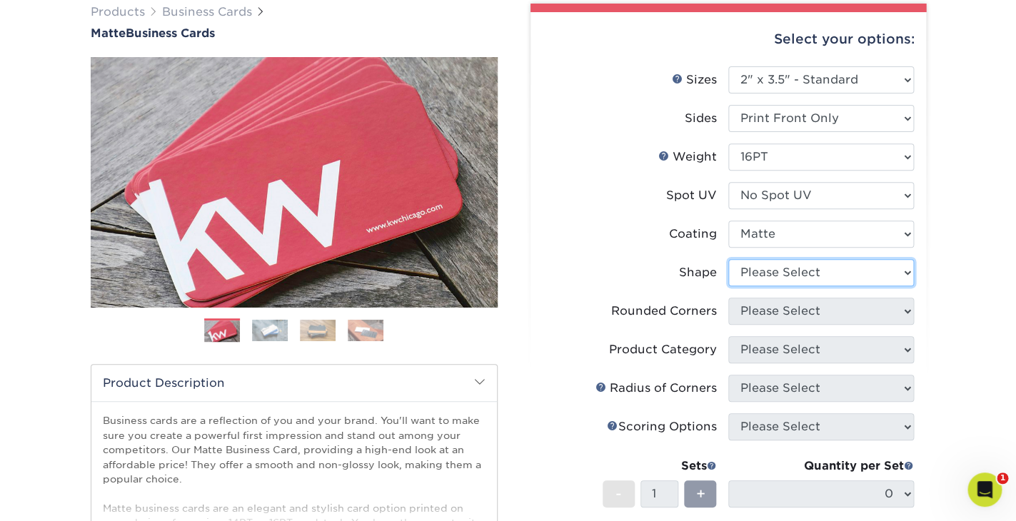
select select "standard"
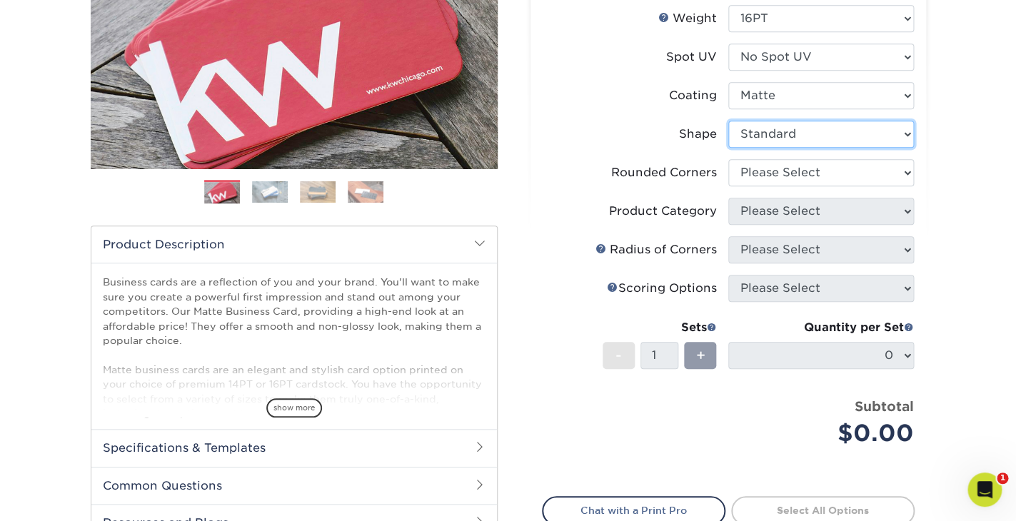
scroll to position [256, 0]
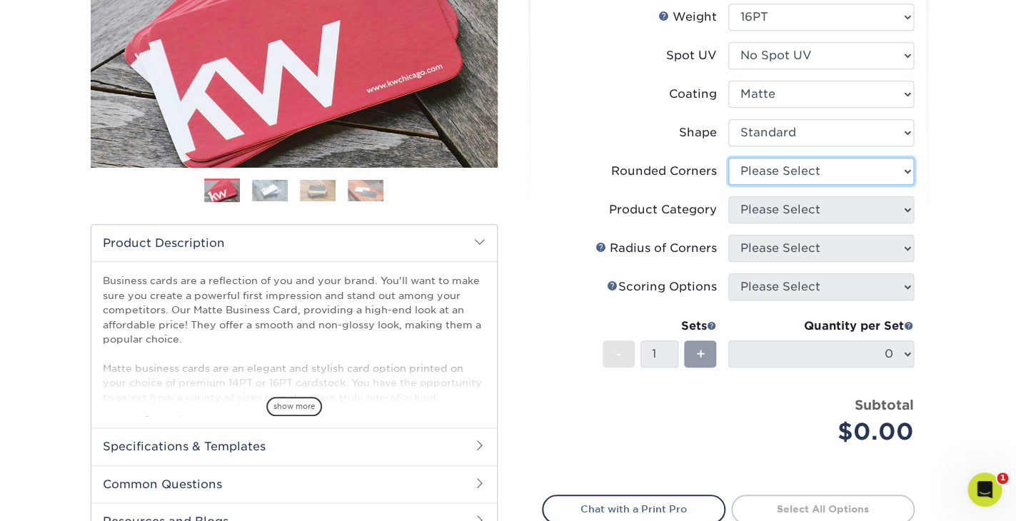
select select "0"
click option "No" at bounding box center [0, 0] width 0 height 0
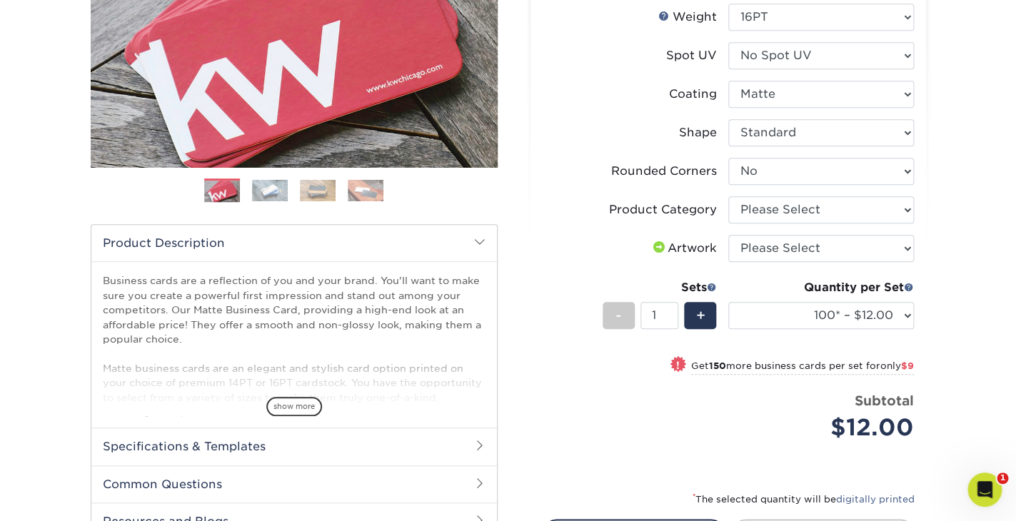
click at [908, 365] on span "$9" at bounding box center [907, 365] width 13 height 11
select select "250* – $21.00"
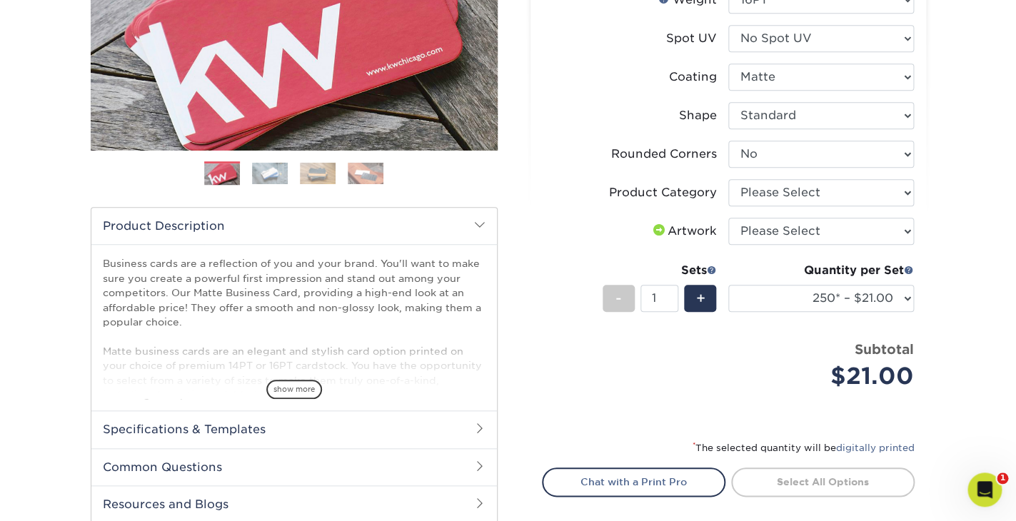
scroll to position [271, 0]
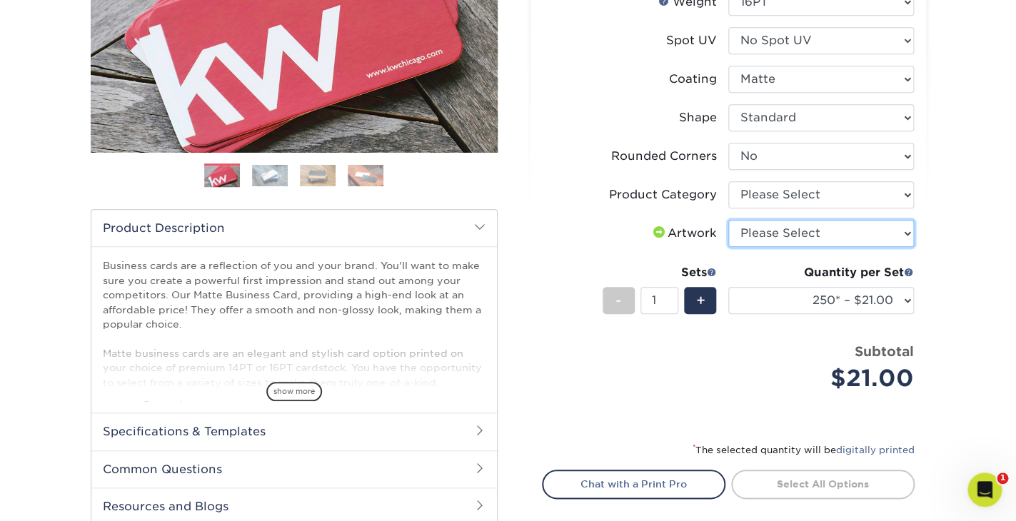
select select "upload"
click option "I will upload files" at bounding box center [0, 0] width 0 height 0
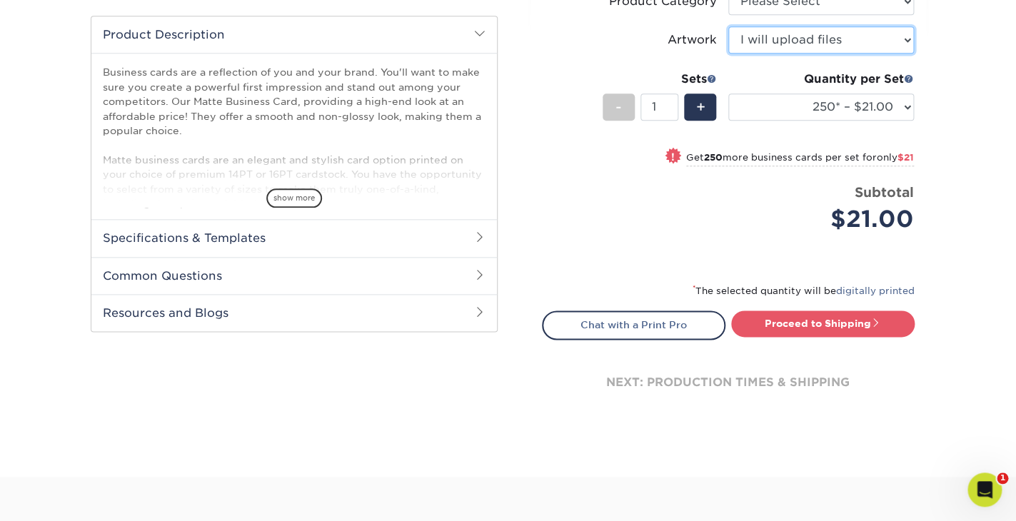
scroll to position [465, 0]
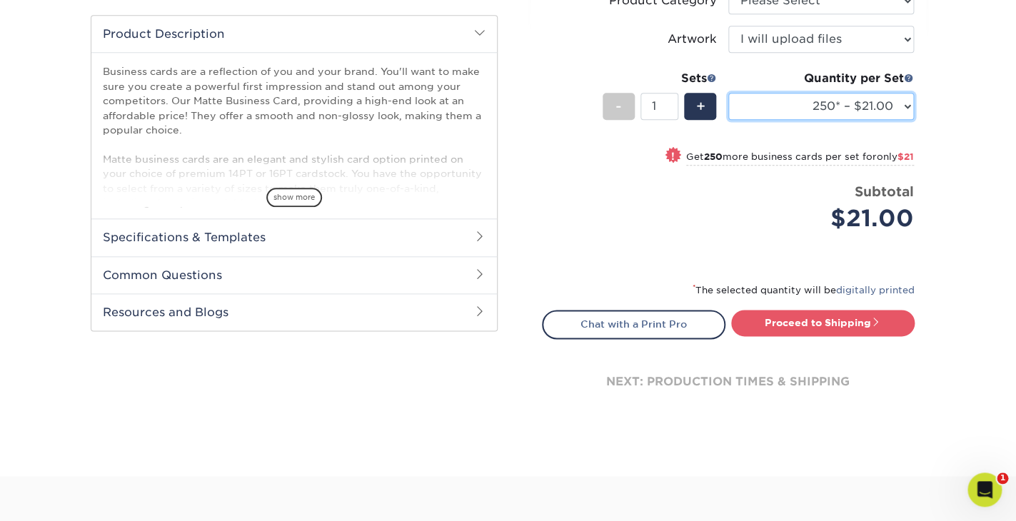
click at [728, 93] on select "100* – $12.00 250* – $21.00 500 – $42.00 1000 – $53.00 2500 – $95.00 5000 – $18…" at bounding box center [821, 106] width 186 height 27
select select "100* – $12.00"
click option "100* – $12.00" at bounding box center [0, 0] width 0 height 0
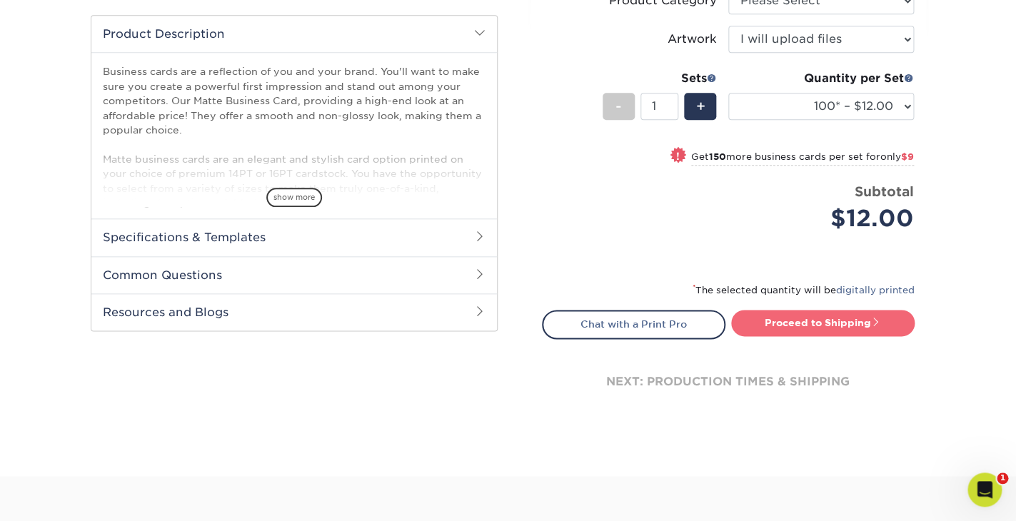
click at [839, 322] on link "Proceed to Shipping" at bounding box center [822, 323] width 183 height 26
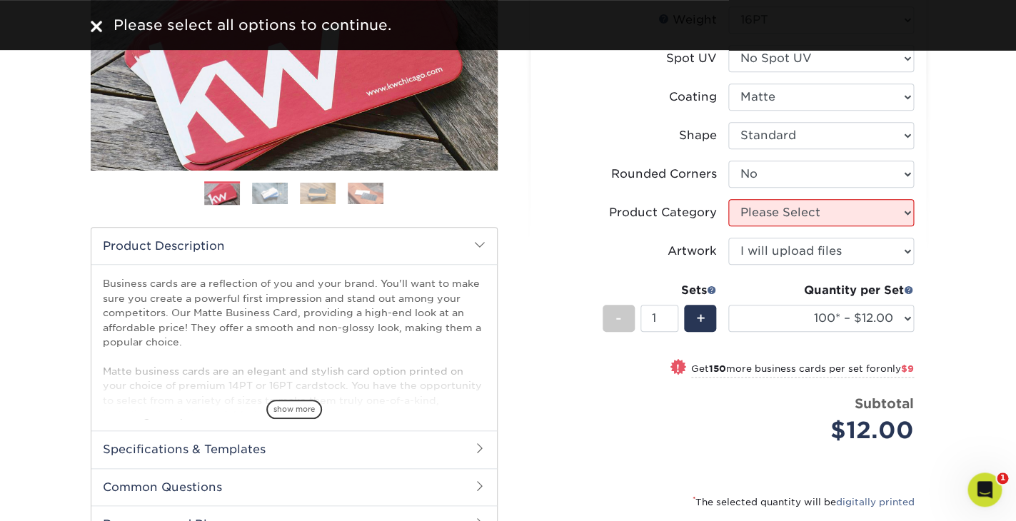
scroll to position [238, 0]
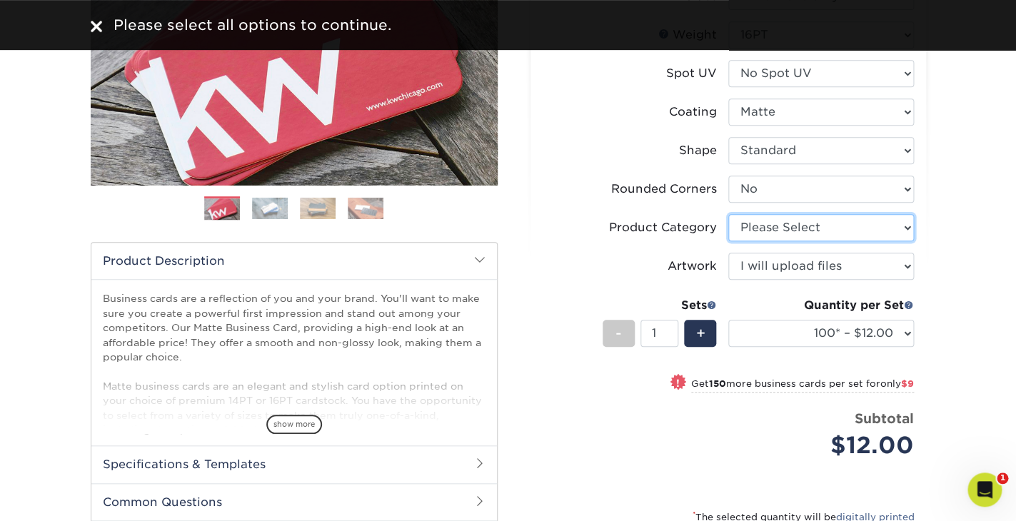
select select "3b5148f1-0588-4f88-a218-97bcfdce65c1"
click option "Business Cards" at bounding box center [0, 0] width 0 height 0
click at [951, 338] on div "Products Business Cards Matte Business Cards Previous Next 100 $ 9" at bounding box center [508, 278] width 1016 height 850
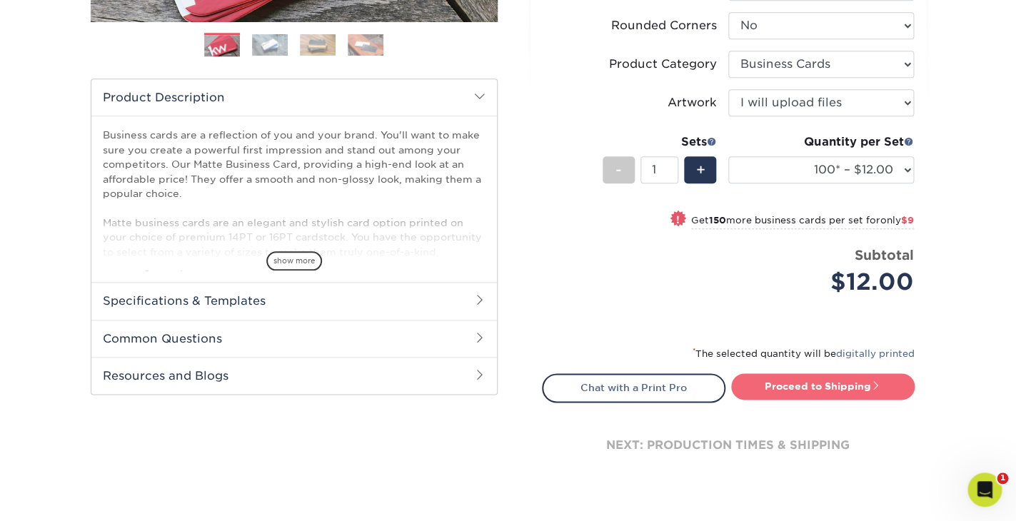
click at [827, 385] on link "Proceed to Shipping" at bounding box center [822, 386] width 183 height 26
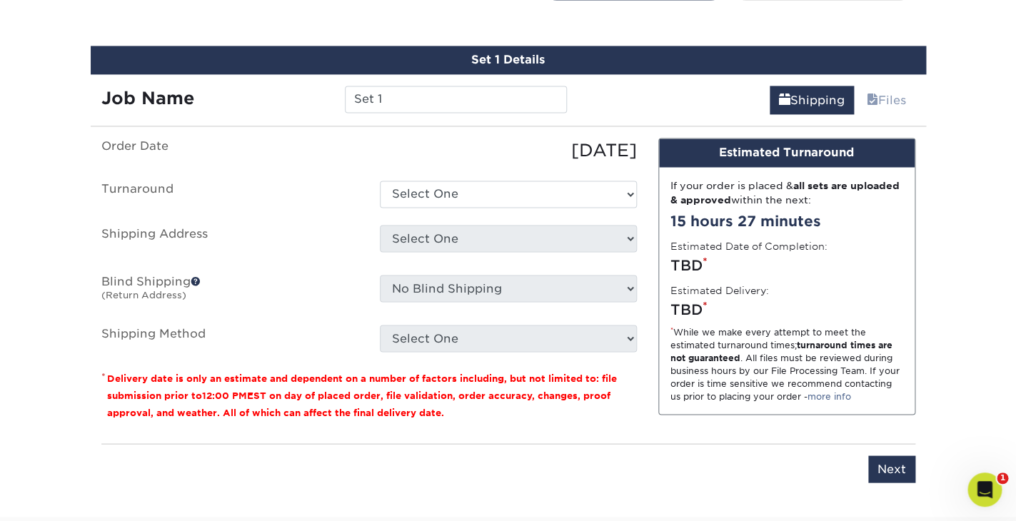
scroll to position [814, 0]
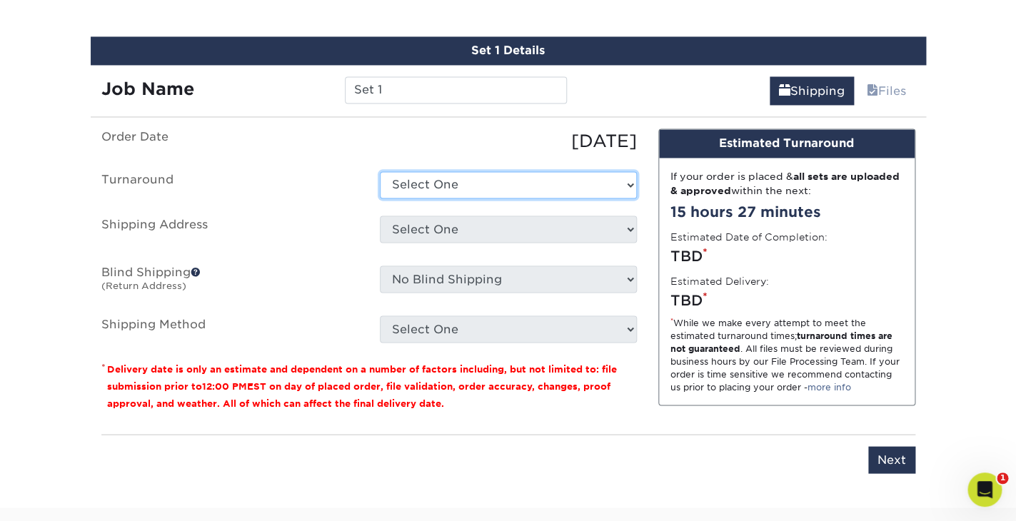
select select "7dffdb8f-13b0-4622-bd10-b9a8a3819dc5"
click option "2-4 Business Days" at bounding box center [0, 0] width 0 height 0
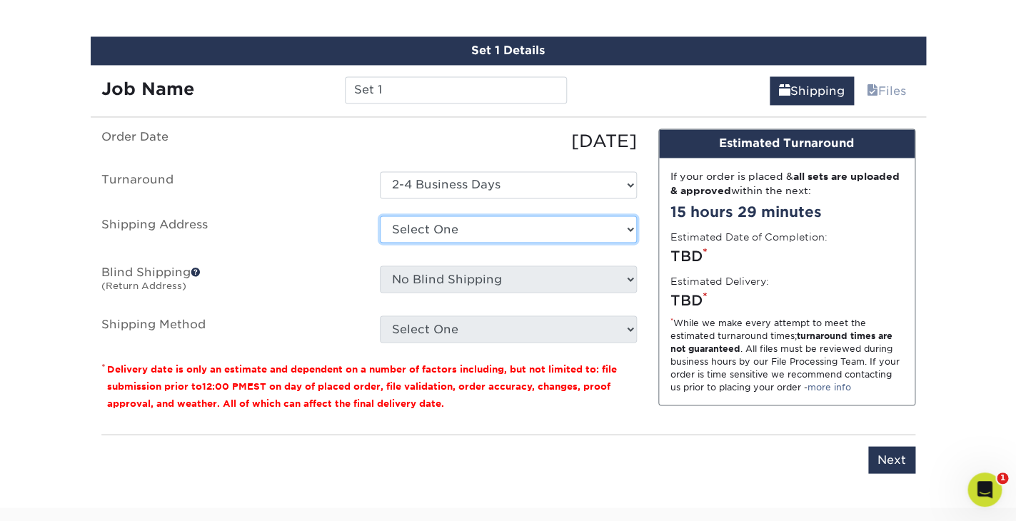
select select "286668"
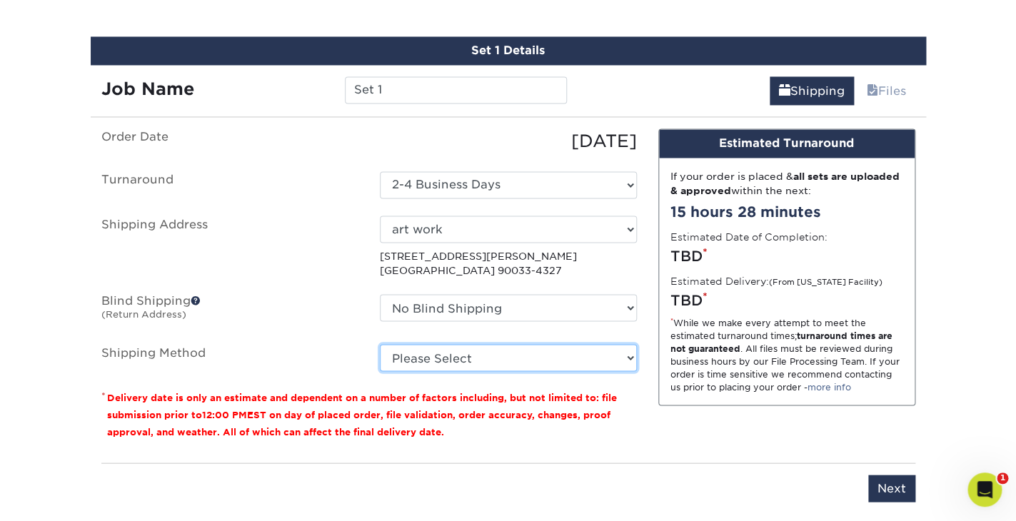
select select "03"
click option "Ground Shipping (+$7.84)" at bounding box center [0, 0] width 0 height 0
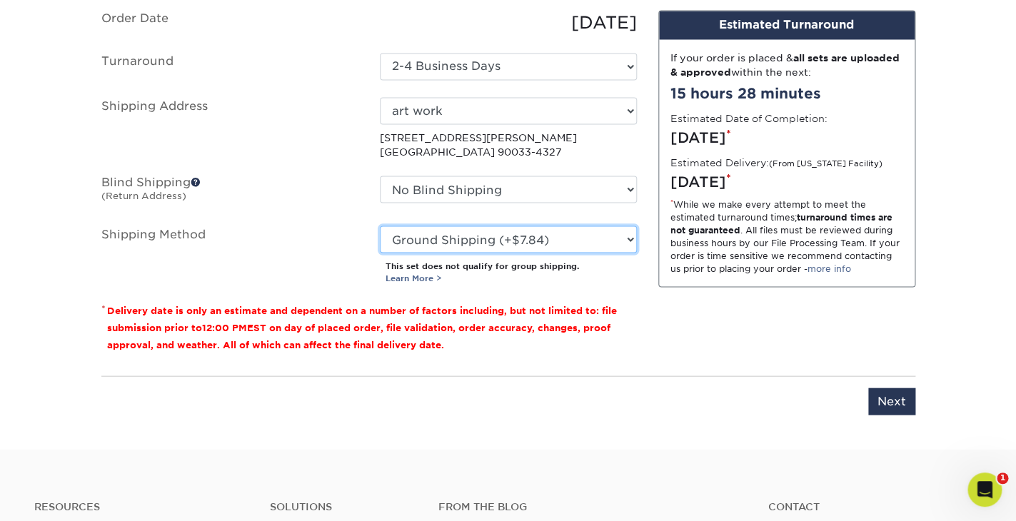
scroll to position [945, 0]
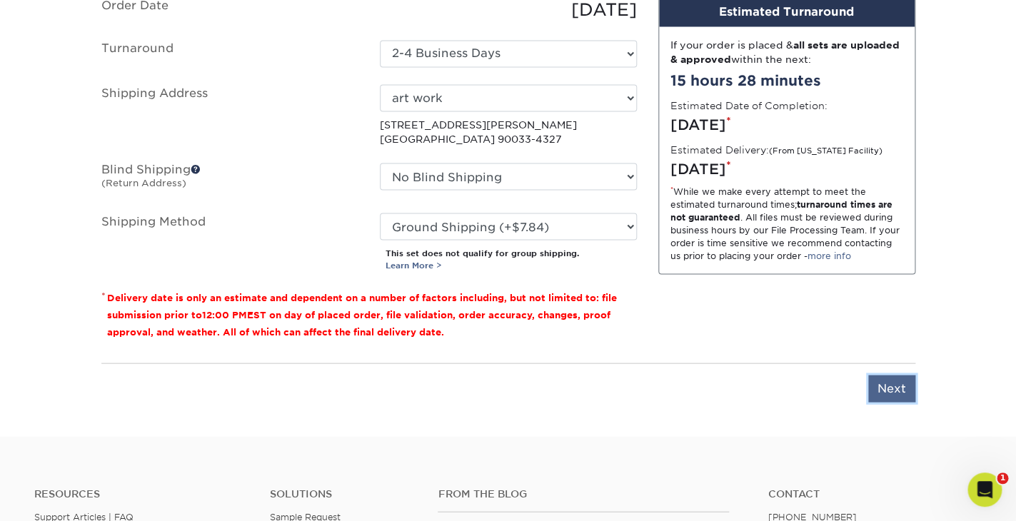
click at [895, 381] on input "Next" at bounding box center [891, 388] width 47 height 27
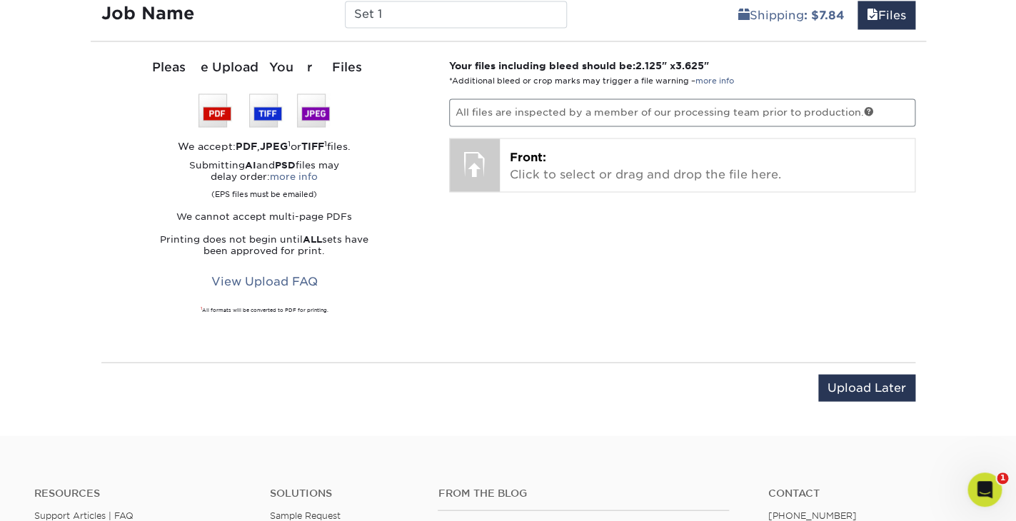
scroll to position [869, 0]
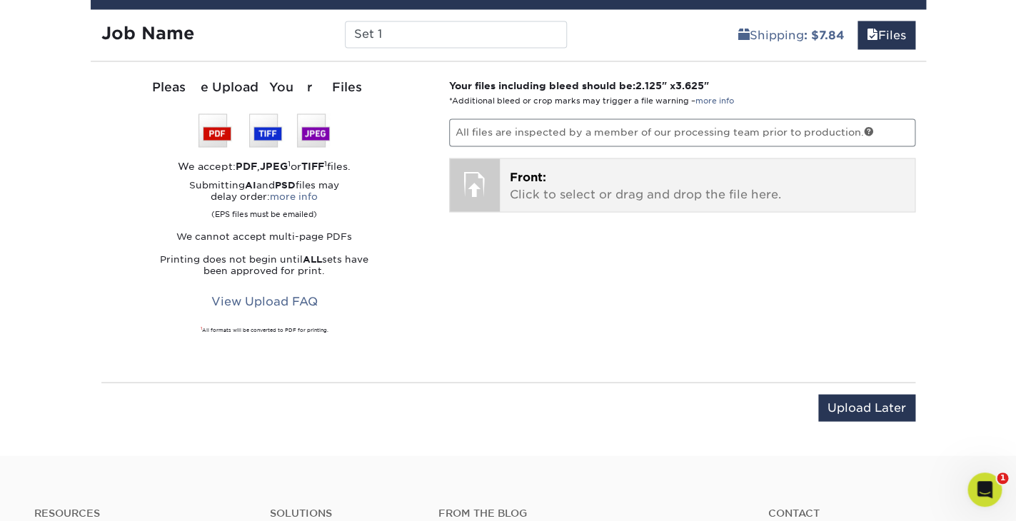
click at [493, 188] on div at bounding box center [475, 183] width 50 height 50
click at [543, 195] on p "Front: Click to select or drag and drop the file here." at bounding box center [707, 185] width 395 height 34
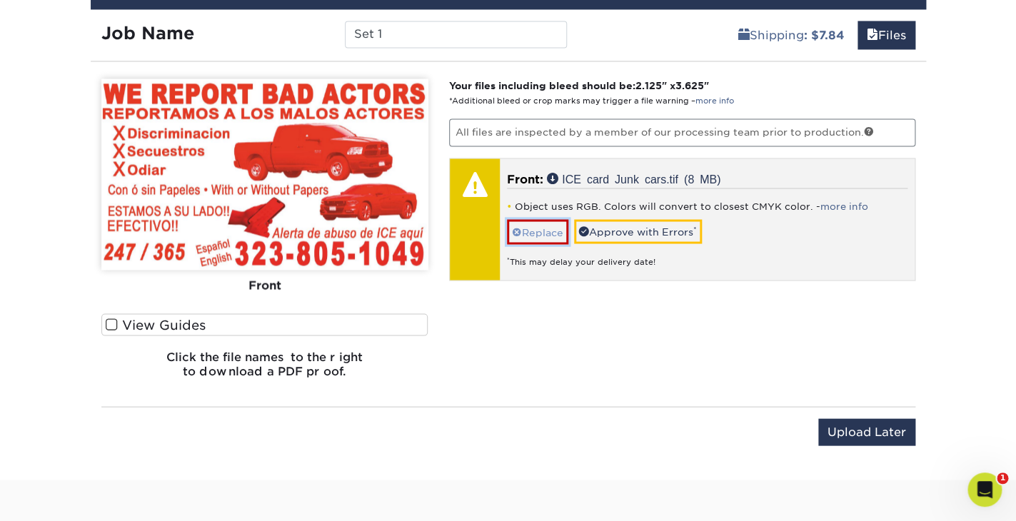
click at [543, 229] on link "Replace" at bounding box center [537, 231] width 61 height 25
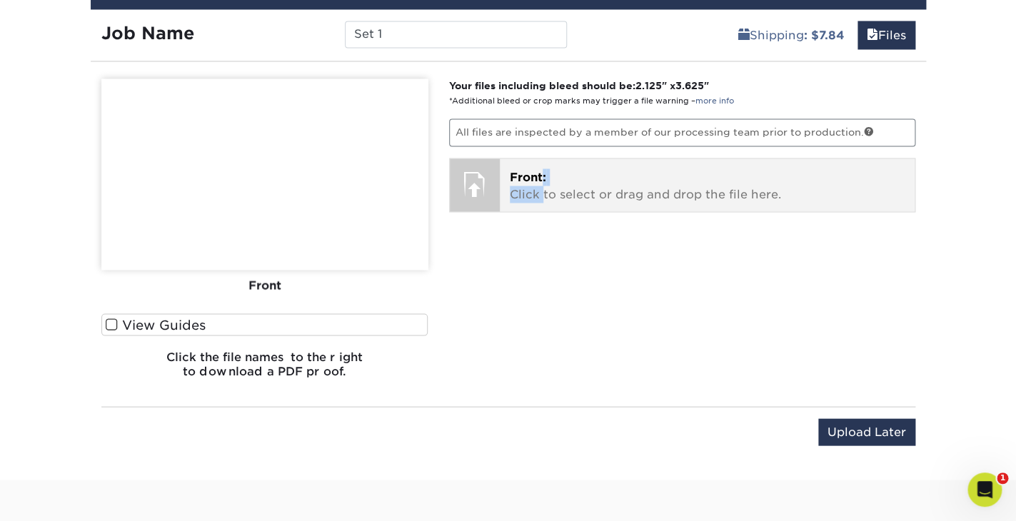
click at [542, 184] on p "Front: Click to select or drag and drop the file here." at bounding box center [707, 185] width 395 height 34
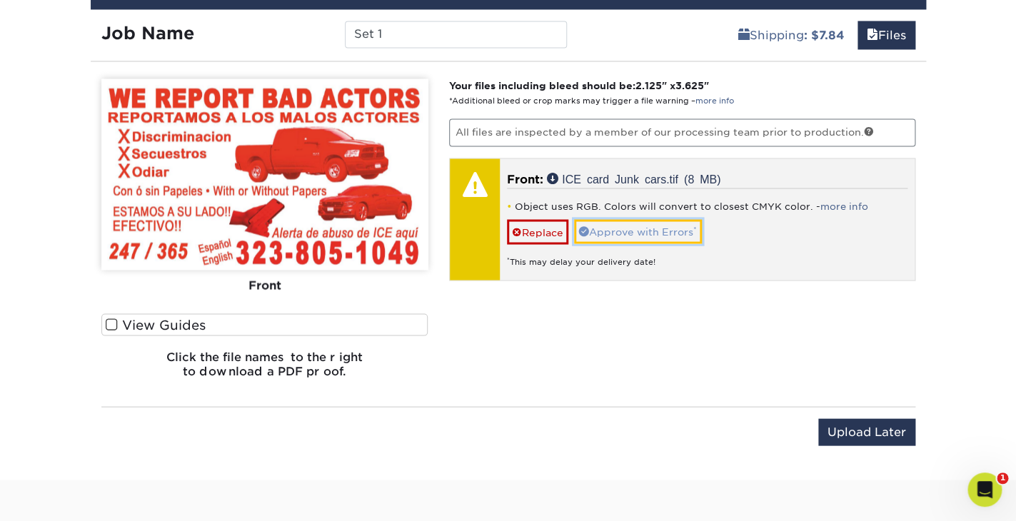
click at [647, 226] on link "Approve with Errors *" at bounding box center [638, 231] width 128 height 24
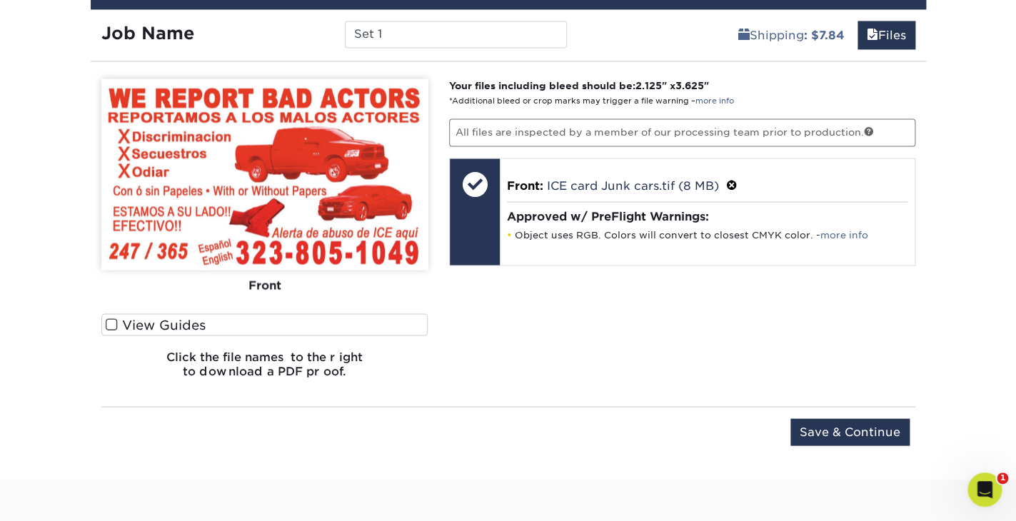
click at [110, 323] on span at bounding box center [112, 325] width 12 height 14
click at [0, 0] on input "View Guides" at bounding box center [0, 0] width 0 height 0
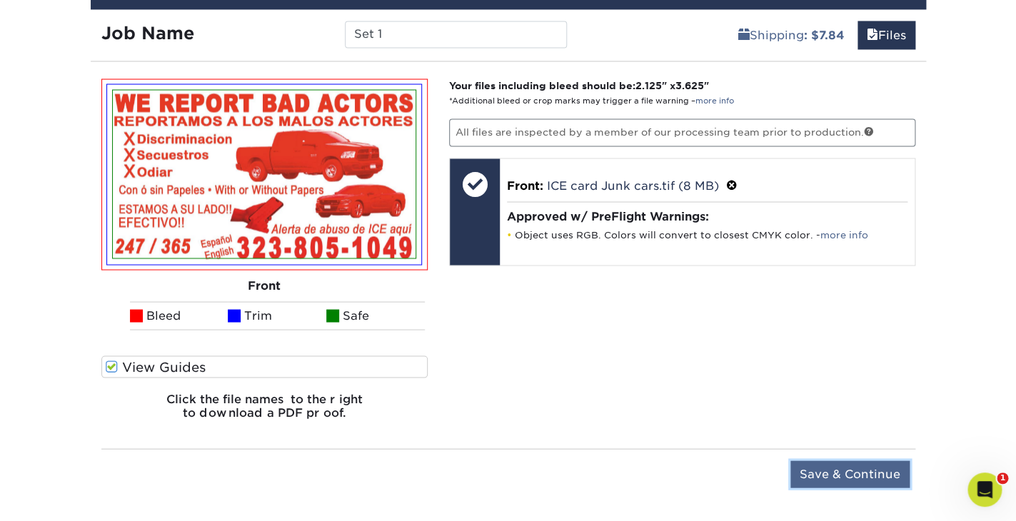
click at [849, 468] on input "Save & Continue" at bounding box center [849, 473] width 119 height 27
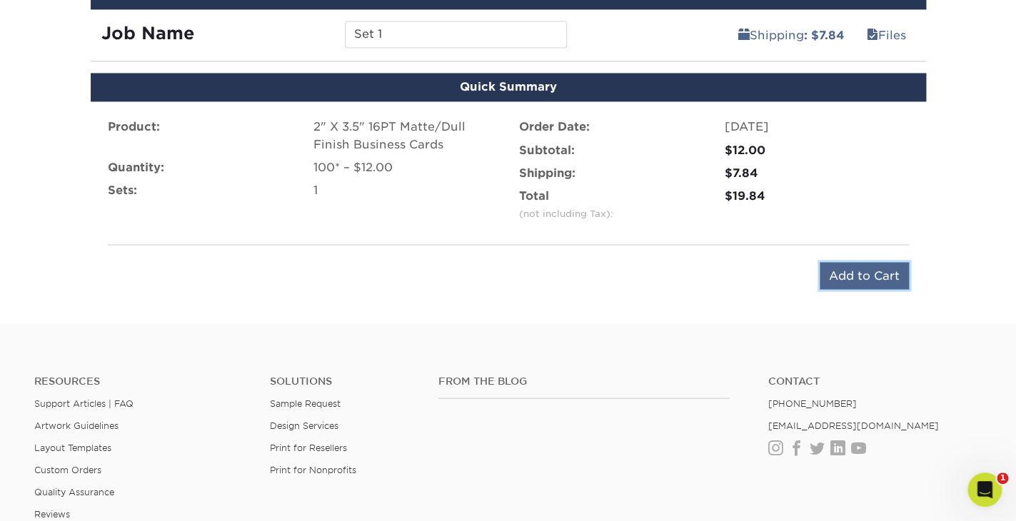
click at [868, 272] on input "Add to Cart" at bounding box center [863, 275] width 89 height 27
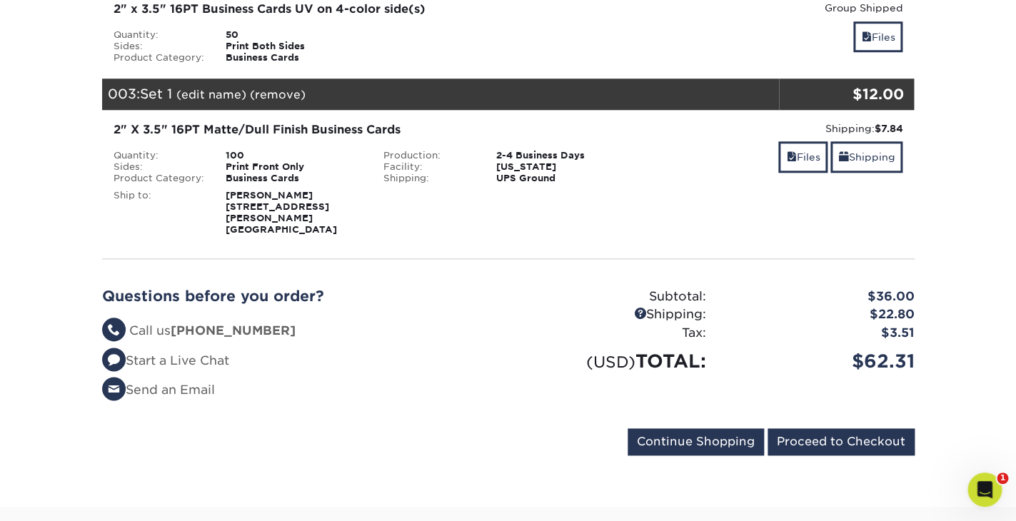
scroll to position [464, 0]
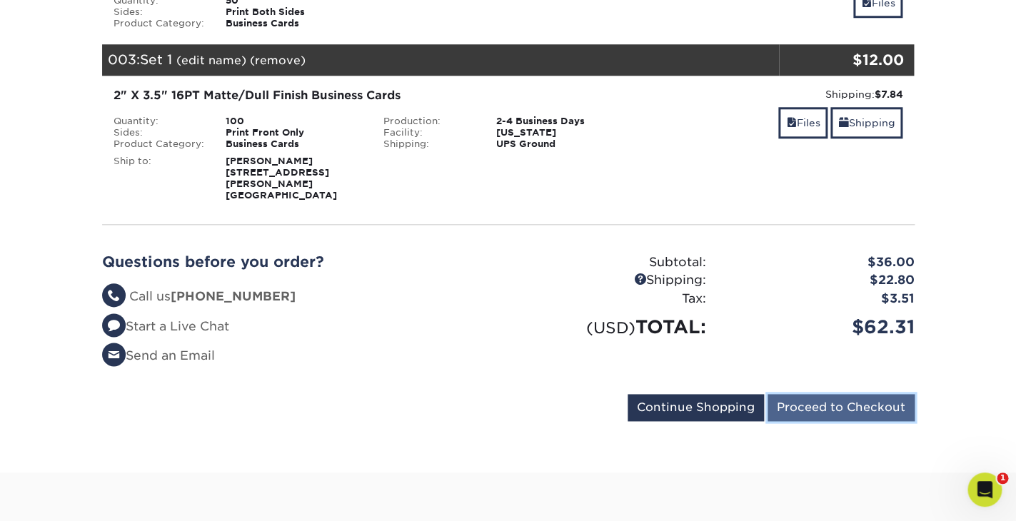
click at [841, 394] on input "Proceed to Checkout" at bounding box center [840, 407] width 147 height 27
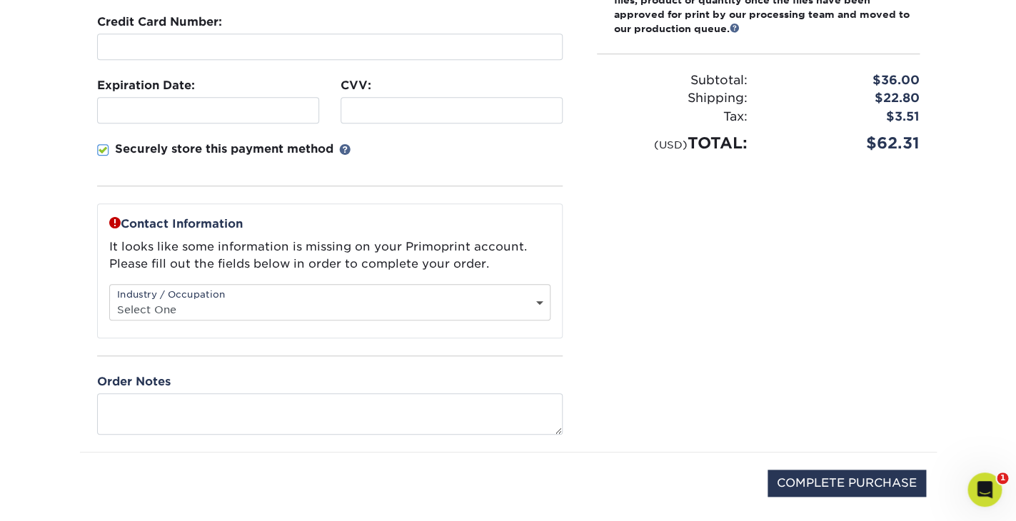
scroll to position [309, 0]
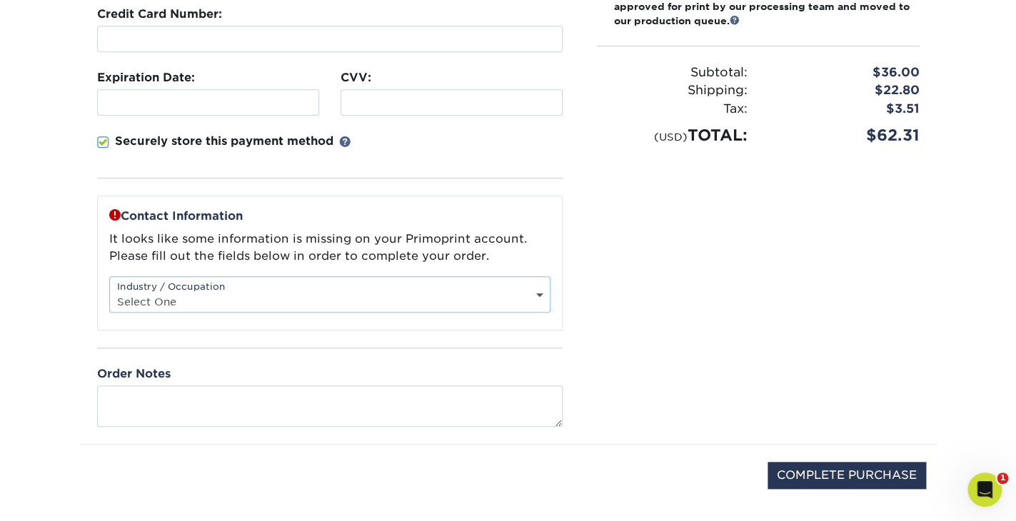
click at [110, 291] on select "Select One Administrative Executive Human Resources Construction Education Ente…" at bounding box center [330, 301] width 440 height 21
select select "6"
click option "Education" at bounding box center [0, 0] width 0 height 0
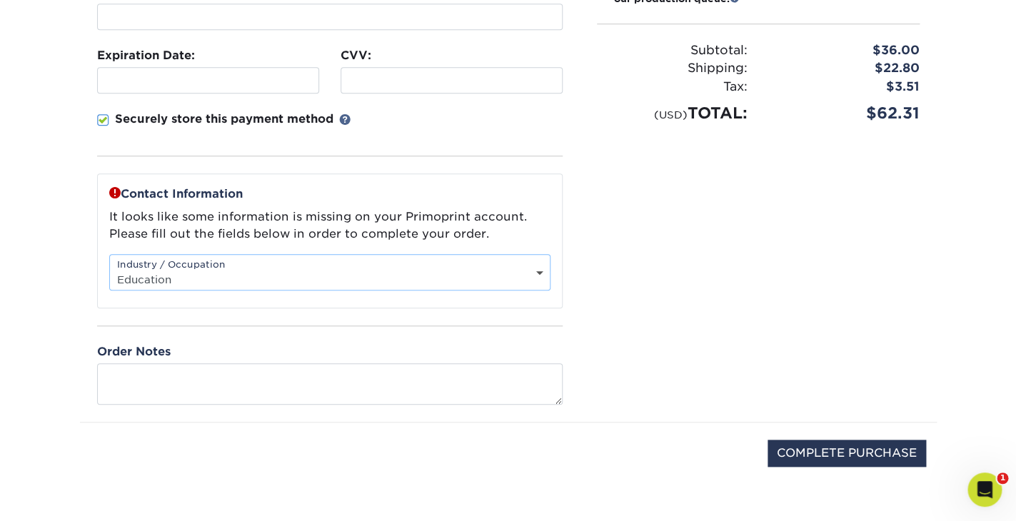
scroll to position [342, 0]
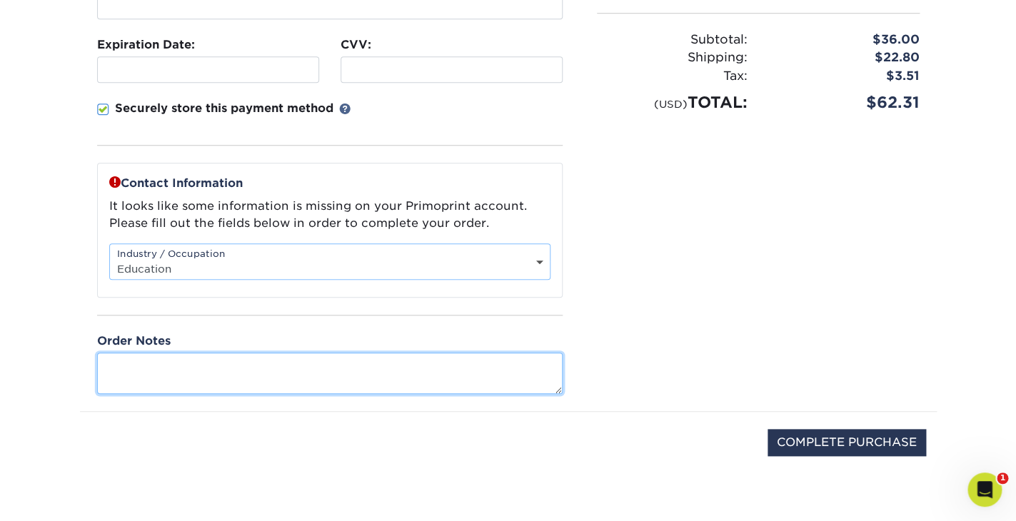
click at [492, 385] on textarea at bounding box center [329, 373] width 465 height 41
type textarea "C"
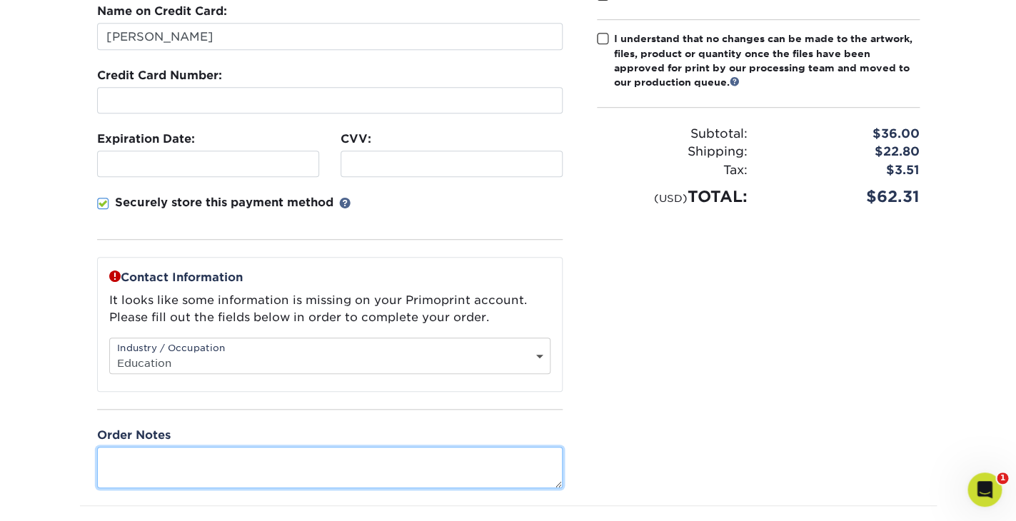
scroll to position [200, 0]
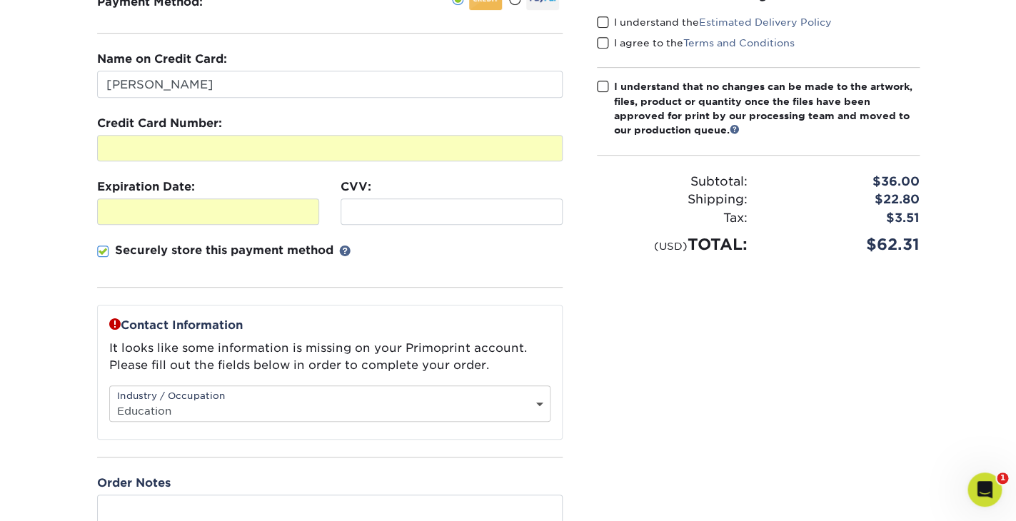
click at [575, 290] on div "Payment Method:" at bounding box center [330, 261] width 500 height 583
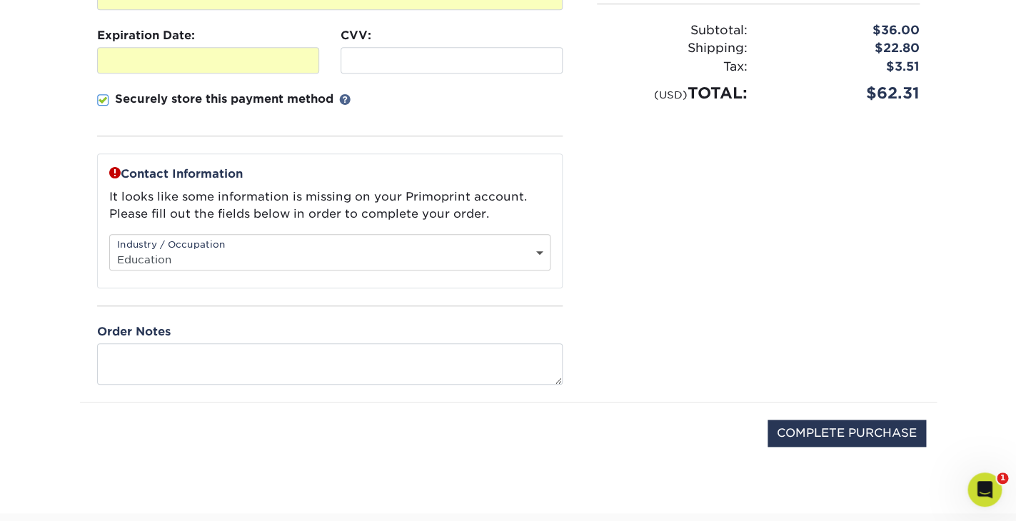
scroll to position [450, 0]
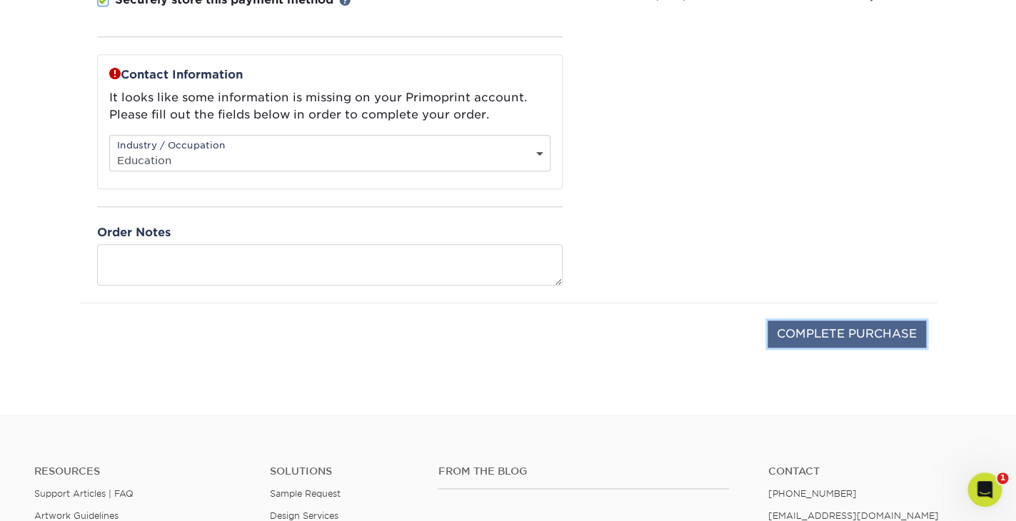
click at [838, 338] on input "COMPLETE PURCHASE" at bounding box center [846, 333] width 158 height 27
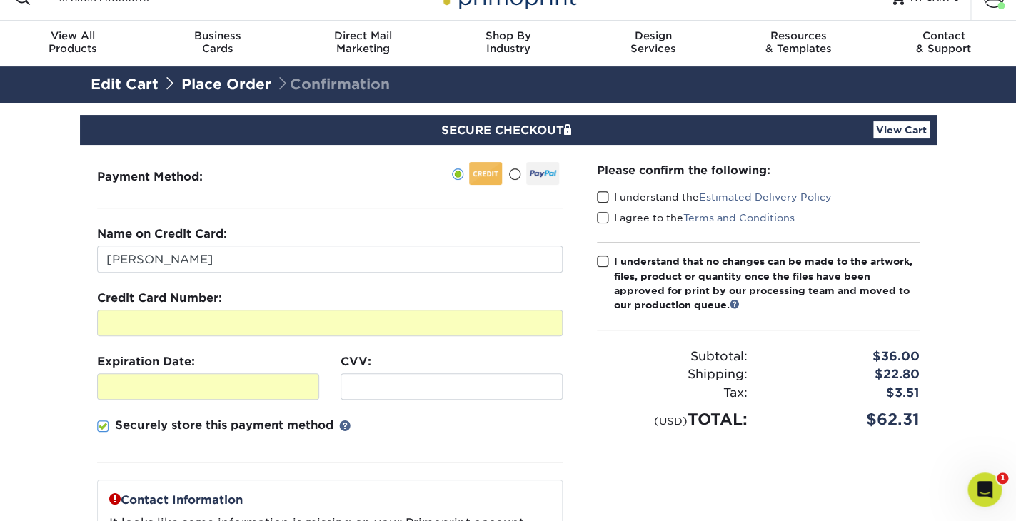
scroll to position [0, 0]
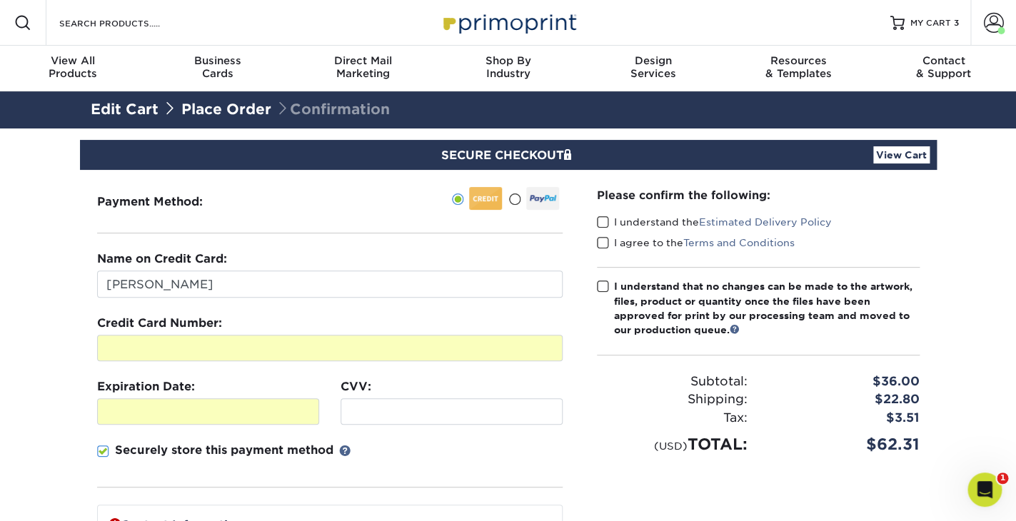
click at [602, 221] on span at bounding box center [603, 223] width 12 height 14
click at [0, 0] on input "I understand the Estimated Delivery Policy" at bounding box center [0, 0] width 0 height 0
click at [602, 243] on span at bounding box center [603, 243] width 12 height 14
click at [0, 0] on input "I agree to the Terms and Conditions" at bounding box center [0, 0] width 0 height 0
click at [601, 289] on span at bounding box center [603, 287] width 12 height 14
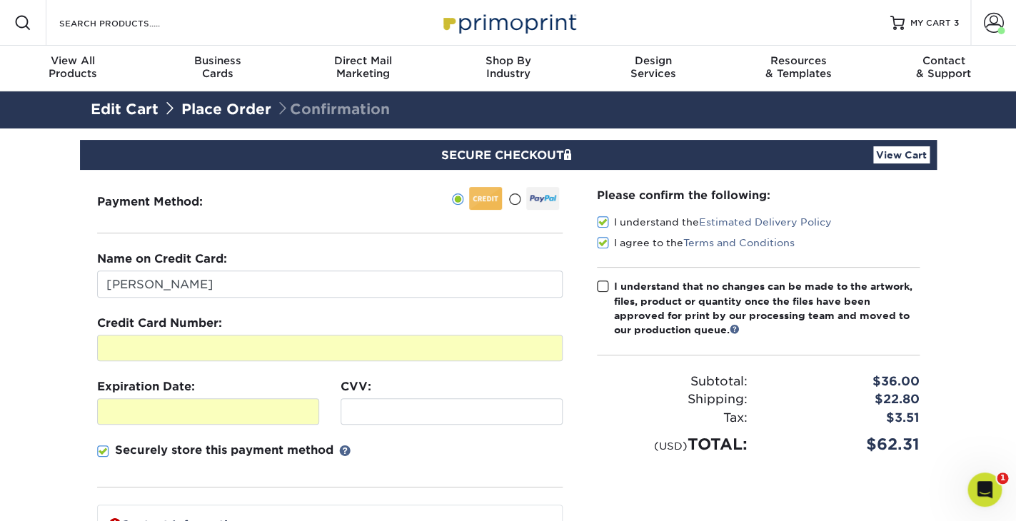
click at [0, 0] on input "I understand that no changes can be made to the artwork, files, product or quan…" at bounding box center [0, 0] width 0 height 0
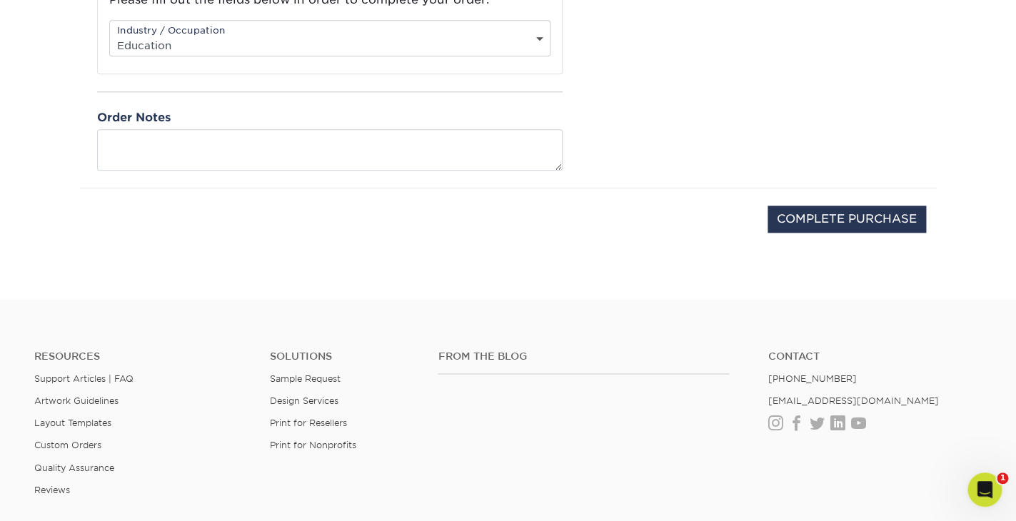
scroll to position [623, 0]
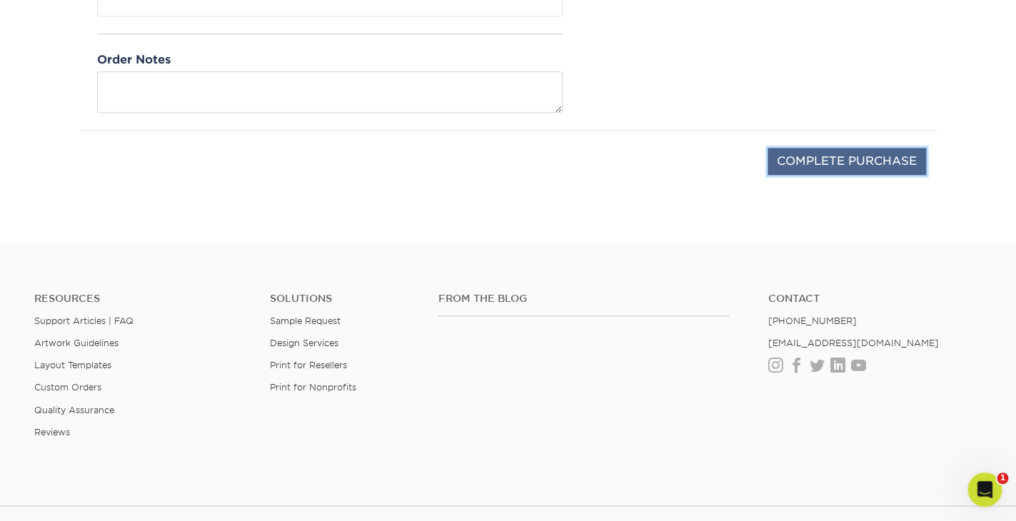
click at [826, 162] on input "COMPLETE PURCHASE" at bounding box center [846, 161] width 158 height 27
type input "PROCESSING, PLEASE WAIT..."
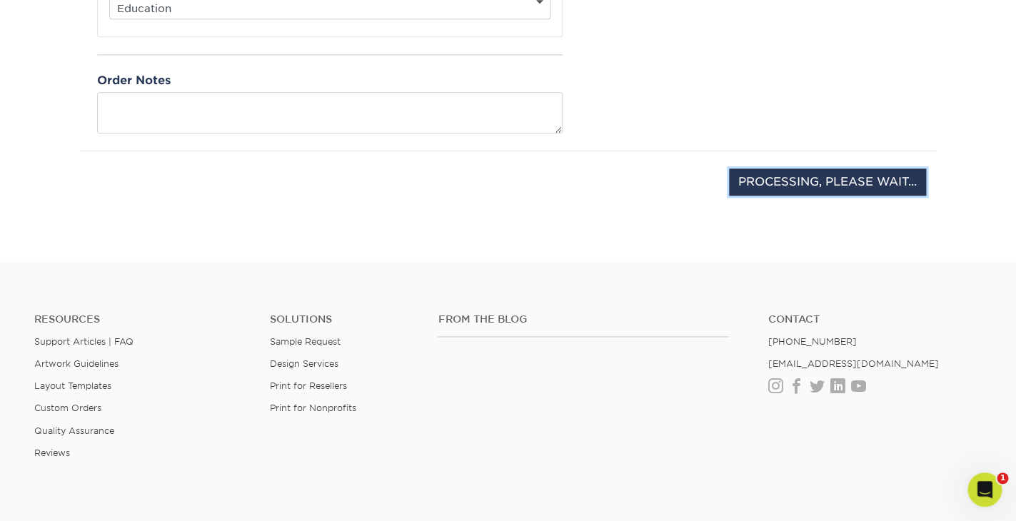
scroll to position [565, 0]
